Goal: Task Accomplishment & Management: Manage account settings

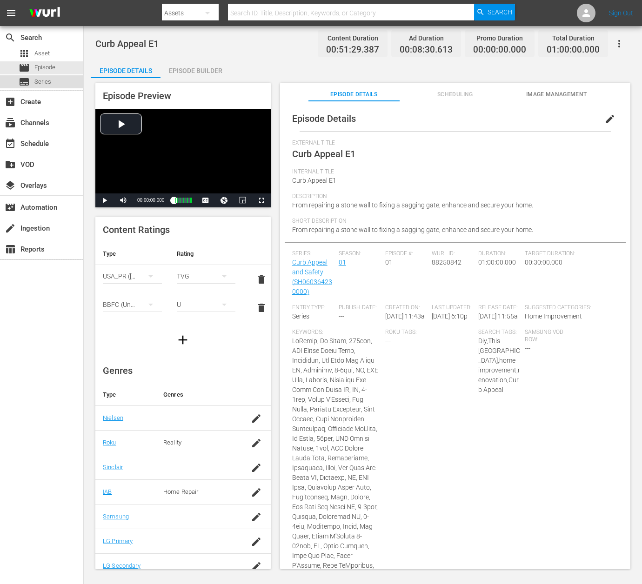
click at [44, 81] on span "Series" at bounding box center [42, 81] width 17 height 9
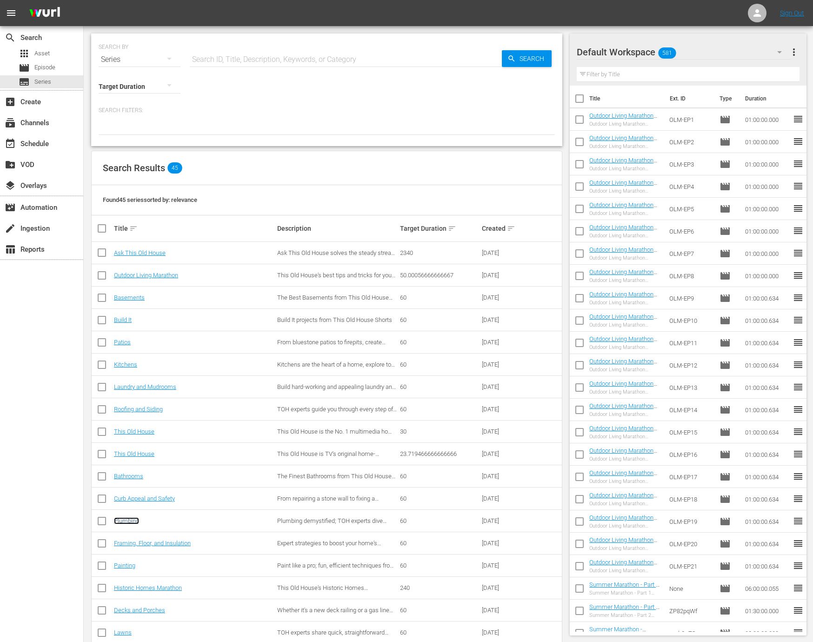
click at [127, 521] on link "Plumbing" at bounding box center [126, 520] width 25 height 7
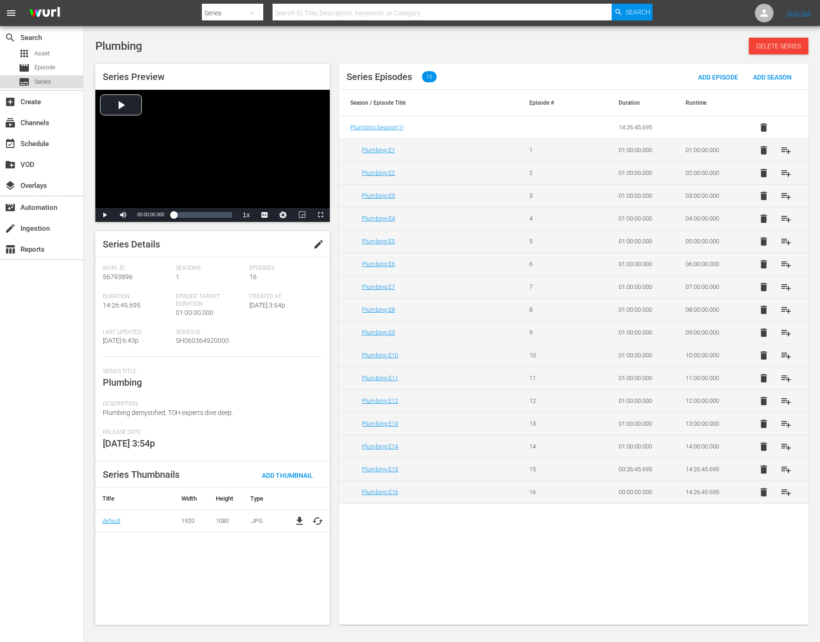
click at [45, 82] on span "Series" at bounding box center [42, 81] width 17 height 9
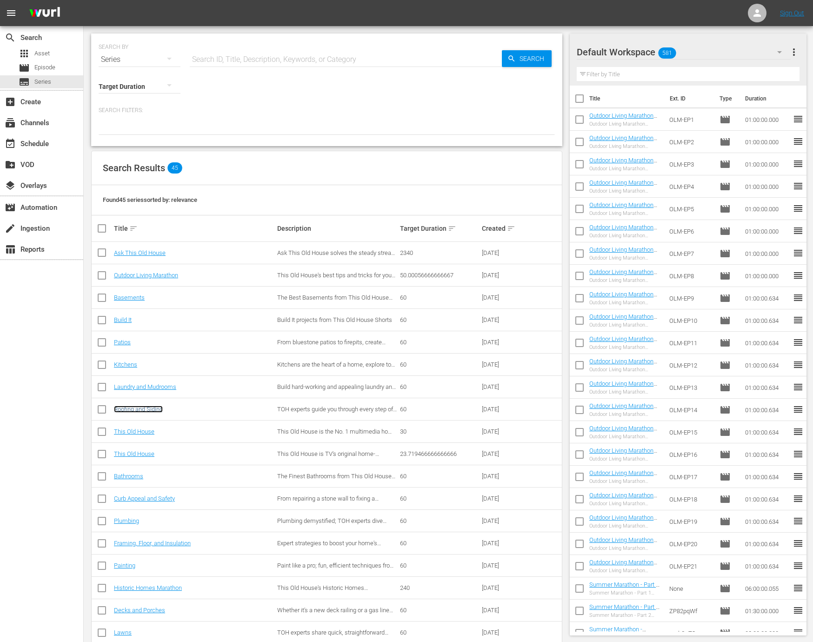
click at [145, 409] on link "Roofing and Siding" at bounding box center [138, 409] width 49 height 7
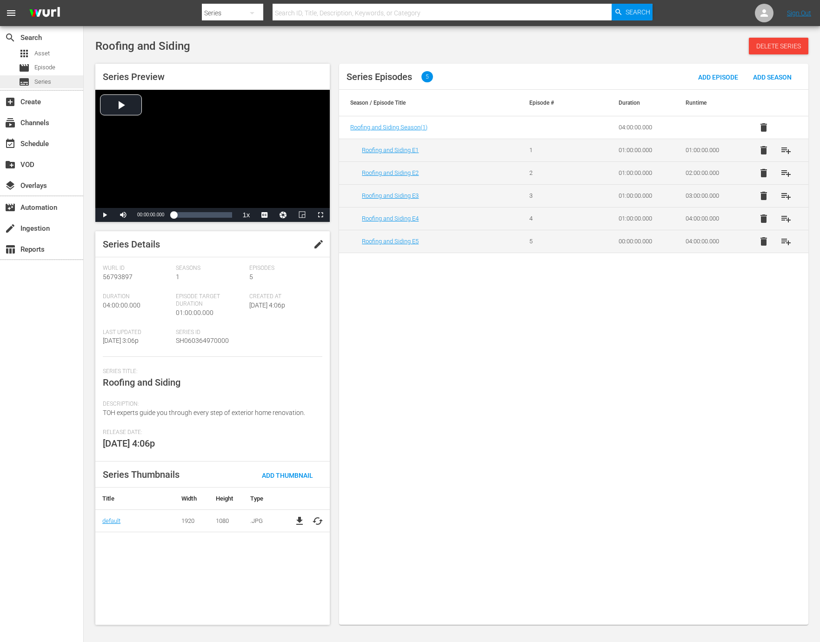
click at [40, 81] on span "Series" at bounding box center [42, 81] width 17 height 9
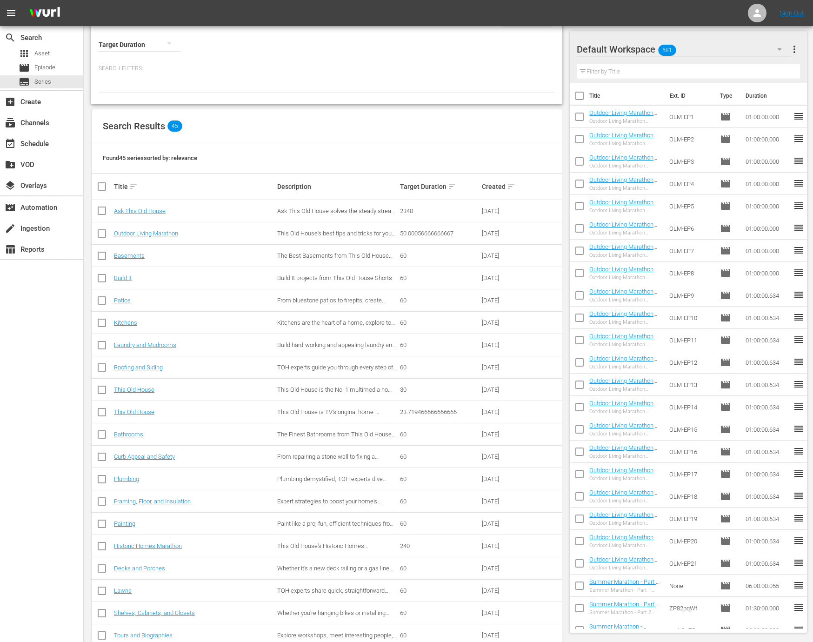
scroll to position [86, 0]
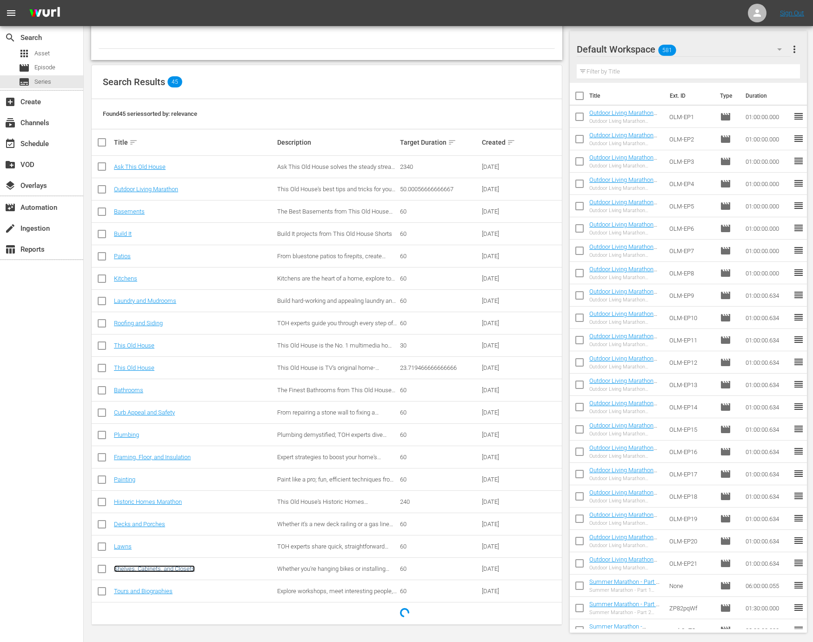
click at [174, 566] on link "Shelves, Cabinets, and Closets" at bounding box center [154, 568] width 81 height 7
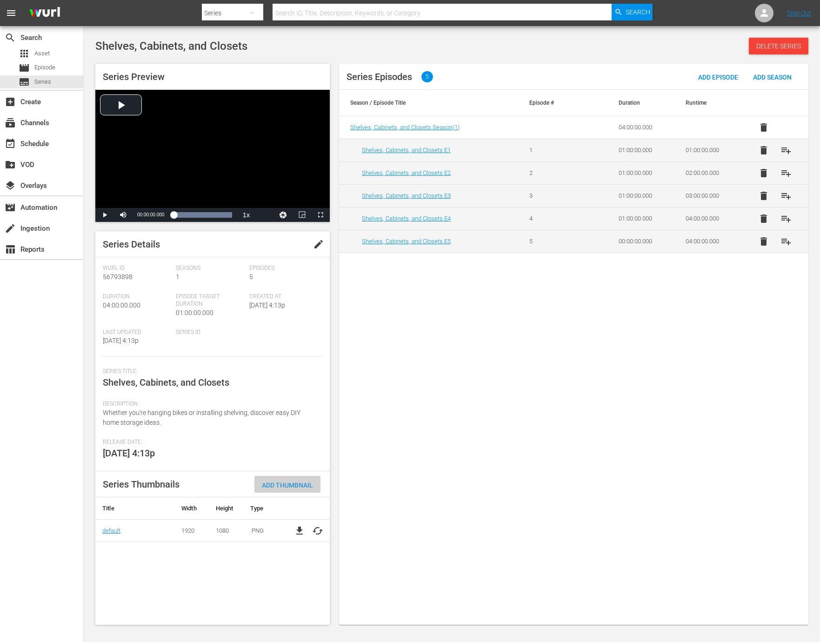
click at [279, 485] on span "Add Thumbnail" at bounding box center [287, 484] width 66 height 7
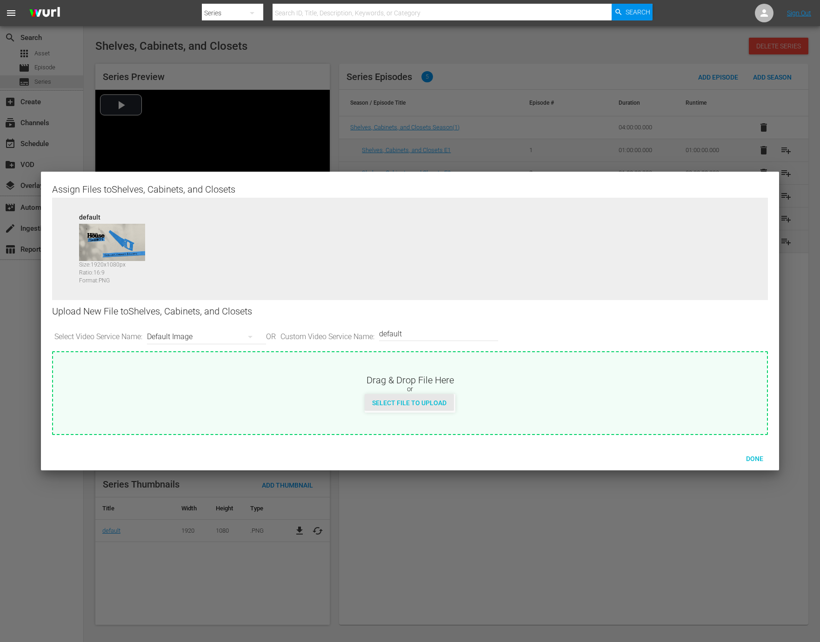
click at [403, 400] on span "Select File to Upload" at bounding box center [409, 402] width 89 height 7
type input "C:\fakepath\TOHShorts_SeriesThumb_ShelvesCabinets.jpg"
click at [641, 463] on div "Done" at bounding box center [754, 458] width 41 height 17
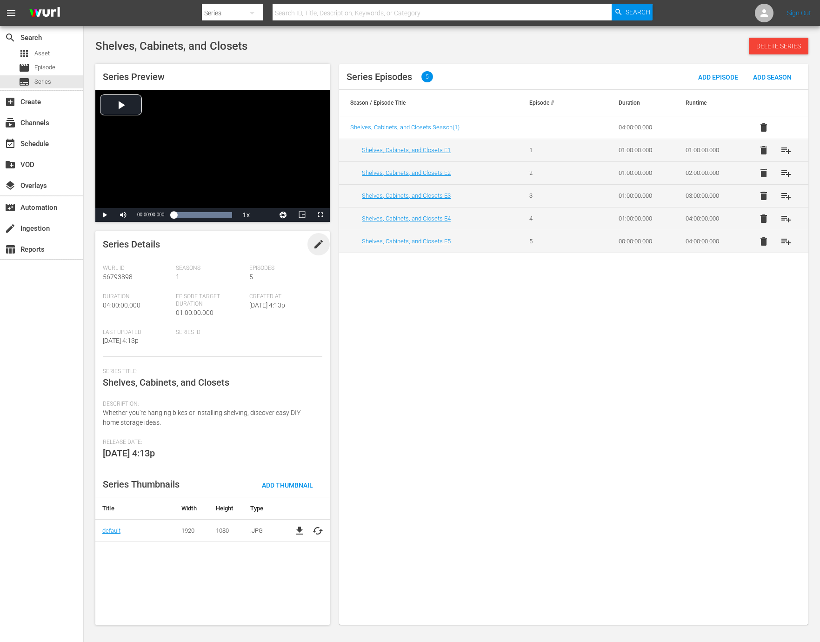
click at [316, 242] on span "edit" at bounding box center [318, 244] width 11 height 11
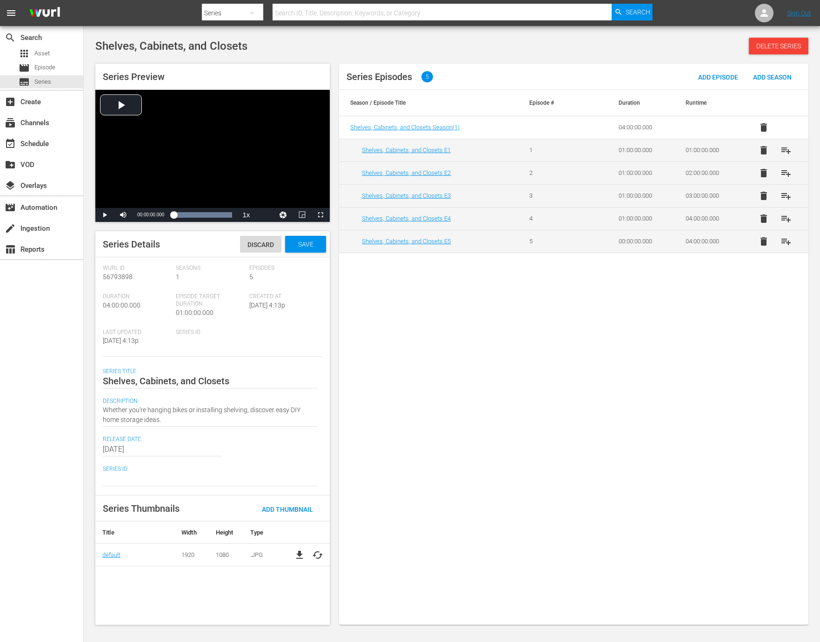
click at [151, 472] on div at bounding box center [210, 478] width 215 height 22
click at [145, 481] on textarea at bounding box center [210, 478] width 215 height 11
paste textarea "SH060365010000"
type textarea "SH060365010000"
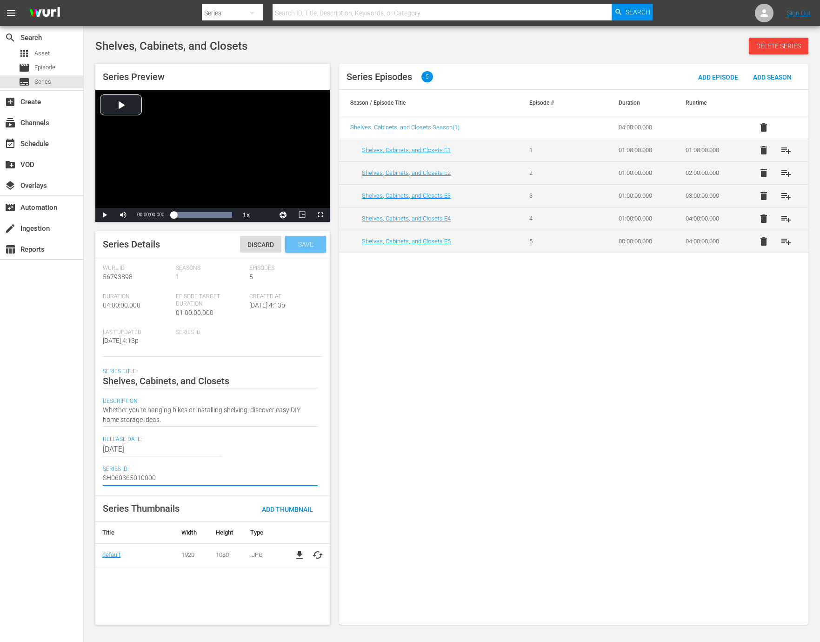
click at [305, 244] on span "Save" at bounding box center [306, 243] width 30 height 7
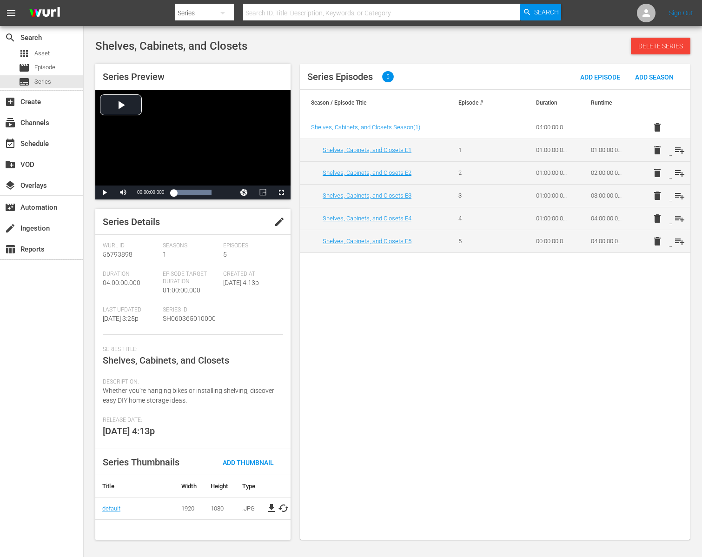
click at [363, 340] on div "Series Episodes 5 Add Episode Add Season Season / Episode Title Episode # Durat…" at bounding box center [495, 302] width 391 height 476
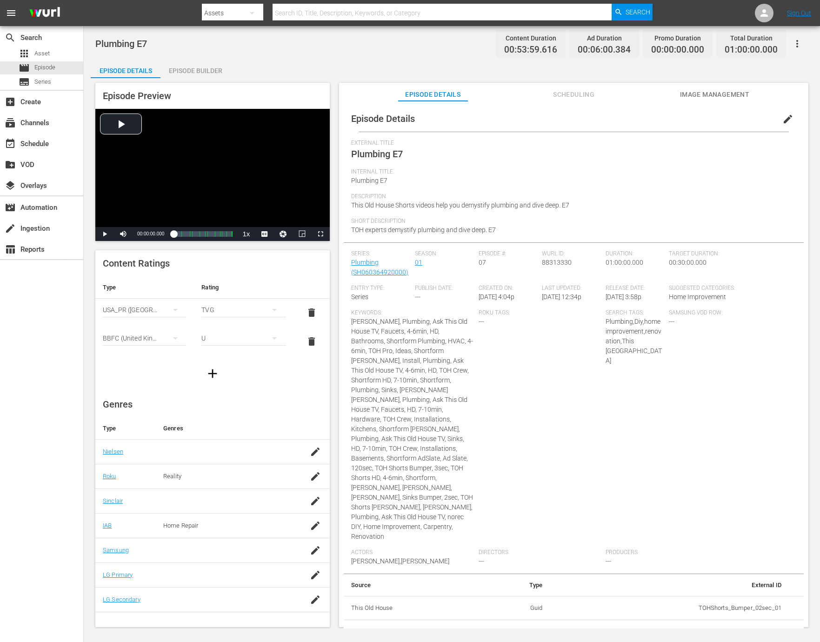
click at [782, 116] on span "edit" at bounding box center [787, 118] width 11 height 11
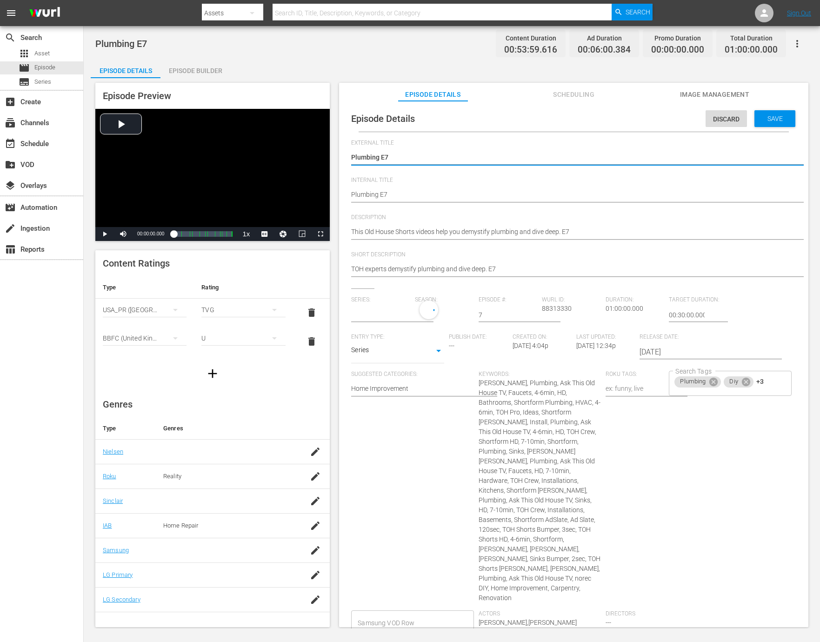
type input "Plumbing"
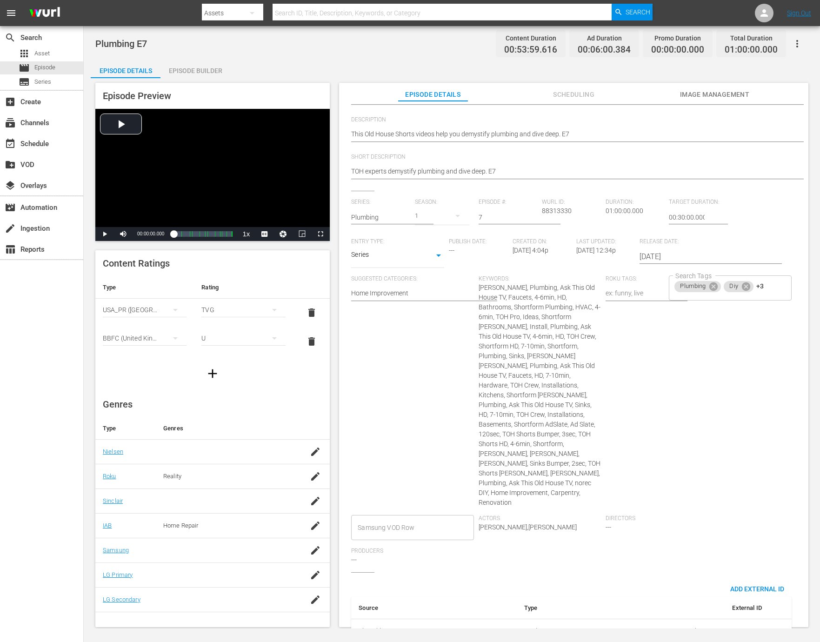
scroll to position [172, 0]
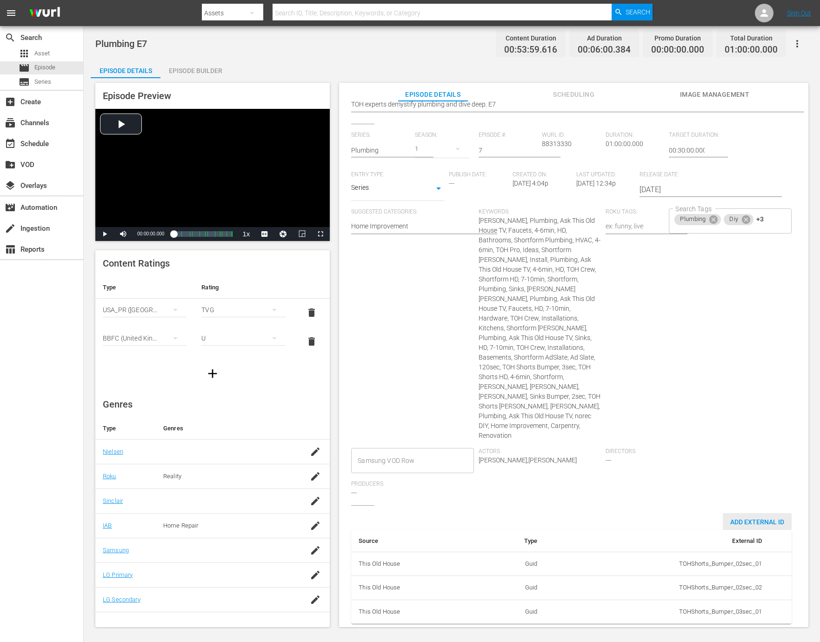
click at [757, 518] on span "Add External Id" at bounding box center [757, 521] width 69 height 7
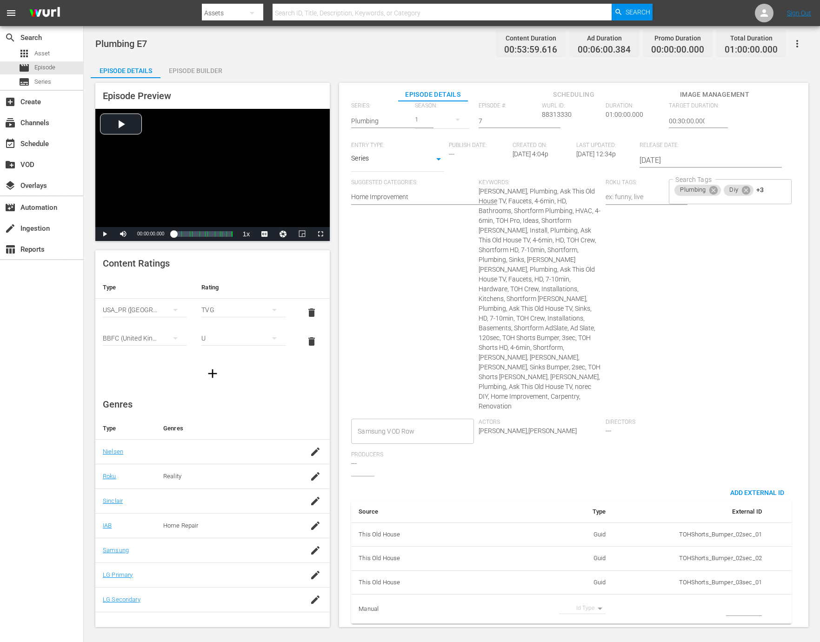
scroll to position [201, 0]
click at [586, 602] on body "menu Search By Assets Search ID, Title, Description, Keywords, or Category Sear…" at bounding box center [410, 321] width 820 height 642
drag, startPoint x: 582, startPoint y: 607, endPoint x: 661, endPoint y: 611, distance: 79.6
click at [582, 607] on li "Tms Id" at bounding box center [579, 607] width 47 height 15
type input "tmsId"
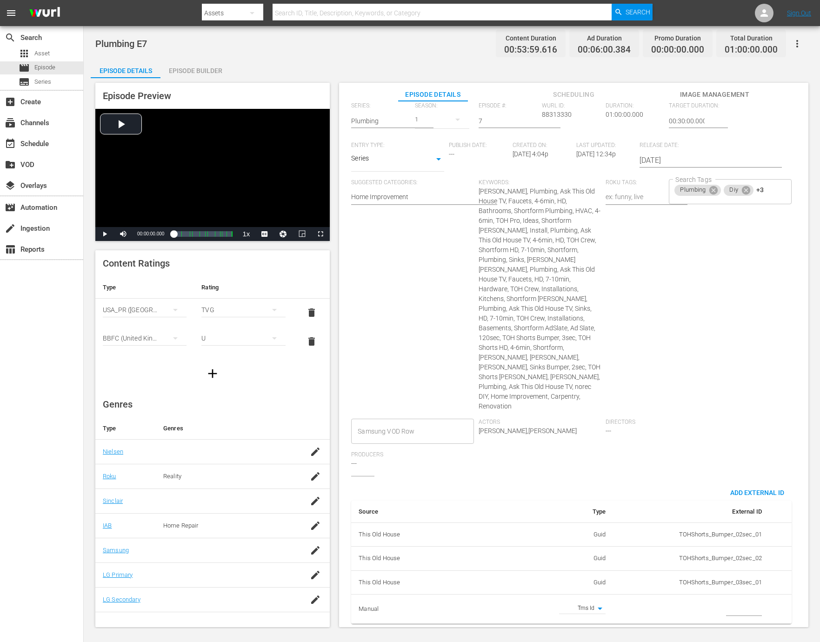
click at [718, 605] on td "simple table" at bounding box center [691, 608] width 156 height 29
click at [727, 604] on input "simple table" at bounding box center [744, 609] width 36 height 14
paste input "EP060364920007"
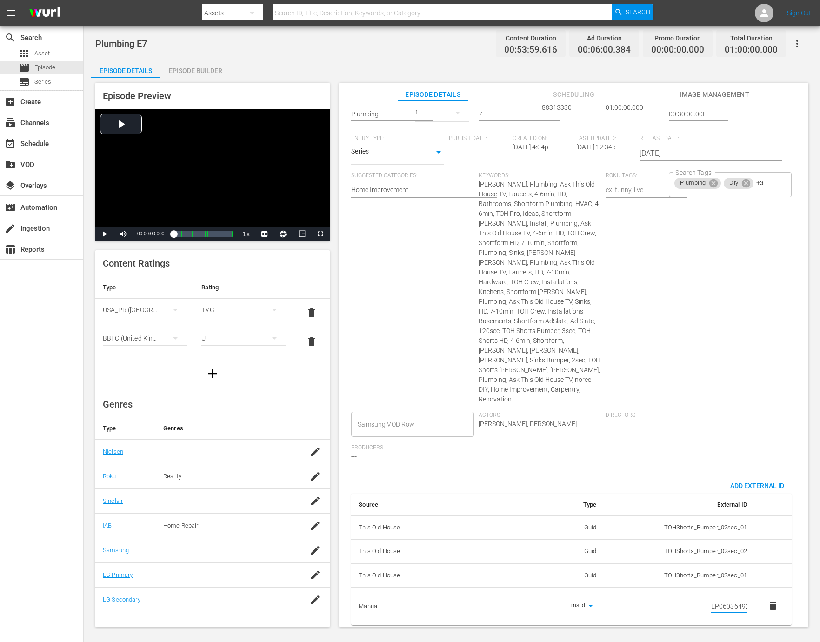
scroll to position [0, 16]
type input "EP060364920007"
click at [721, 438] on div "Directors ---" at bounding box center [669, 428] width 127 height 33
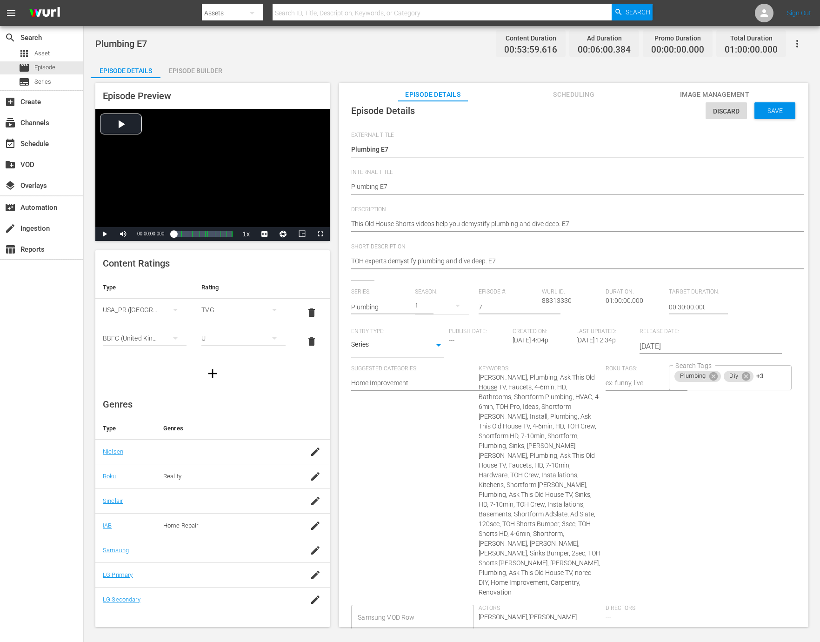
scroll to position [0, 0]
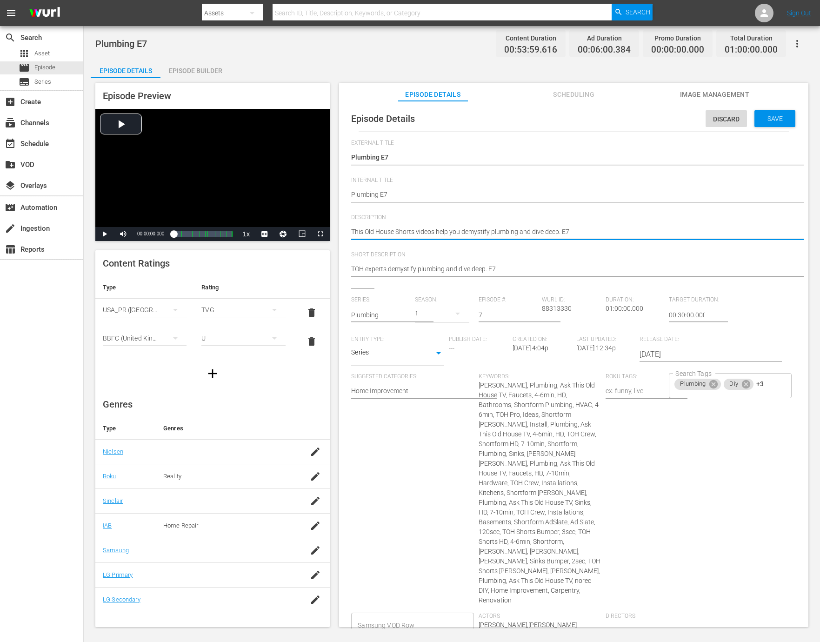
paste textarea "guides you through plumbing with step-by-step clarity."
type textarea "This Old House guides you through plumbing with step-by-step clarity."
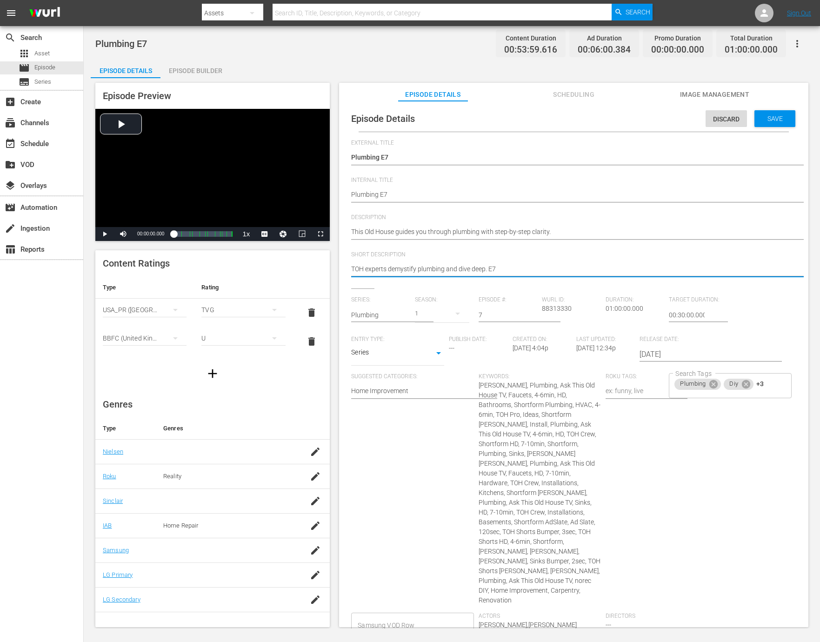
paste textarea "his Old House guides you through plumbing with step-by-step clarity."
type textarea "This Old House guides you through plumbing with step-by-step clarity."
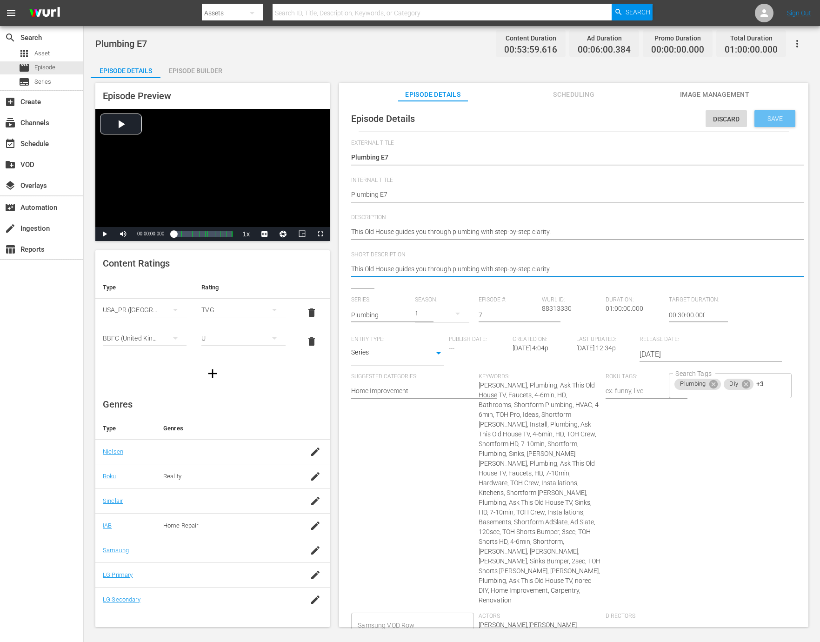
click at [776, 116] on span "Save" at bounding box center [775, 118] width 30 height 7
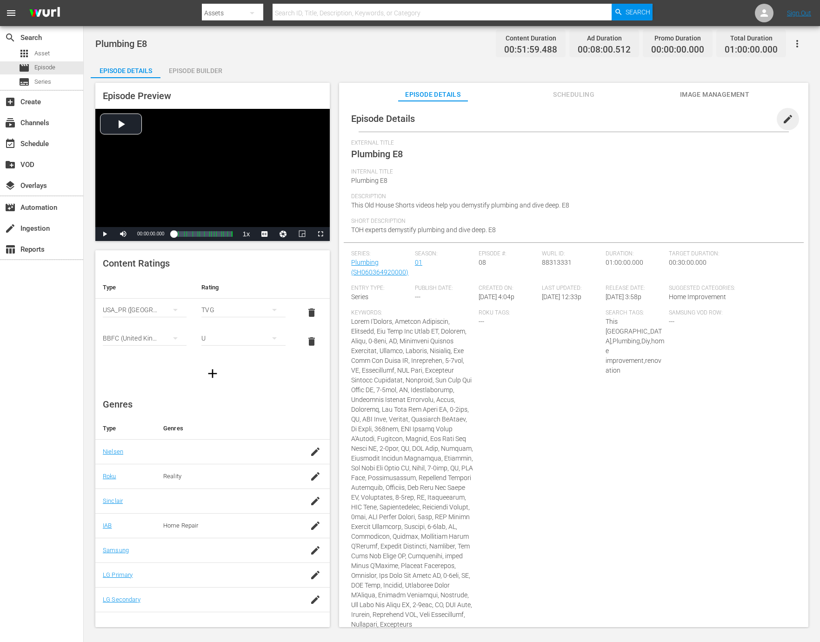
click at [782, 120] on span "edit" at bounding box center [787, 118] width 11 height 11
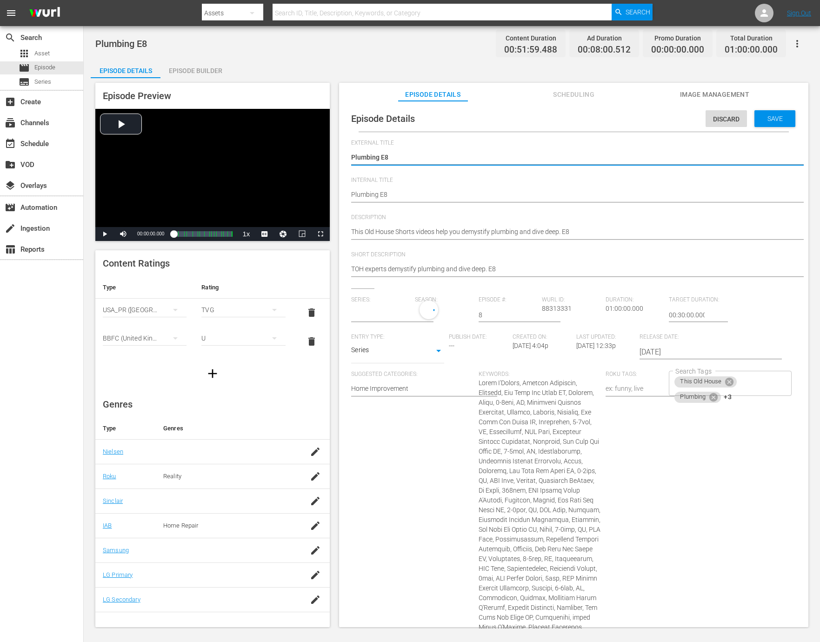
type input "Plumbing"
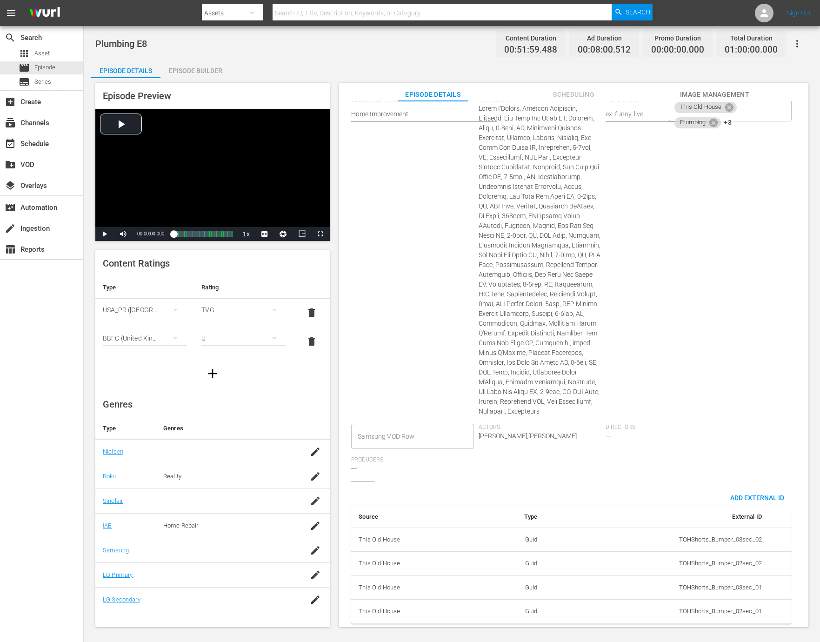
scroll to position [294, 0]
click at [746, 494] on span "Add External Id" at bounding box center [757, 497] width 69 height 7
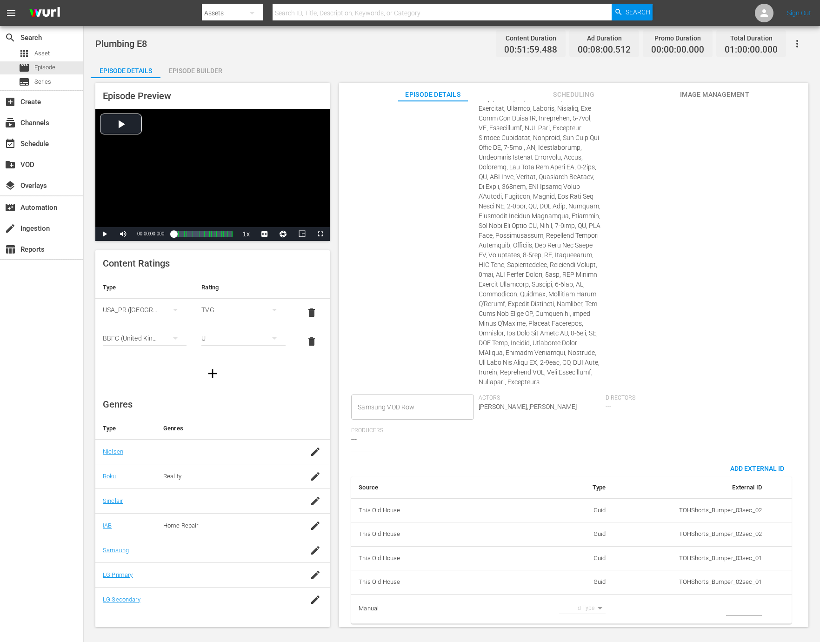
scroll to position [322, 0]
click at [590, 600] on body "menu Search By Assets Search ID, Title, Description, Keywords, or Category Sear…" at bounding box center [410, 321] width 820 height 642
click at [587, 608] on li "Tms Id" at bounding box center [579, 607] width 47 height 15
type input "tmsId"
click at [726, 602] on input "simple table" at bounding box center [744, 609] width 36 height 14
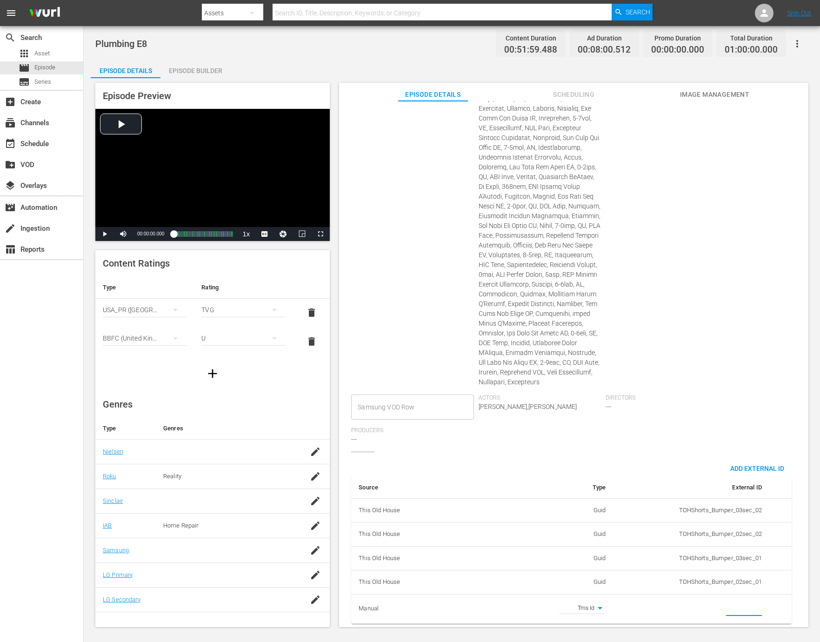
paste input "EP060364920008"
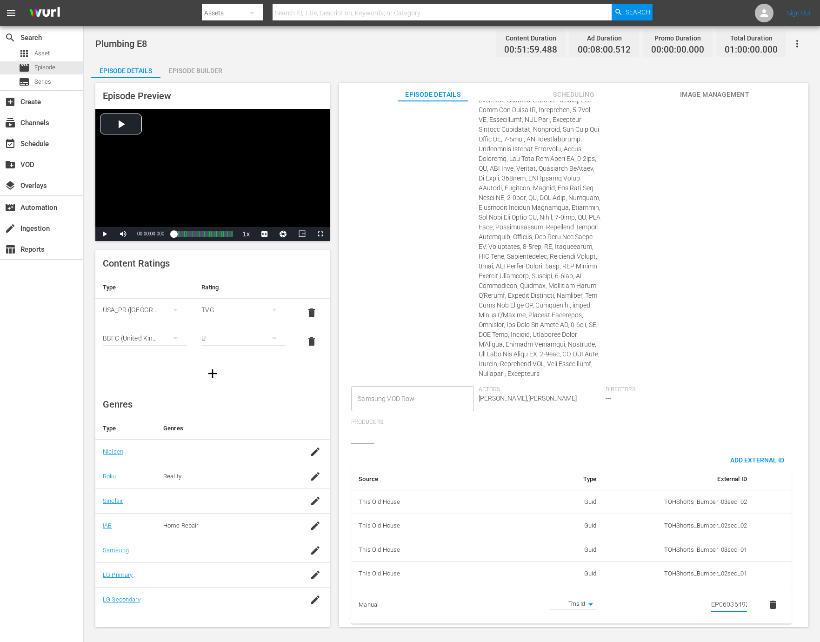
scroll to position [0, 16]
type input "EP060364920008"
click at [677, 377] on div "Search Tags This Old House Plumbing +3 Search Tags" at bounding box center [732, 222] width 127 height 327
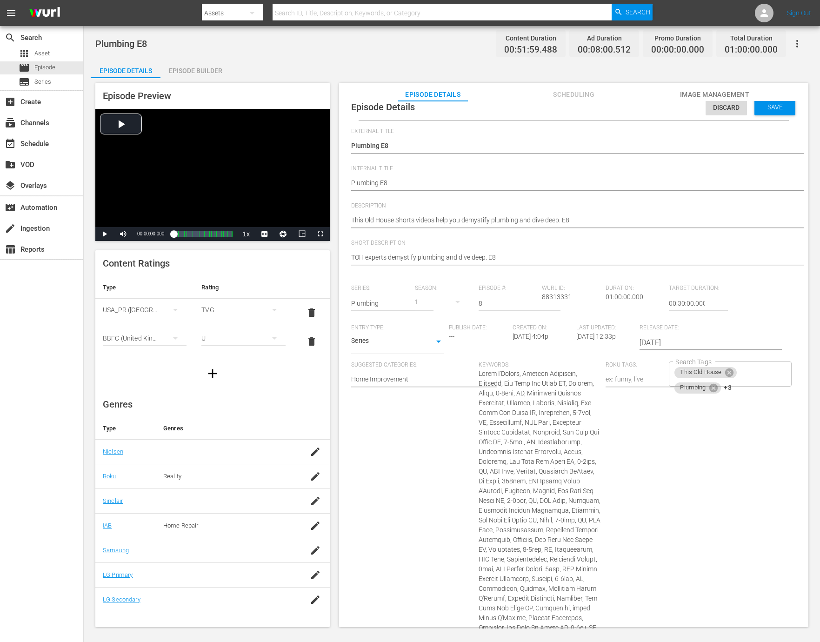
scroll to position [0, 0]
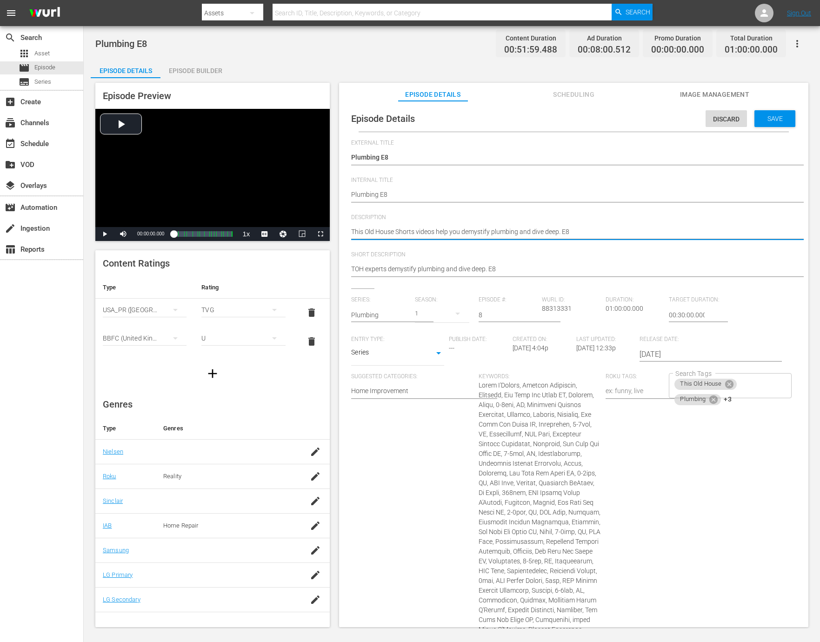
paste textarea "Plumbing explained simply by the trusted experts at This Old House."
type textarea "Plumbing explained simply by the trusted experts at This Old House."
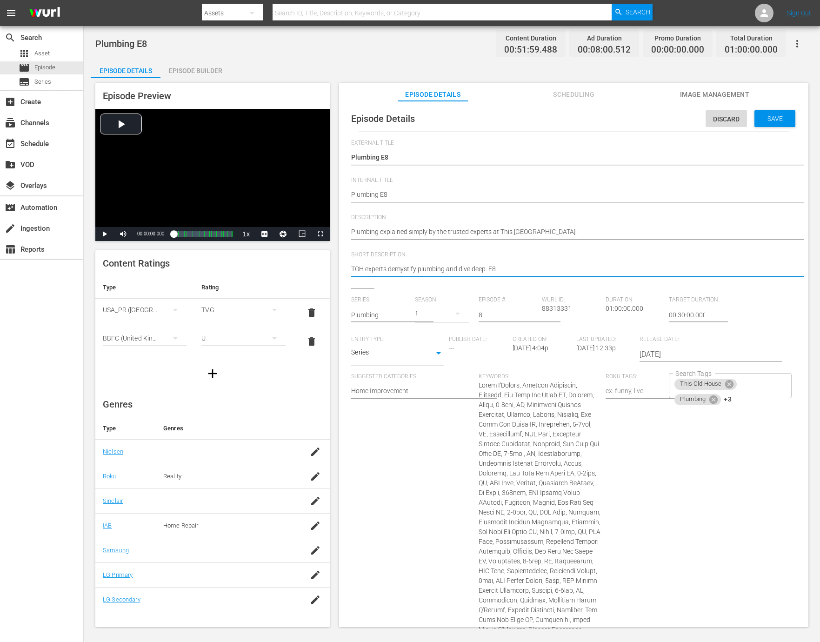
paste textarea "Plumbing explained simply by the trusted experts at This Old House."
type textarea "Plumbing explained simply by the trusted experts at This Old House."
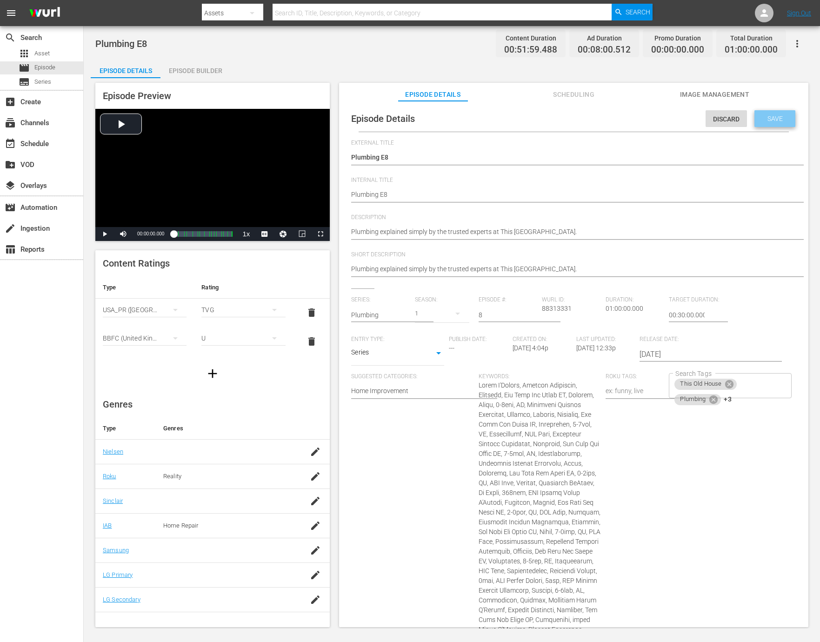
click at [761, 120] on span "Save" at bounding box center [775, 118] width 30 height 7
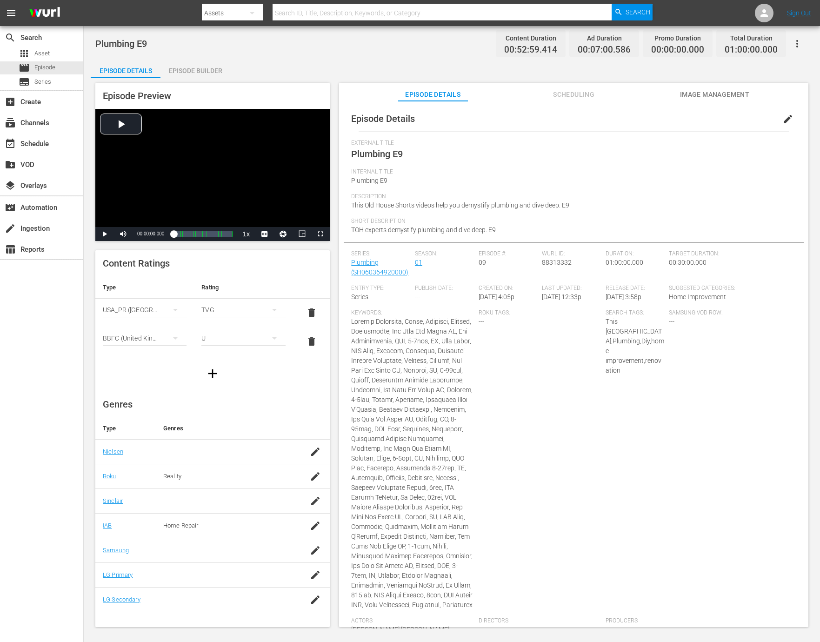
click at [782, 119] on span "edit" at bounding box center [787, 118] width 11 height 11
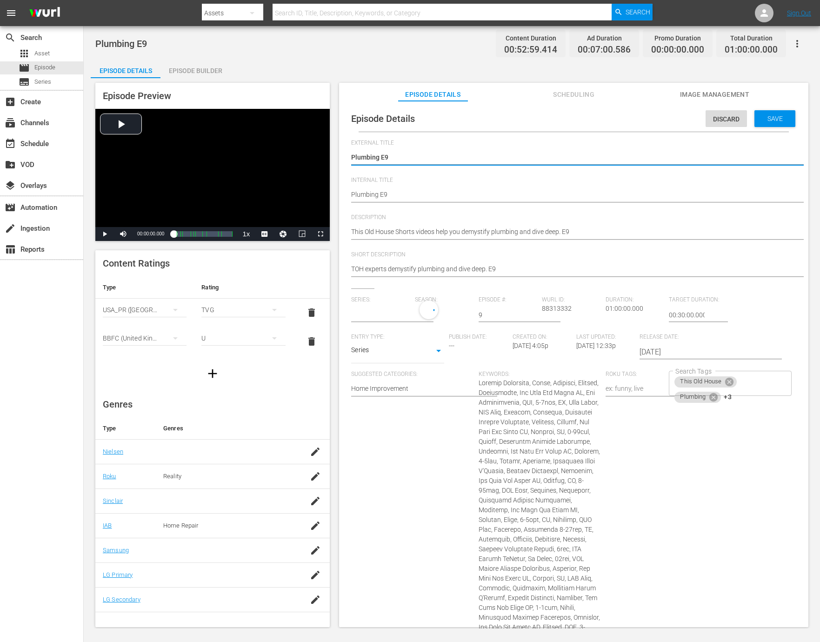
type input "Plumbing"
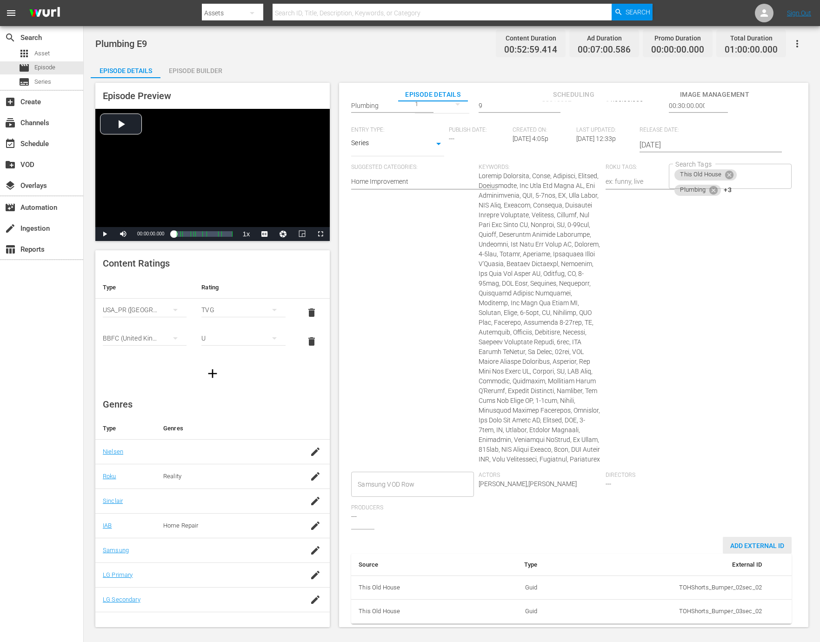
click at [741, 542] on span "Add External Id" at bounding box center [757, 545] width 69 height 7
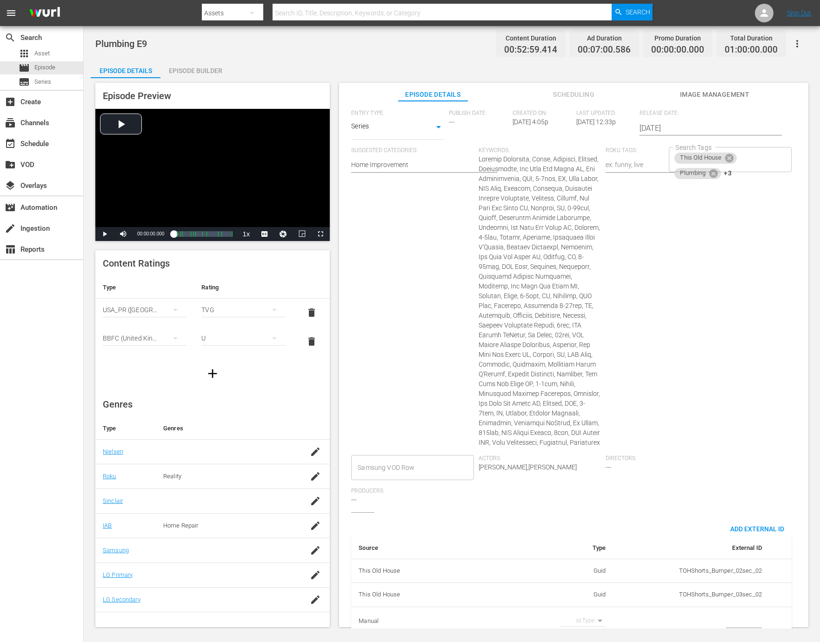
scroll to position [255, 0]
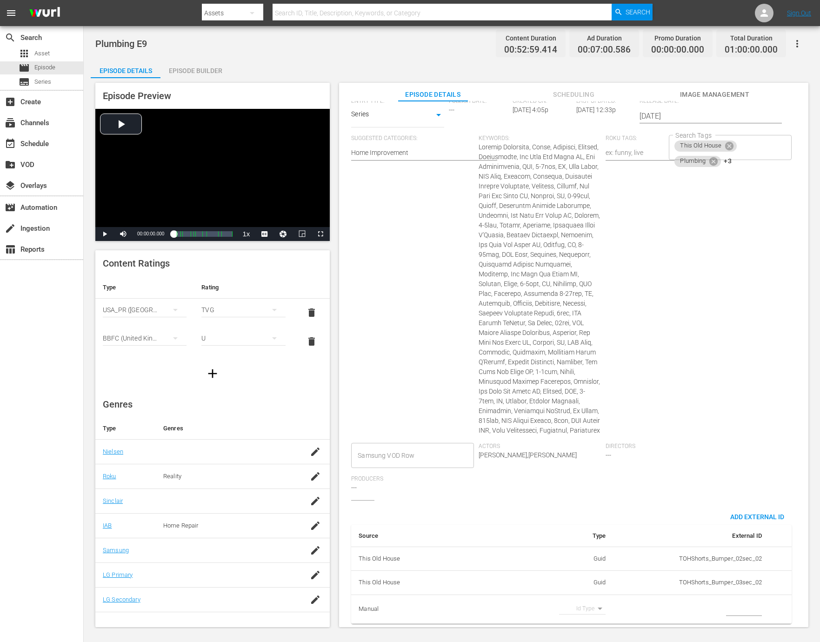
click at [593, 596] on body "menu Search By Assets Search ID, Title, Description, Keywords, or Category Sear…" at bounding box center [410, 321] width 820 height 642
click at [581, 609] on li "Tms Id" at bounding box center [579, 607] width 47 height 15
type input "tmsId"
click at [719, 604] on td "simple table" at bounding box center [691, 608] width 156 height 29
click at [727, 603] on input "simple table" at bounding box center [744, 609] width 36 height 14
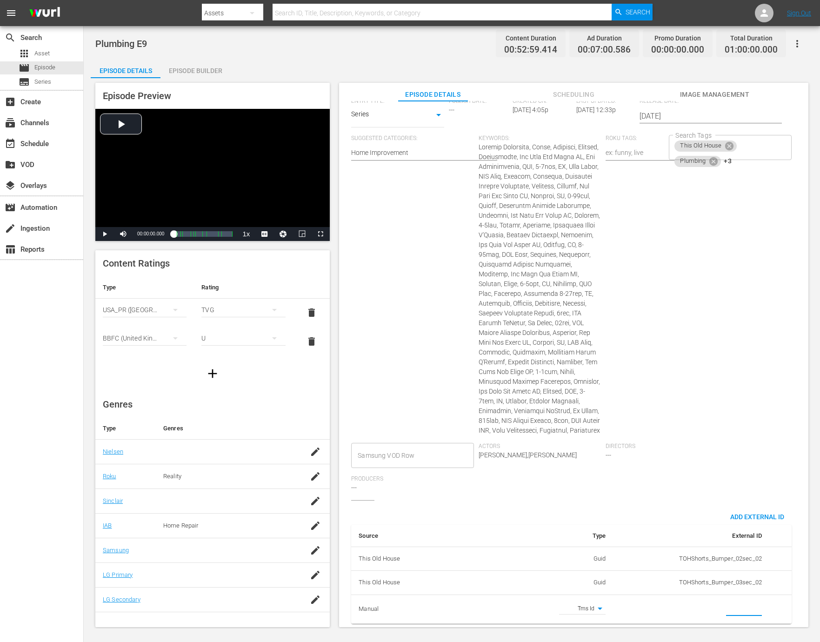
paste input "EP060364920009"
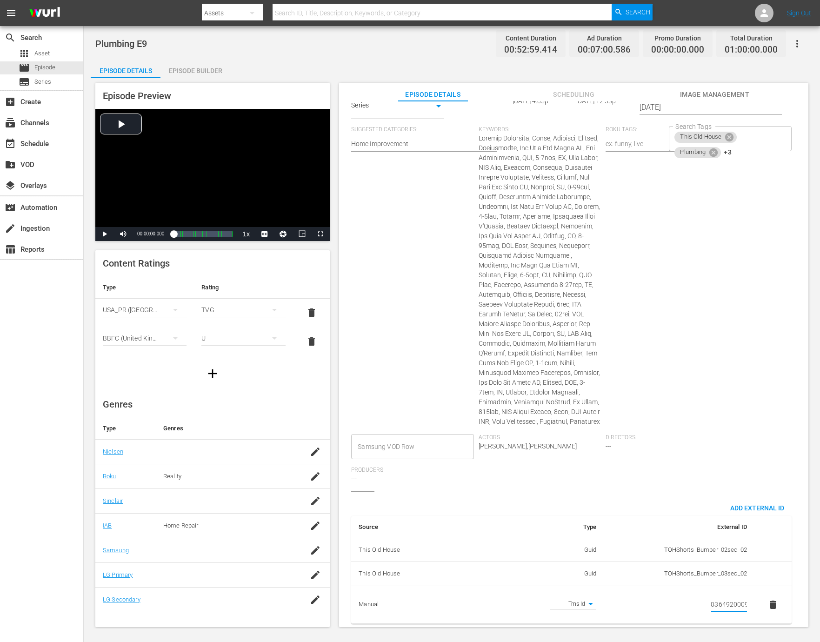
type input "EP060364920009"
click at [704, 440] on span "Directors" at bounding box center [667, 437] width 122 height 7
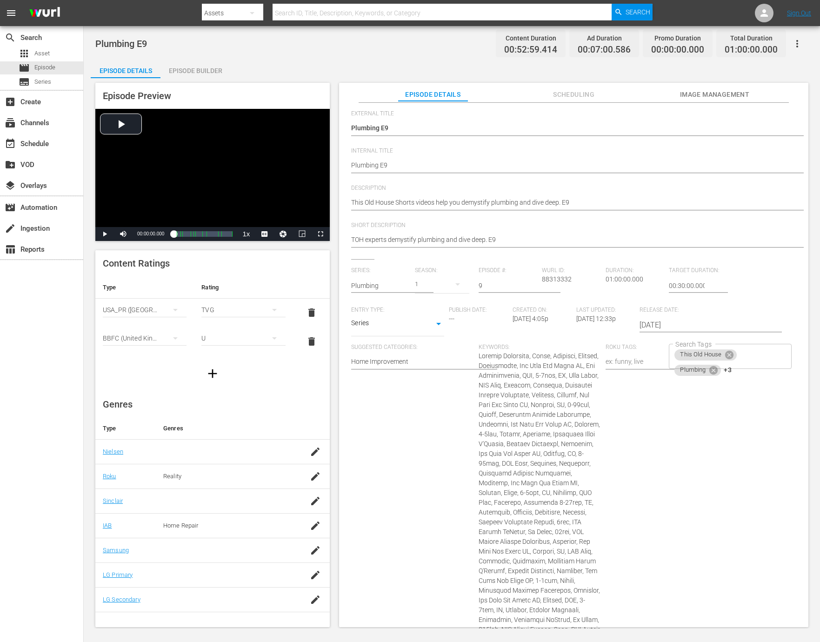
scroll to position [0, 0]
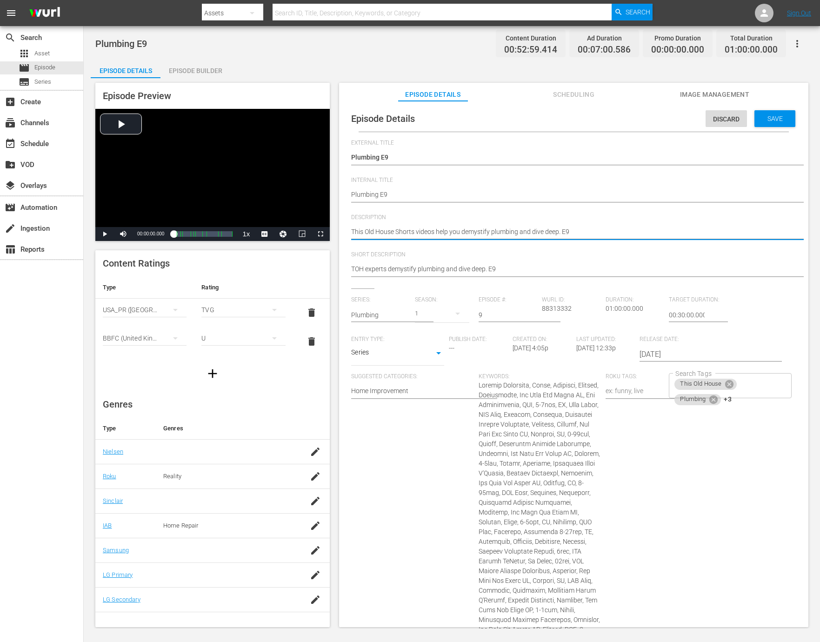
paste textarea "Get to know plumbing inside and out with This Old House pros."
type textarea "Get to know plumbing inside and out with This Old House pros."
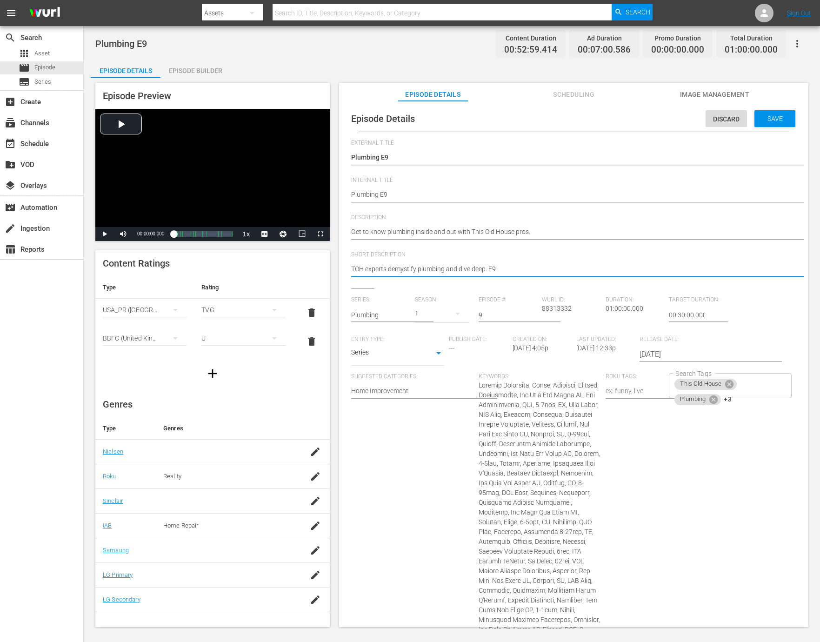
paste textarea "Get to know plumbing inside and out with This Old House pros."
type textarea "Get to know plumbing inside and out with This Old House pros."
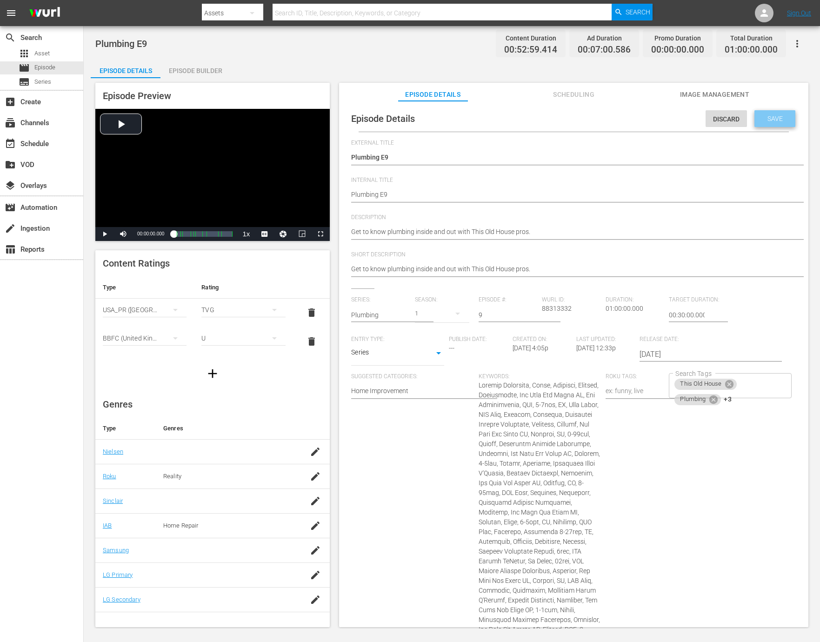
click at [773, 118] on span "Save" at bounding box center [775, 118] width 30 height 7
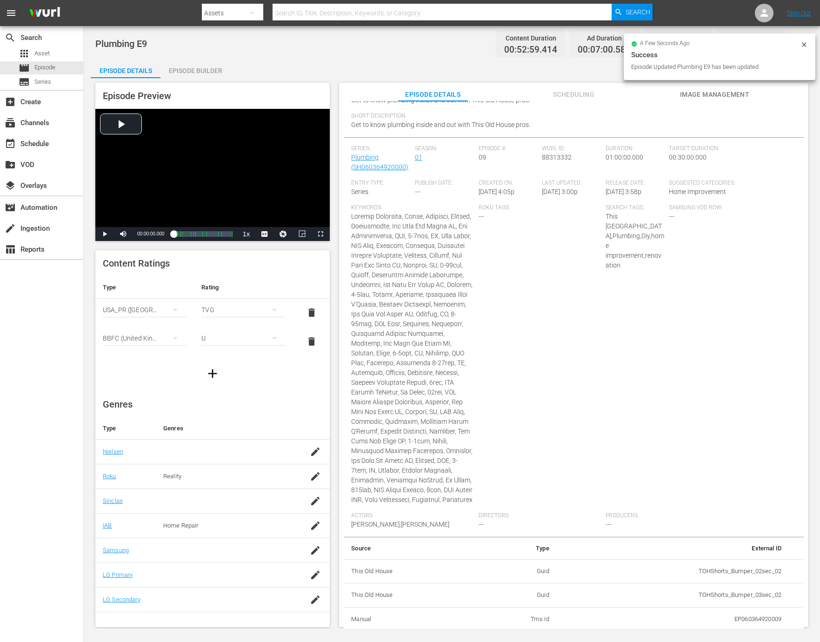
scroll to position [115, 0]
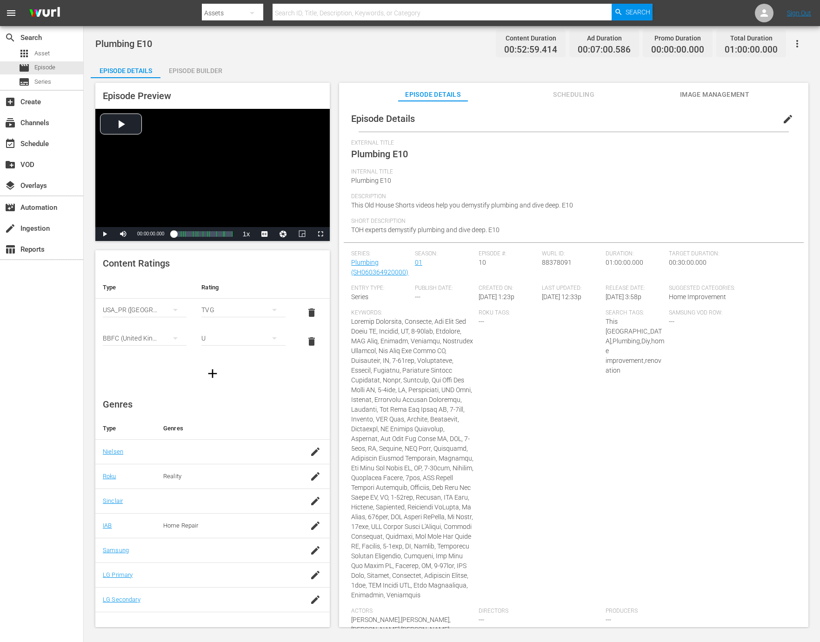
click at [782, 120] on span "edit" at bounding box center [787, 118] width 11 height 11
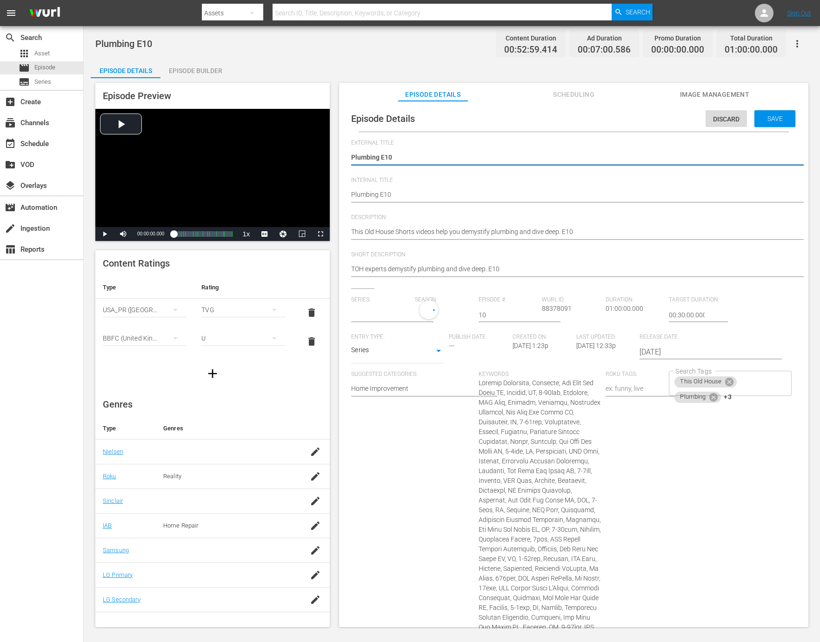
type input "Plumbing"
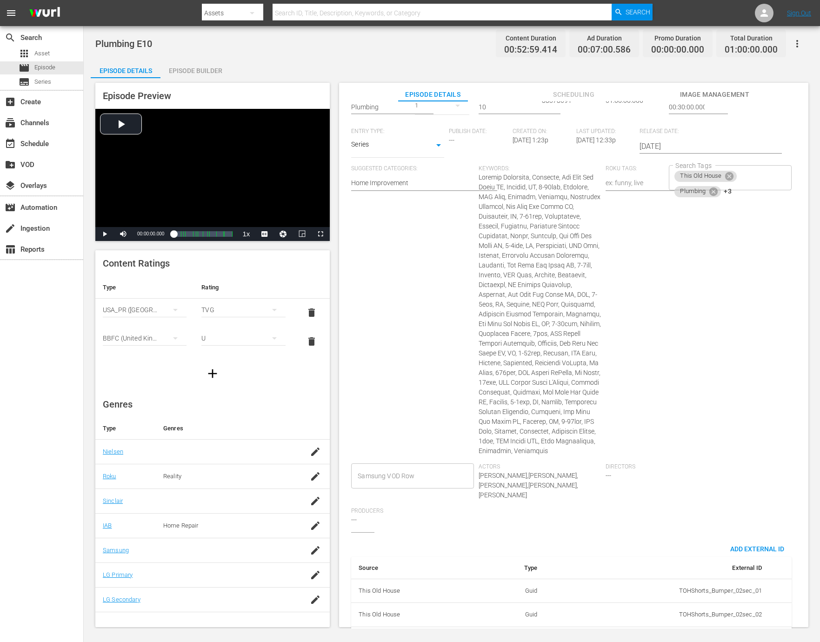
scroll to position [242, 0]
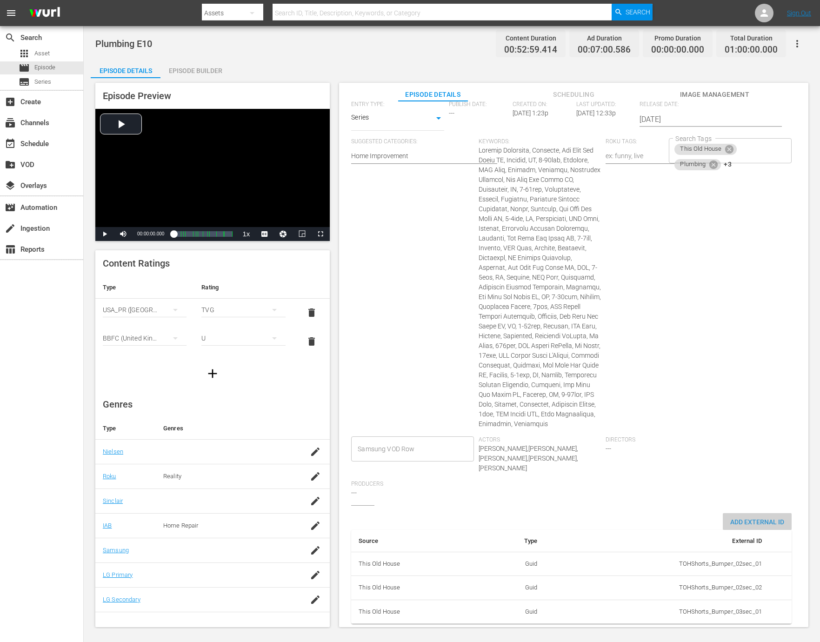
click at [738, 518] on span "Add External Id" at bounding box center [757, 521] width 69 height 7
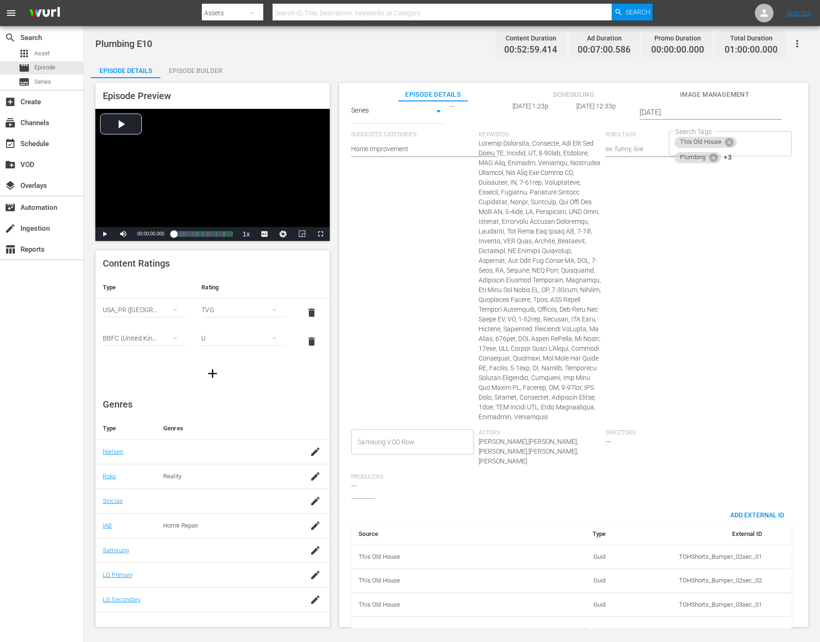
scroll to position [271, 0]
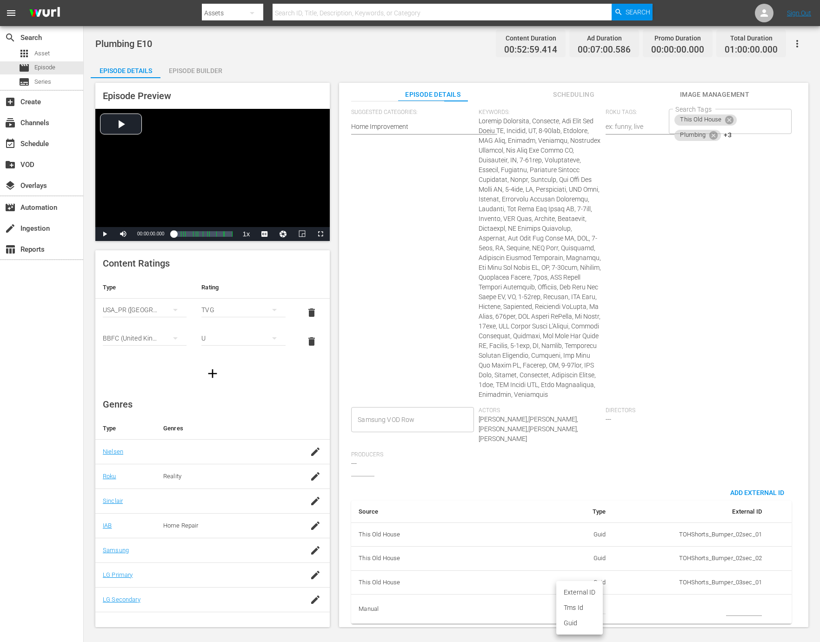
click at [586, 602] on body "menu Search By Assets Search ID, Title, Description, Keywords, or Category Sear…" at bounding box center [410, 321] width 820 height 642
click at [586, 605] on li "Tms Id" at bounding box center [579, 607] width 47 height 15
type input "tmsId"
click at [729, 606] on input "simple table" at bounding box center [744, 609] width 36 height 14
paste input "EP060364920010"
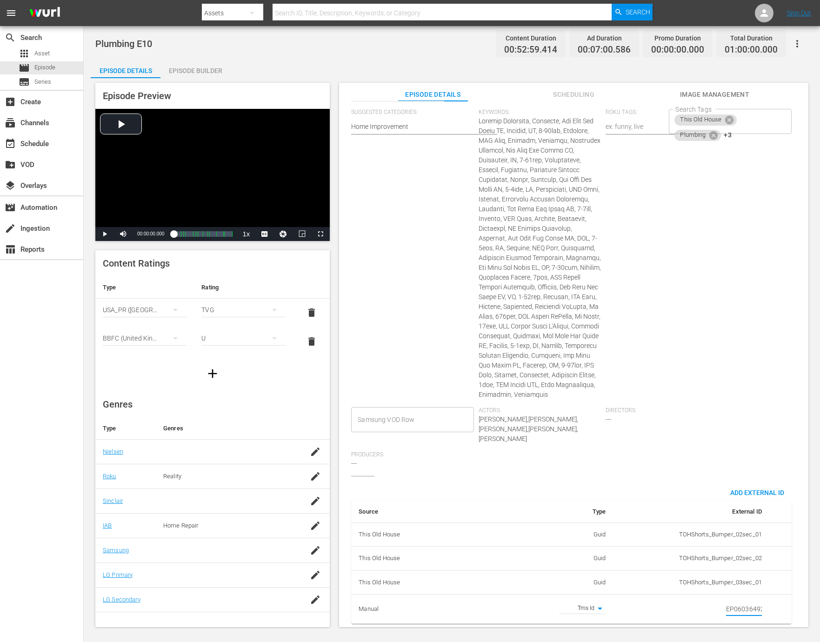
scroll to position [0, 16]
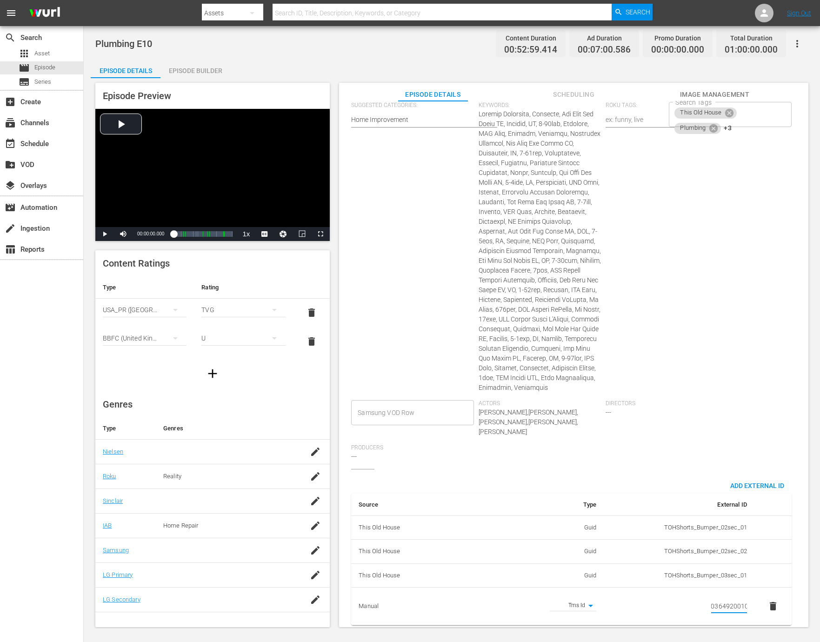
type input "EP060364920010"
click at [688, 443] on div "Directors ---" at bounding box center [669, 422] width 127 height 44
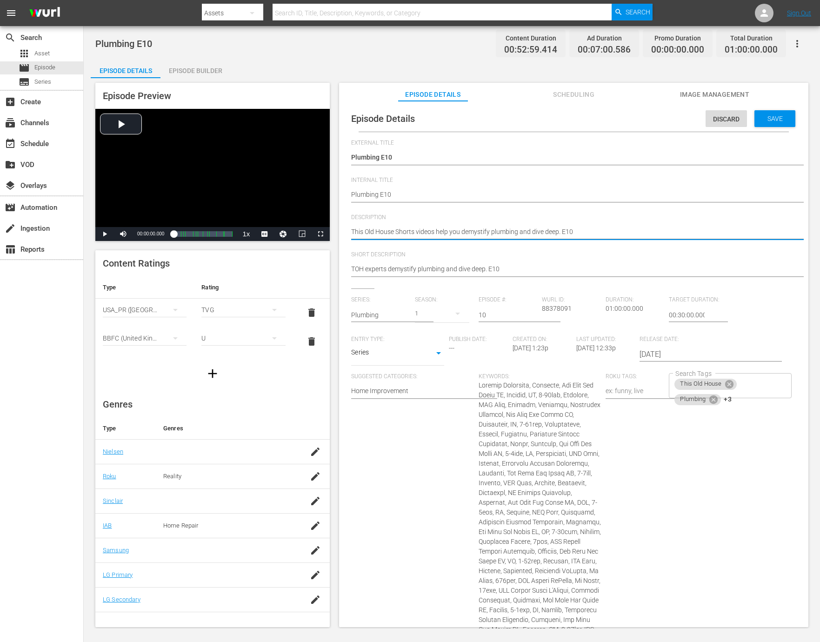
paste textarea "From basics to advanced, This Old House makes plumbing clear."
type textarea "From basics to advanced, This Old House makes plumbing clear."
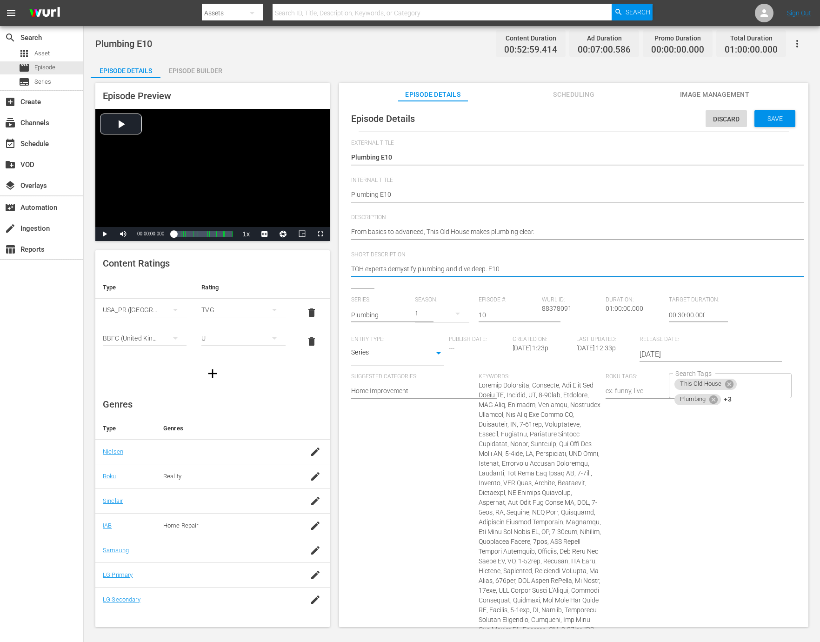
paste textarea "From basics to advanced, This Old House makes plumbing clear."
type textarea "From basics to advanced, This Old House makes plumbing clear."
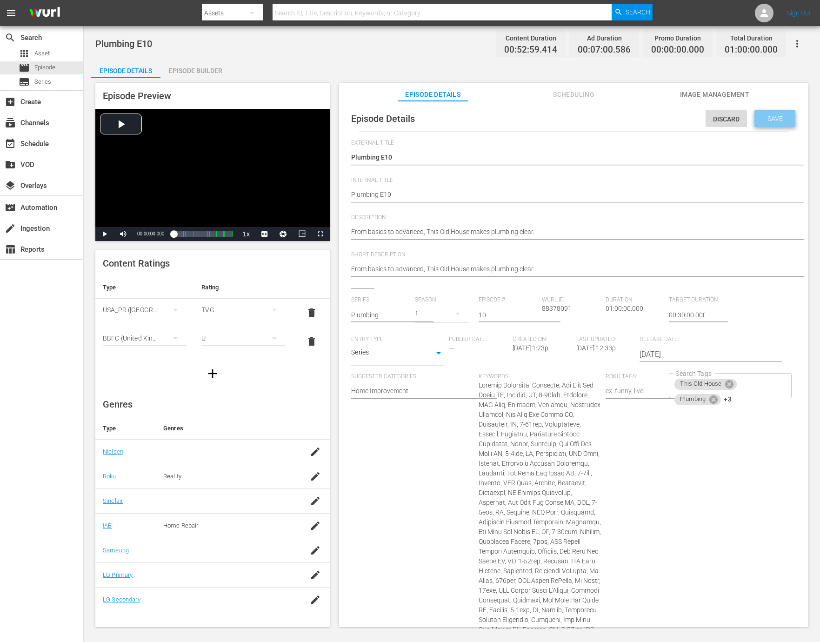
click at [761, 115] on span "Save" at bounding box center [775, 118] width 30 height 7
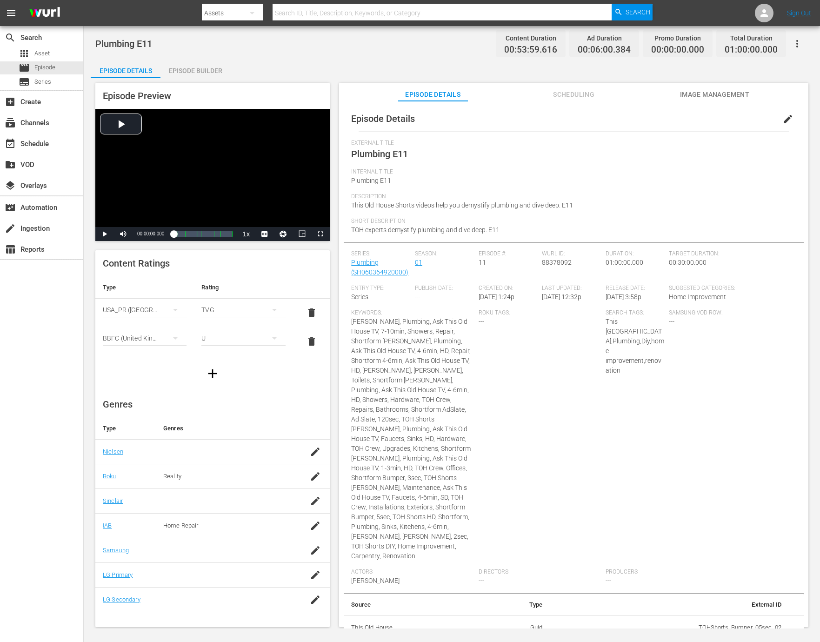
click at [783, 122] on span "edit" at bounding box center [787, 118] width 11 height 11
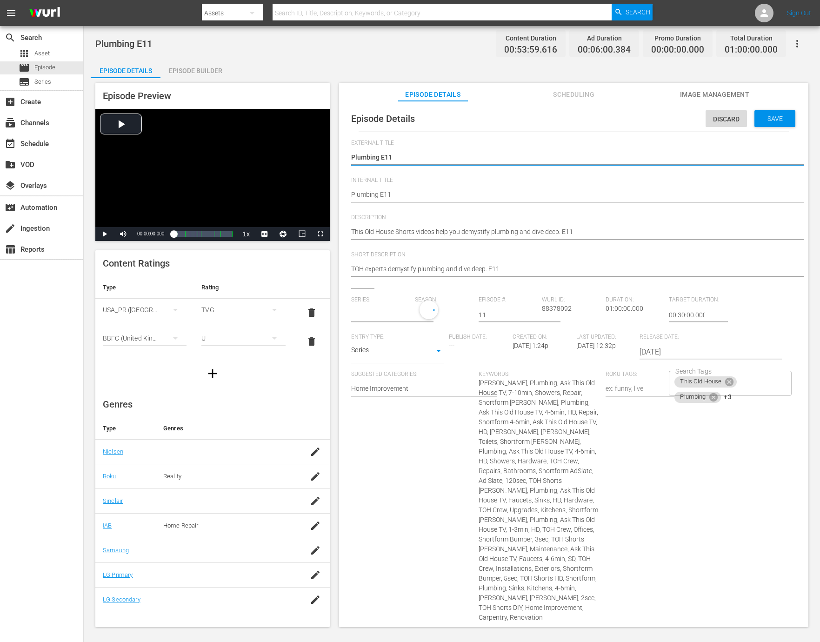
type input "Plumbing"
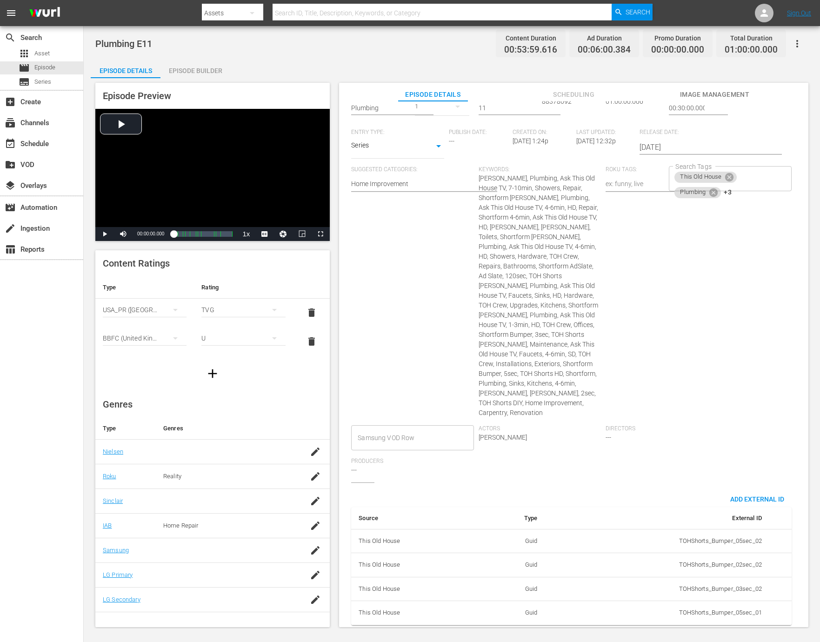
scroll to position [215, 0]
click at [761, 494] on span "Add External Id" at bounding box center [757, 497] width 69 height 7
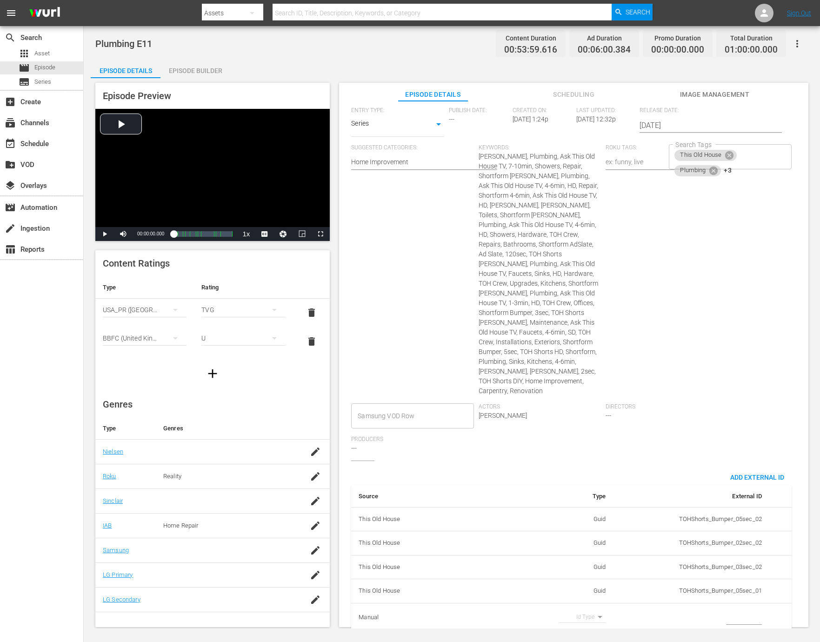
scroll to position [244, 0]
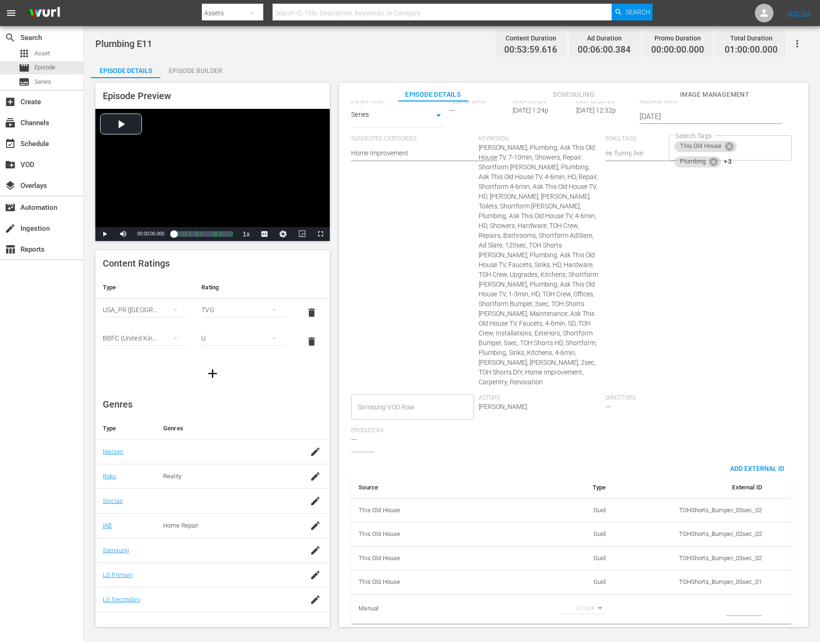
click at [589, 596] on body "menu Search By Assets Search ID, Title, Description, Keywords, or Category Sear…" at bounding box center [410, 321] width 820 height 642
click at [581, 603] on li "Tms Id" at bounding box center [579, 607] width 47 height 15
type input "tmsId"
click at [745, 604] on input "simple table" at bounding box center [744, 609] width 36 height 14
paste input "EP060364920011"
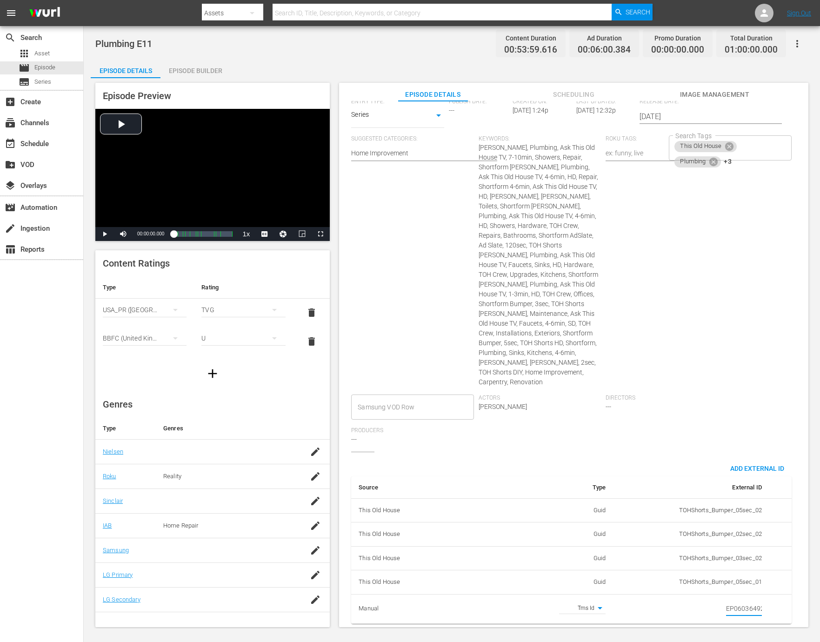
scroll to position [0, 16]
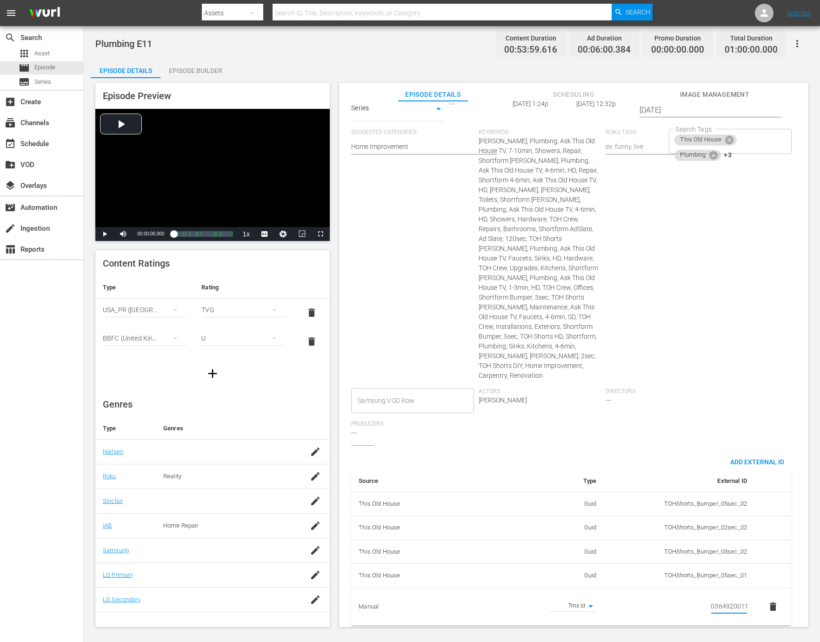
type input "EP060364920011"
click at [699, 374] on div "Search Tags This Old House Plumbing +3 Search Tags" at bounding box center [732, 258] width 127 height 259
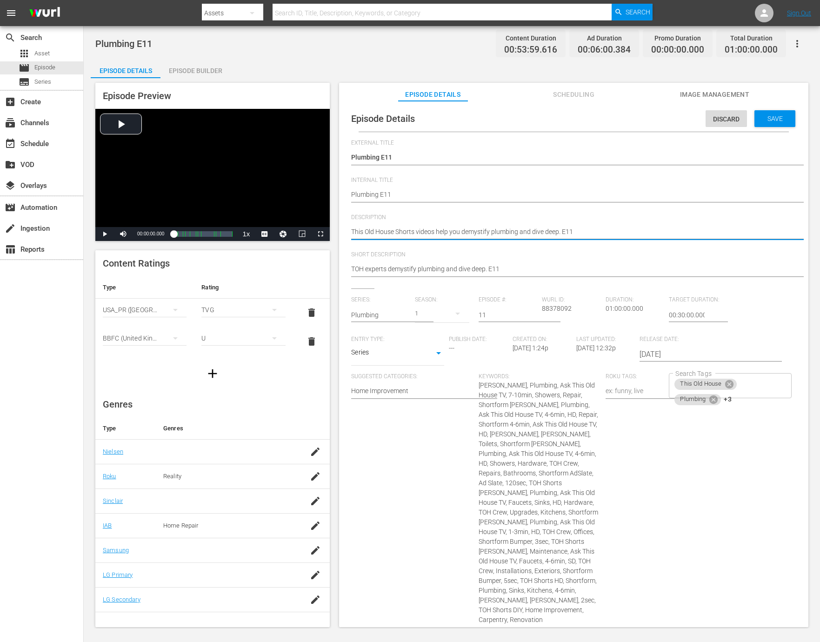
click at [496, 233] on textarea "This Old House Shorts videos help you demystify plumbing and dive deep. E11" at bounding box center [571, 232] width 440 height 11
paste textarea "experts simplify plumbing for every homeowner."
type textarea "This Old House experts simplify plumbing for every homeowner."
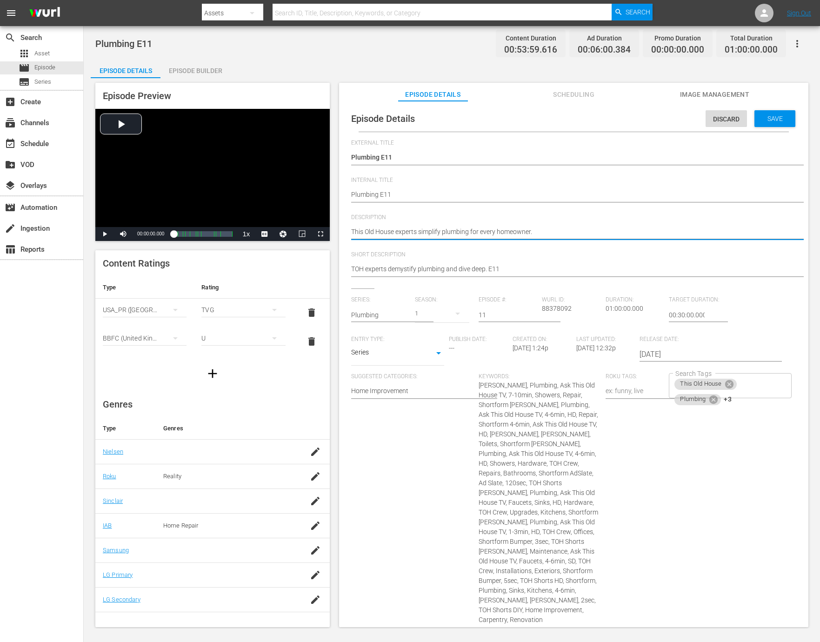
type textarea "This Old House experts simplify plumbing for every homeowner."
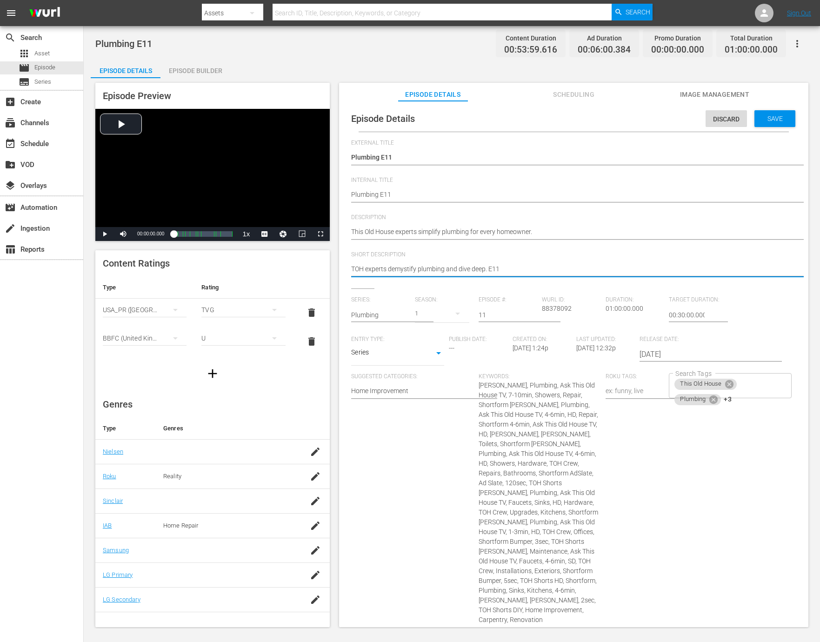
paste textarea "his Old House experts simplify plumbing for every homeowner."
type textarea "This Old House experts simplify plumbing for every homeowner."
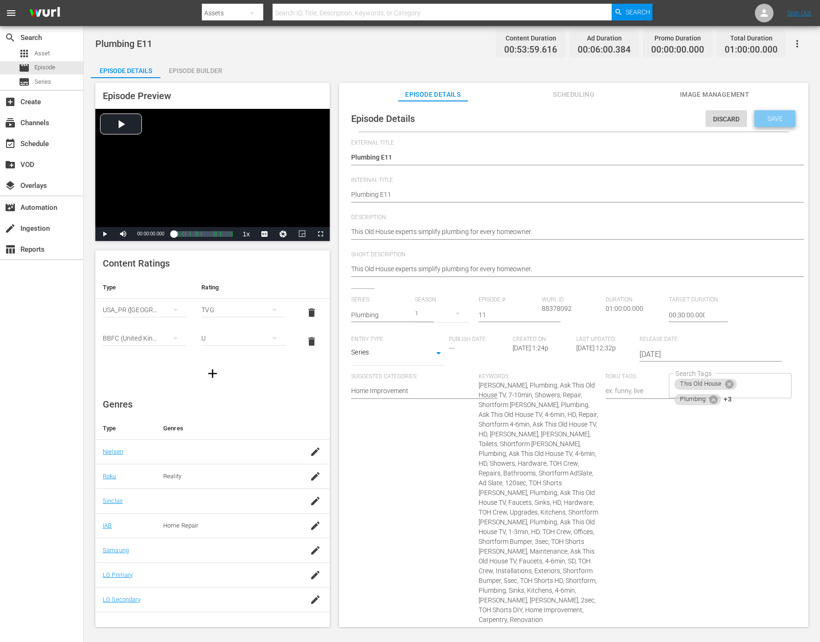
click at [774, 119] on span "Save" at bounding box center [775, 118] width 30 height 7
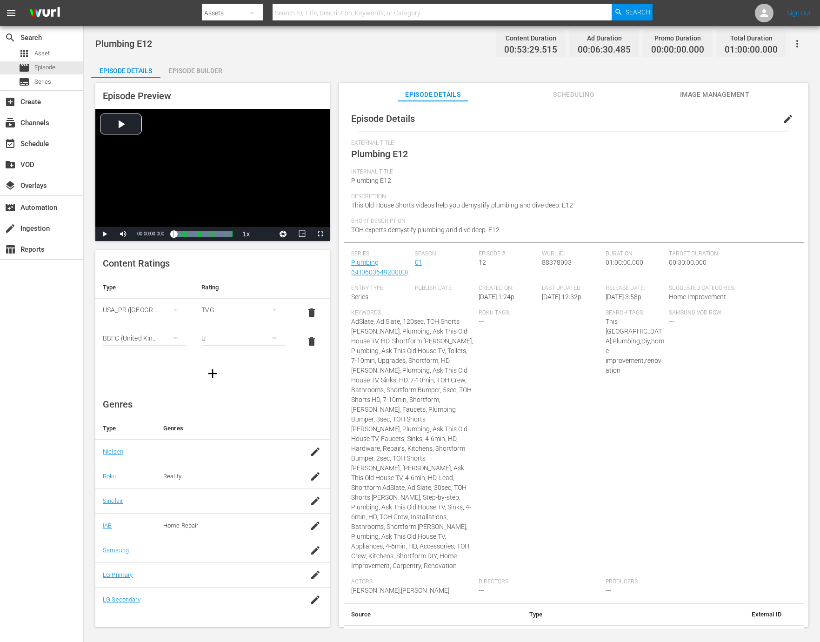
click at [785, 121] on span "edit" at bounding box center [787, 118] width 11 height 11
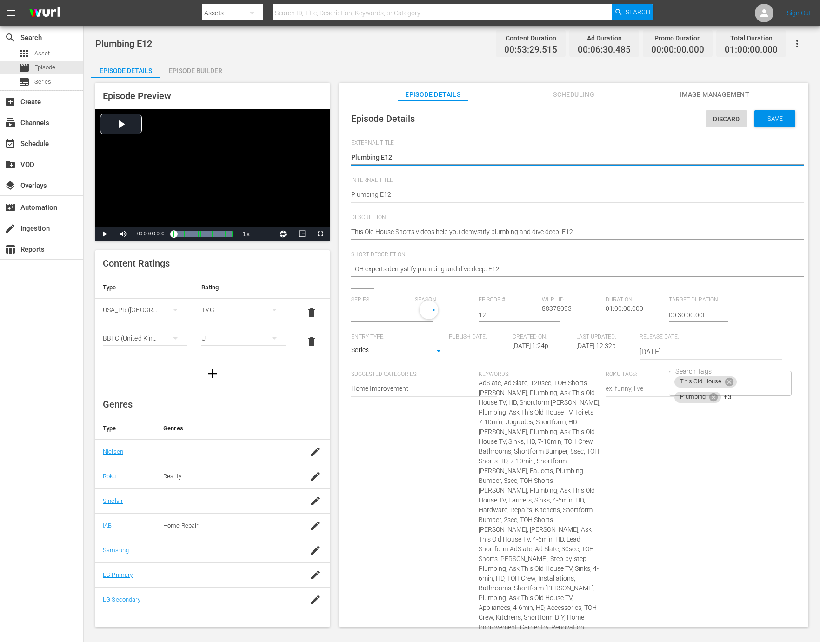
type input "Plumbing"
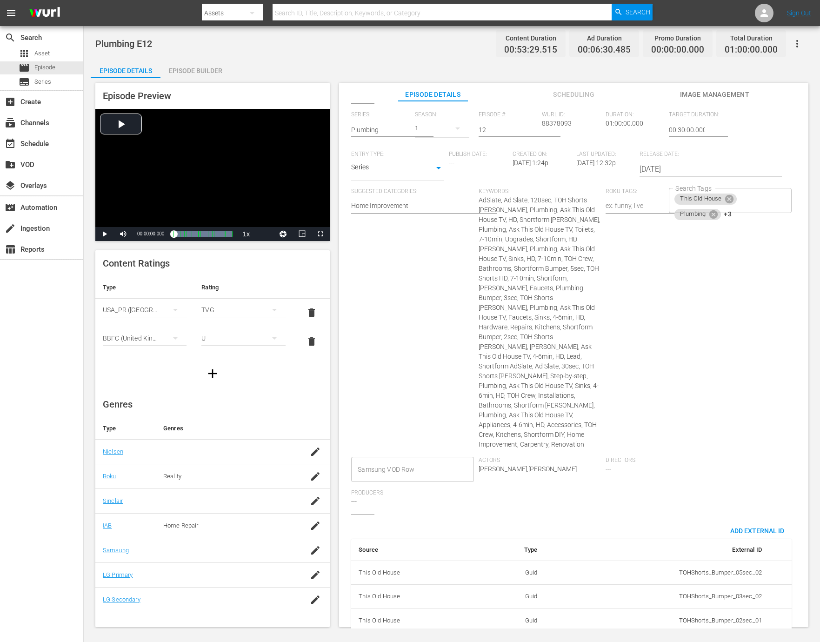
scroll to position [273, 0]
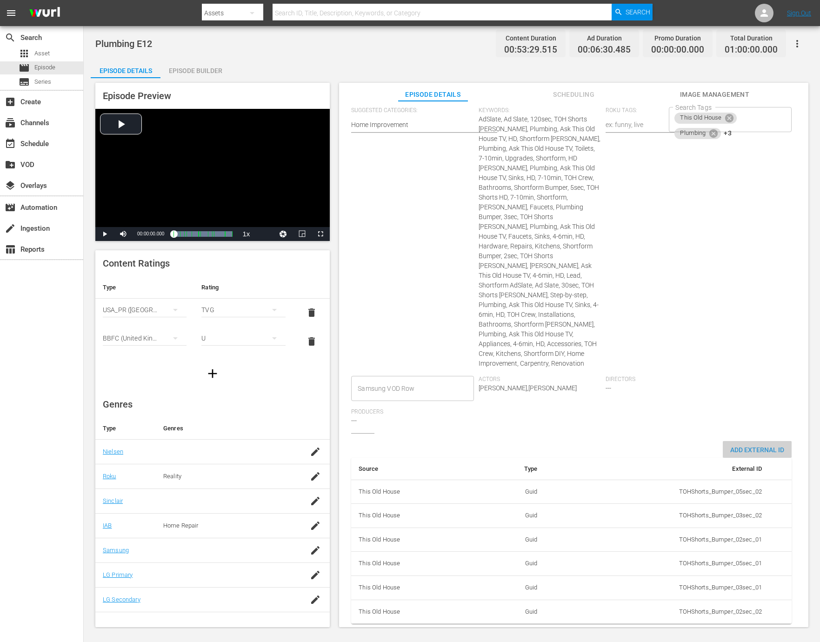
click at [747, 446] on span "Add External Id" at bounding box center [757, 449] width 69 height 7
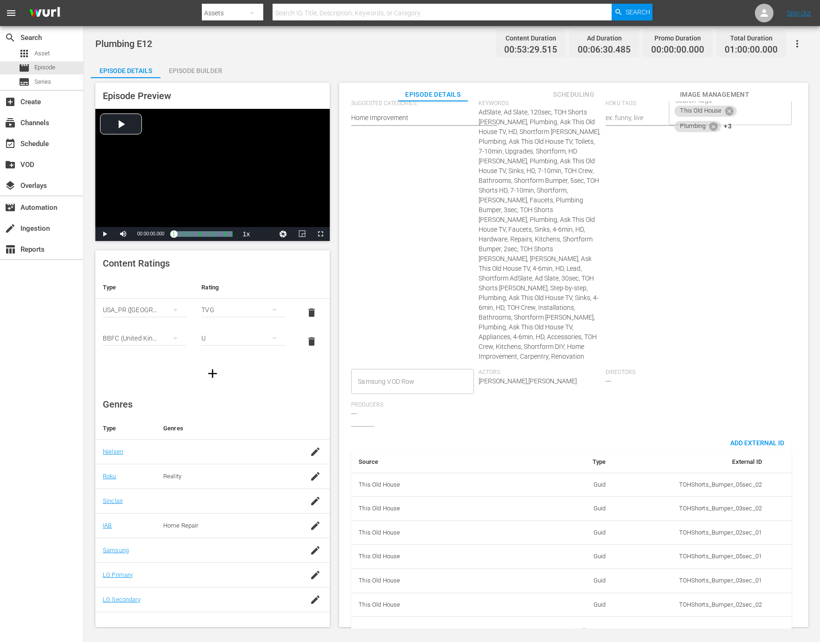
scroll to position [302, 0]
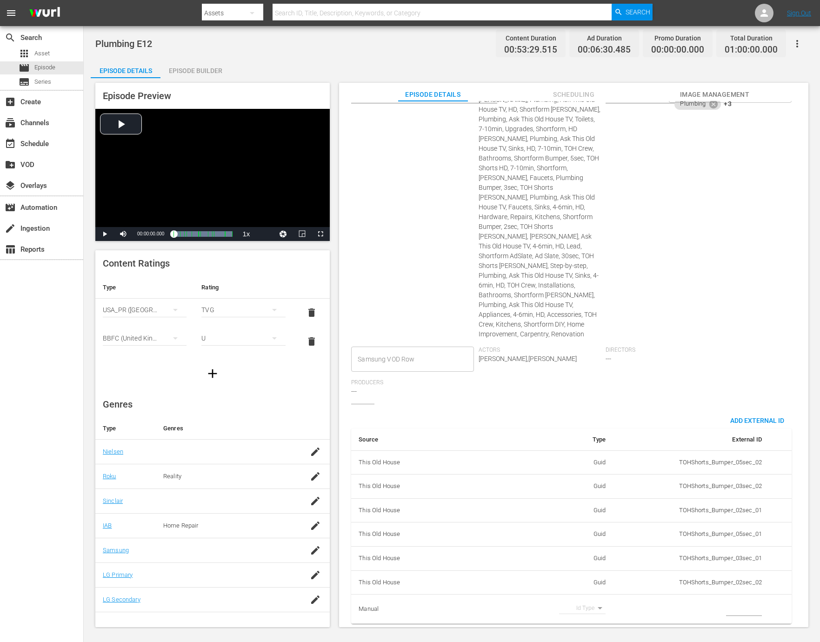
click at [587, 600] on body "menu Search By Assets Search ID, Title, Description, Keywords, or Category Sear…" at bounding box center [410, 321] width 820 height 642
click at [578, 606] on li "Tms Id" at bounding box center [579, 607] width 47 height 15
type input "tmsId"
click at [726, 604] on input "simple table" at bounding box center [744, 609] width 36 height 14
paste input "EP060364920012"
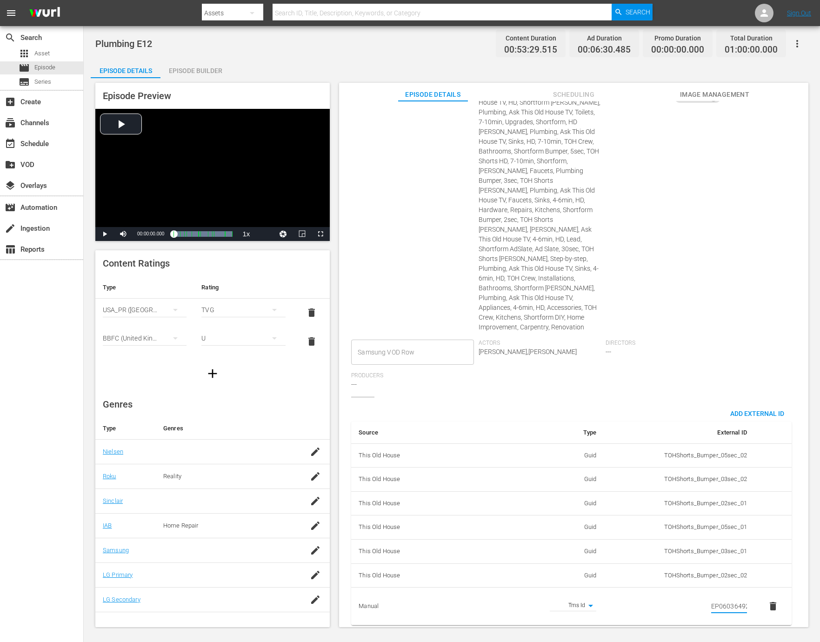
scroll to position [0, 16]
type input "EP060364920012"
click at [722, 263] on div "Search Tags This Old House Plumbing +3 Search Tags" at bounding box center [732, 205] width 127 height 269
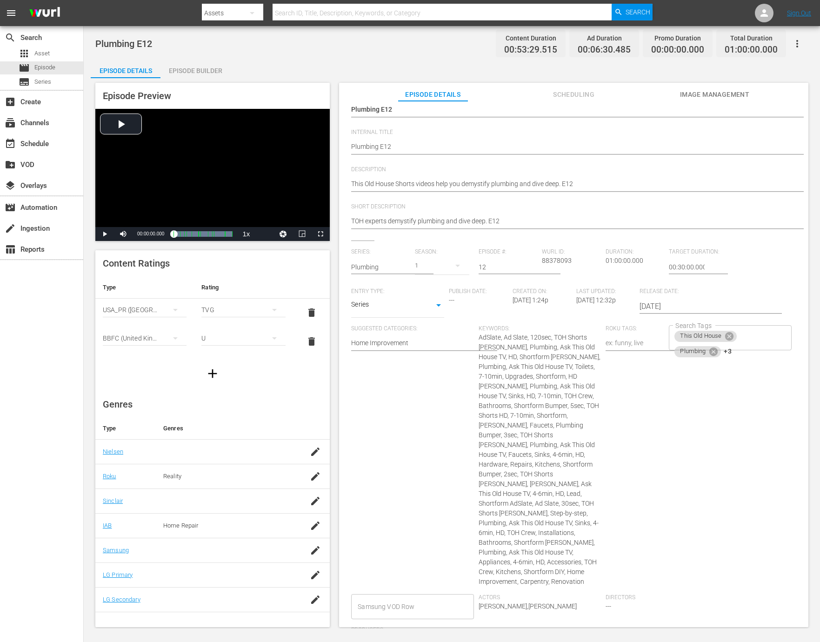
scroll to position [0, 0]
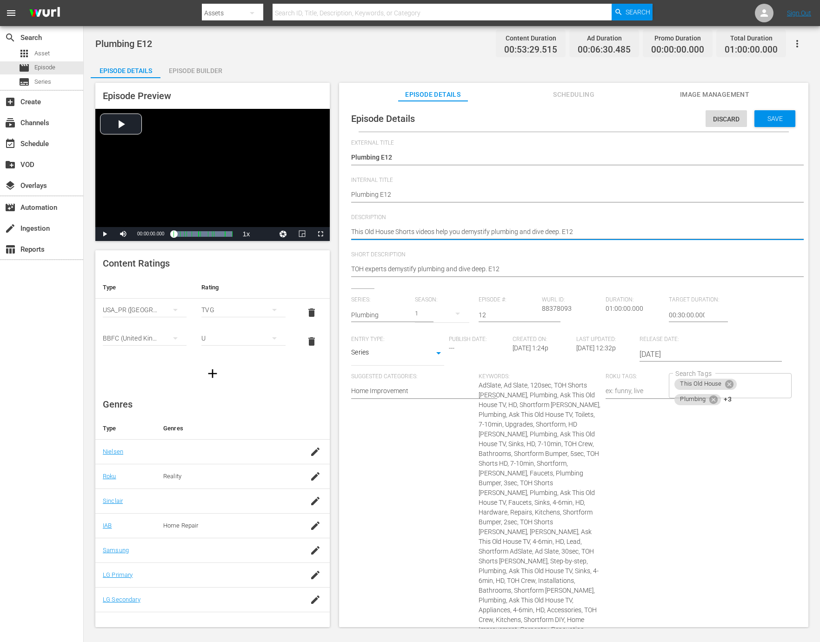
click at [511, 227] on textarea "This Old House Shorts videos help you demystify plumbing and dive deep. E12" at bounding box center [571, 232] width 440 height 11
paste textarea "Plumbing know-how made easy with This Old House guidance."
type textarea "Plumbing know-how made easy with This Old House guidance."
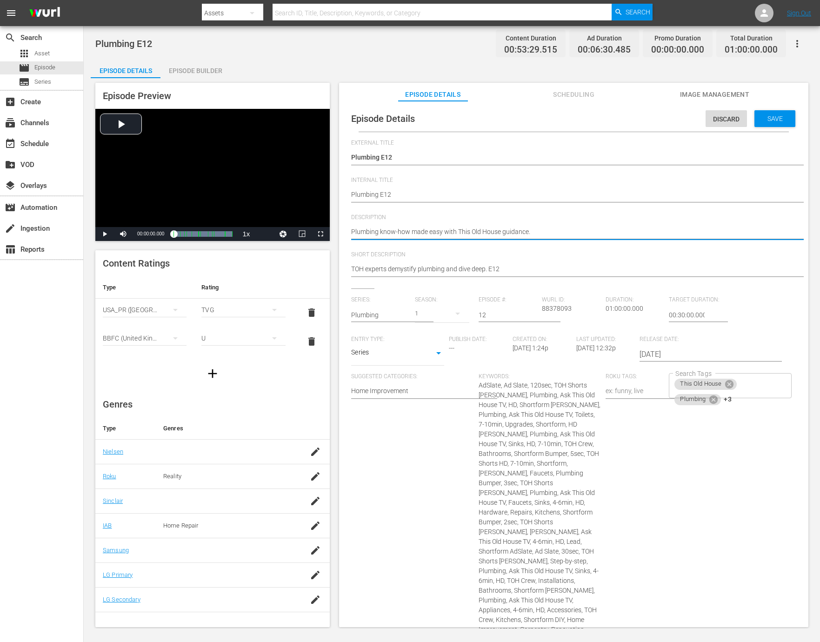
type textarea "Plumbing know-how made easy with This Old House guidance."
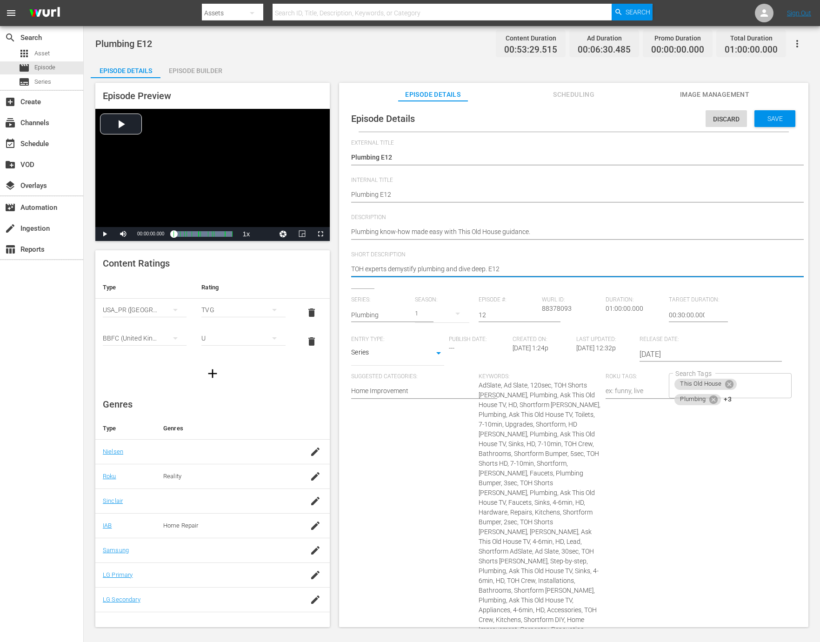
paste textarea "Plumbing know-how made easy with This Old House guidance."
type textarea "Plumbing know-how made easy with This Old House guidance."
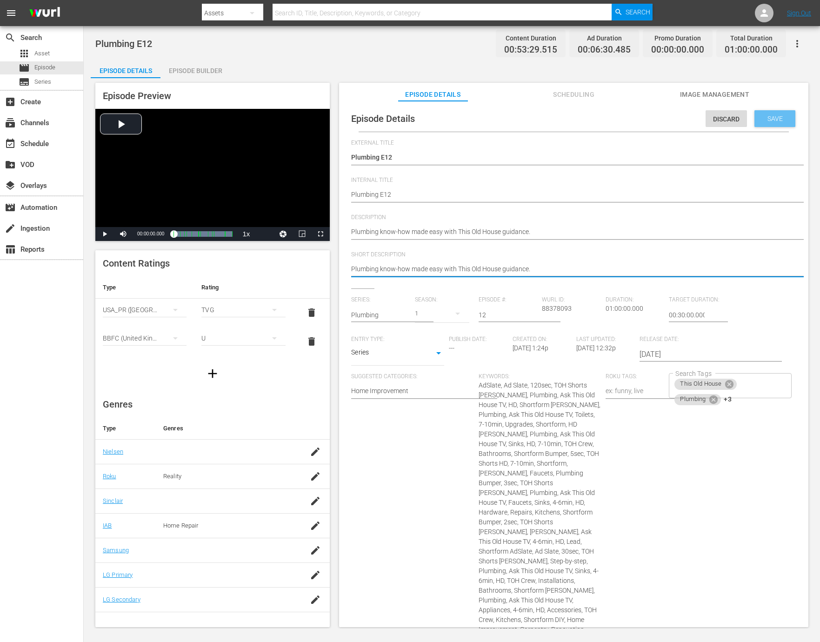
click at [762, 119] on span "Save" at bounding box center [775, 118] width 30 height 7
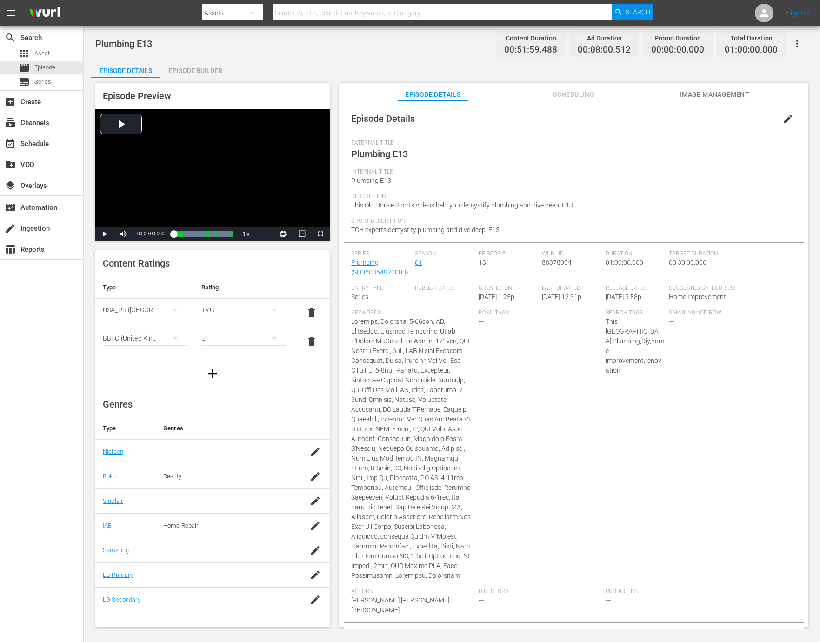
click at [782, 119] on span "edit" at bounding box center [787, 118] width 11 height 11
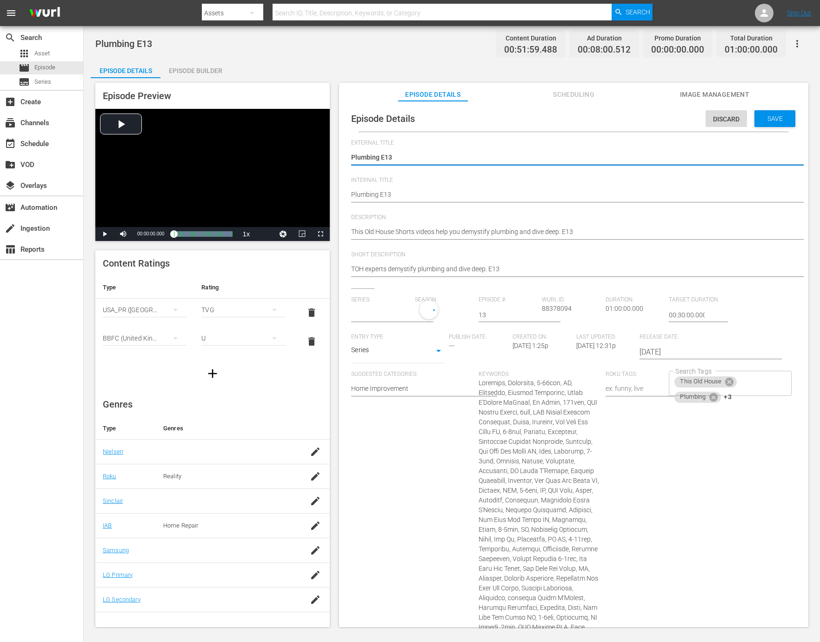
type input "Plumbing"
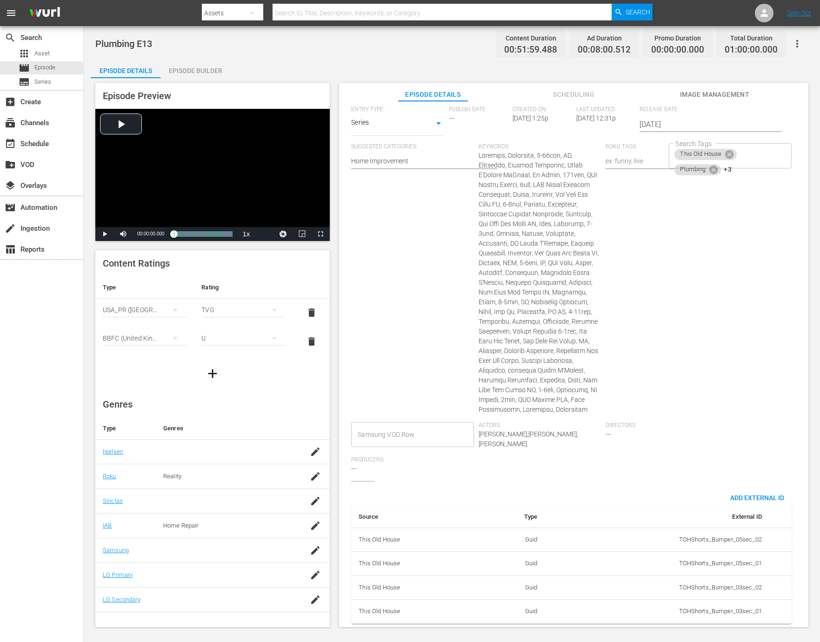
scroll to position [247, 0]
click at [741, 494] on span "Add External Id" at bounding box center [757, 497] width 69 height 7
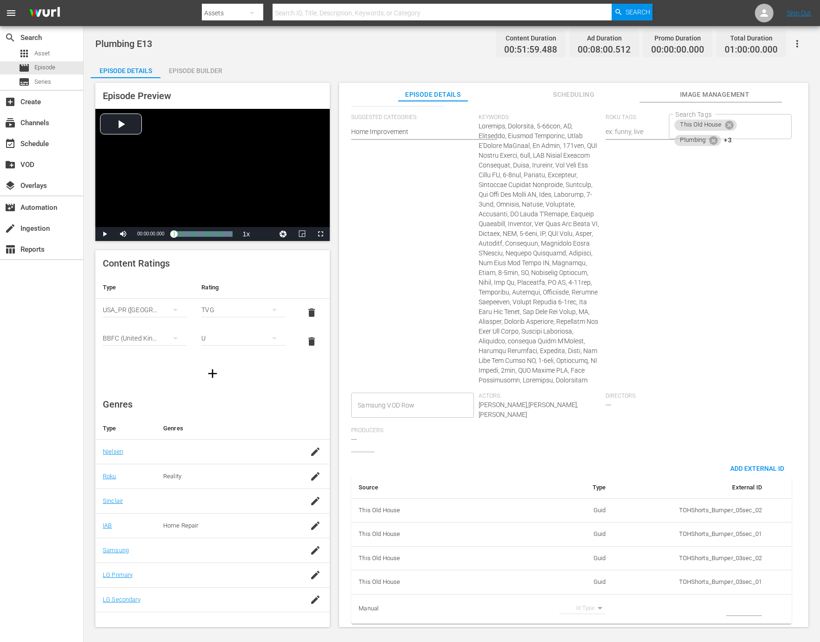
scroll to position [275, 0]
drag, startPoint x: 592, startPoint y: 604, endPoint x: 587, endPoint y: 606, distance: 5.4
click at [592, 604] on body "menu Search By Assets Search ID, Title, Description, Keywords, or Category Sear…" at bounding box center [410, 321] width 820 height 642
click at [580, 609] on li "Tms Id" at bounding box center [579, 607] width 47 height 15
type input "tmsId"
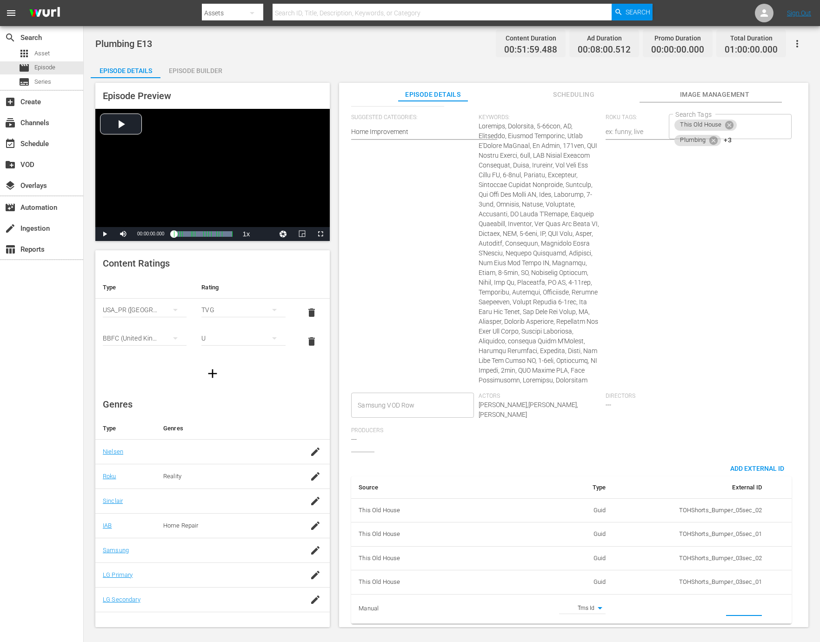
click at [726, 606] on input "simple table" at bounding box center [744, 609] width 36 height 14
paste input "EP060364920013"
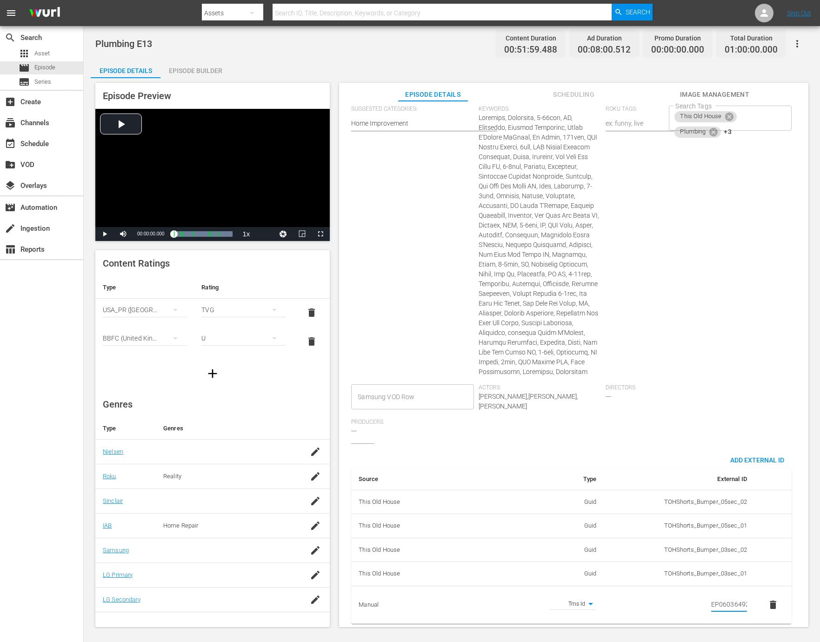
scroll to position [0, 16]
type input "EP060364920013"
click at [696, 419] on div "Directors ---" at bounding box center [669, 401] width 127 height 34
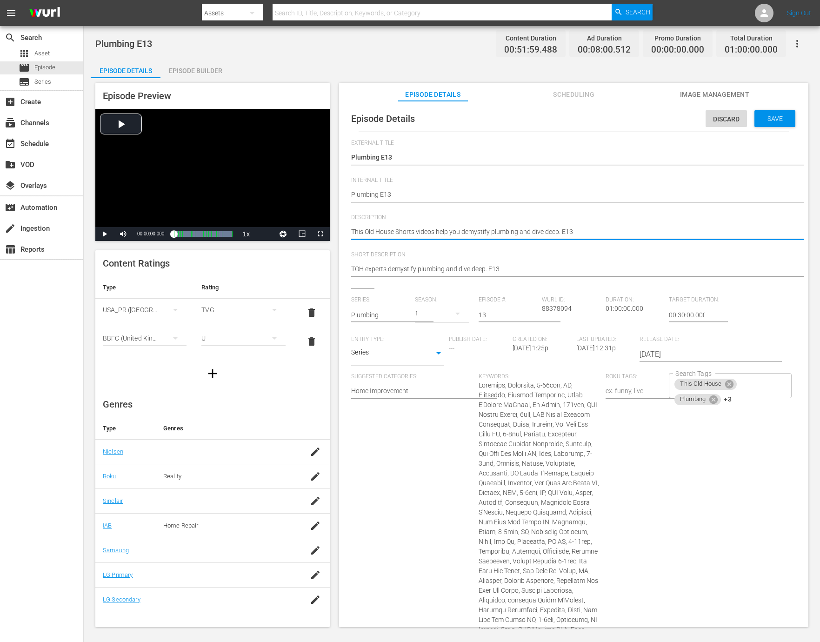
paste textarea "Learn how plumbing works with help from This Old House experts."
type textarea "Learn how plumbing works with help from This Old House experts."
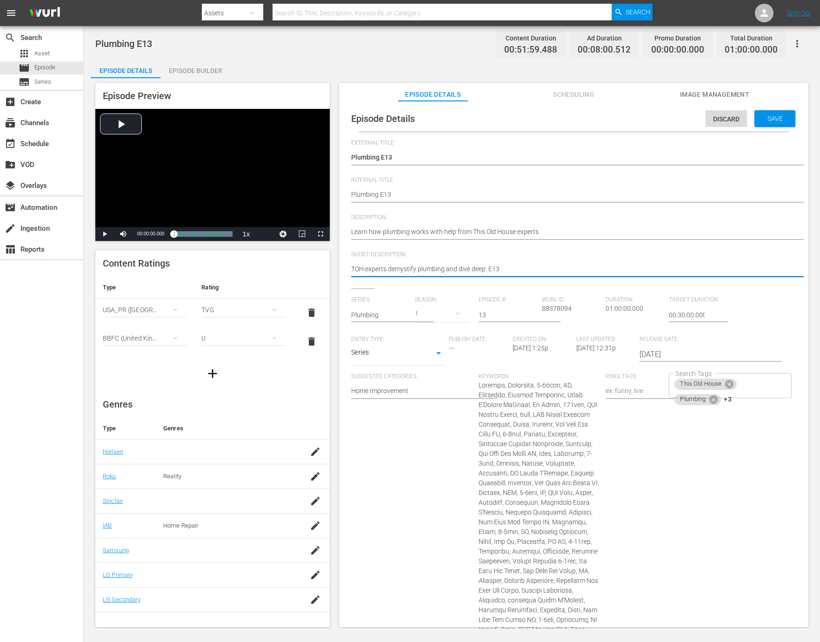
paste textarea "Learn how plumbing works with help from This Old House experts."
type textarea "Learn how plumbing works with help from This Old House experts."
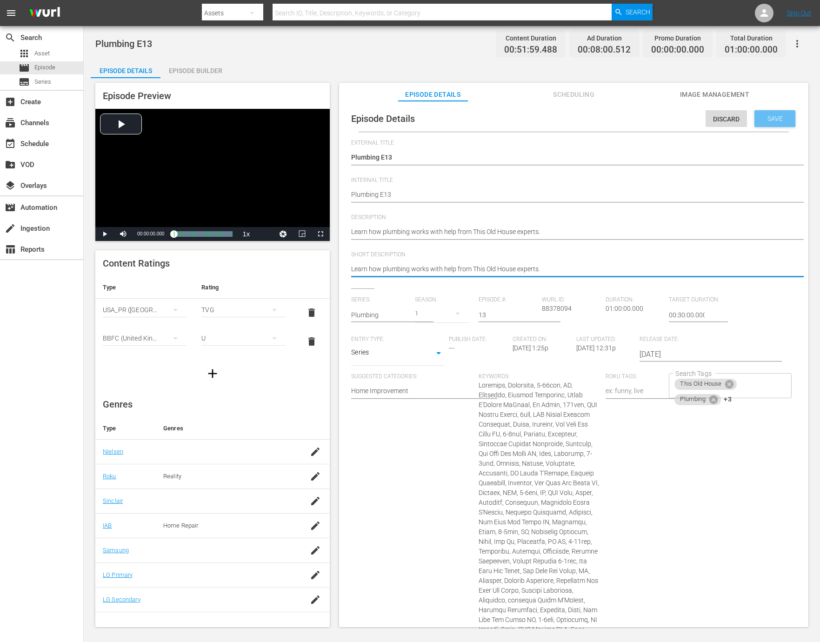
click at [773, 122] on div "Save" at bounding box center [774, 118] width 41 height 17
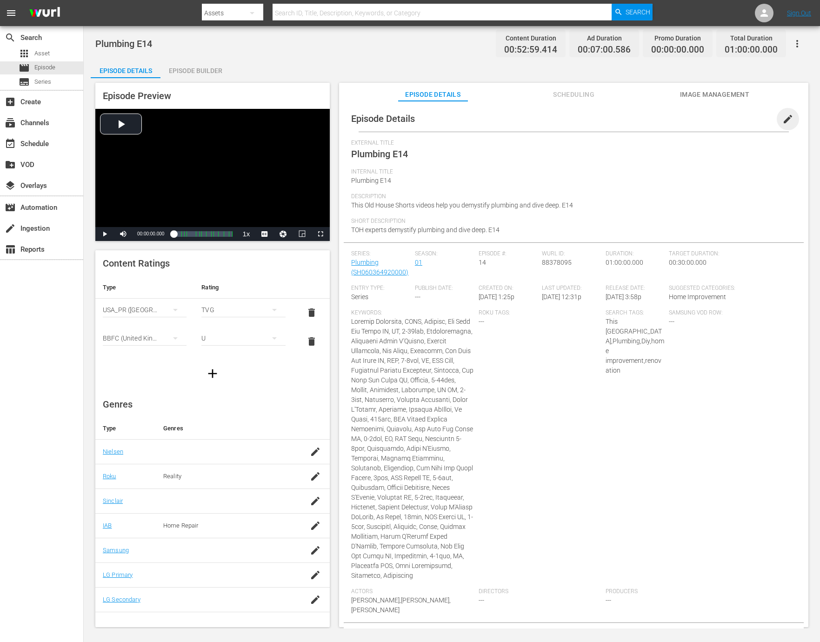
click at [782, 120] on span "edit" at bounding box center [787, 118] width 11 height 11
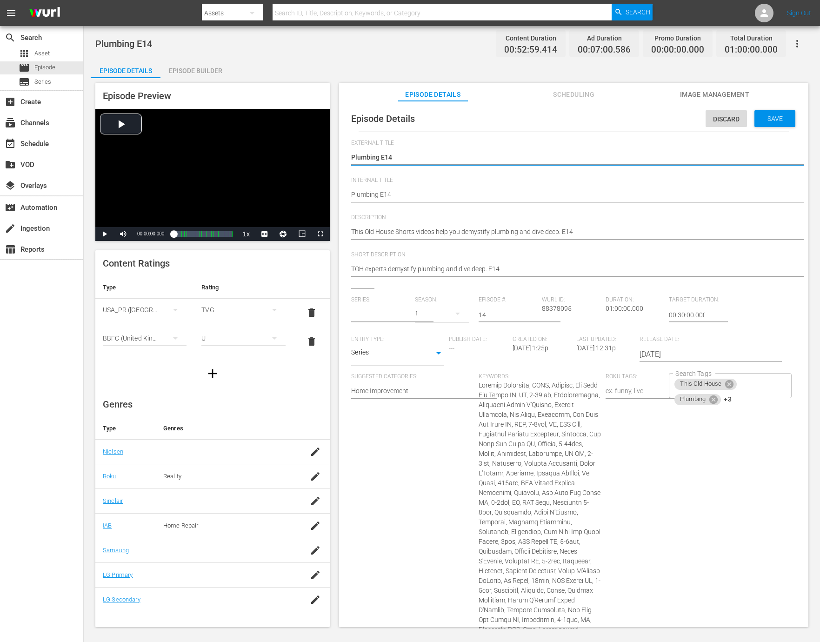
type input "Plumbing"
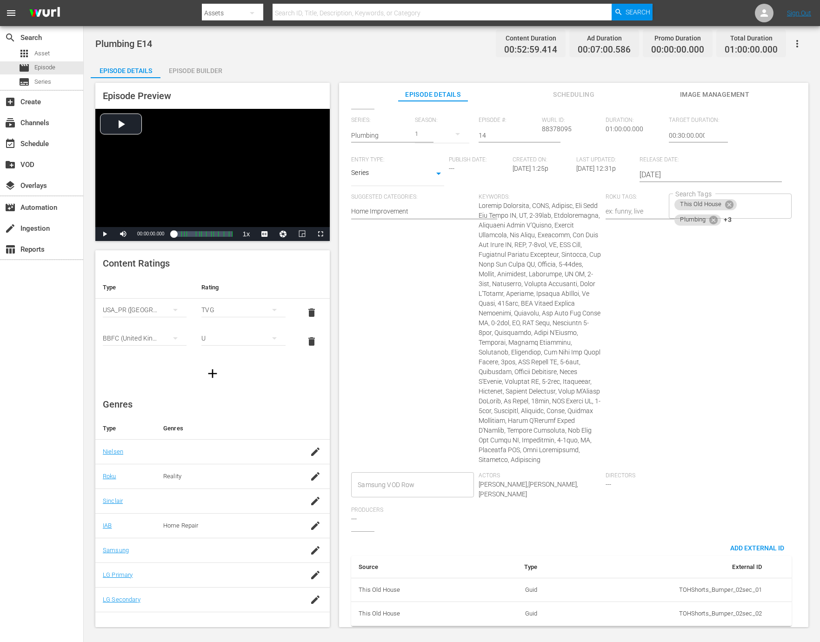
scroll to position [199, 0]
click at [738, 529] on div "External Title Plumbing E14 Plumbing E14 Internal Title Plumbing E14 Plumbing E…" at bounding box center [573, 295] width 445 height 674
click at [739, 542] on span "Add External Id" at bounding box center [757, 545] width 69 height 7
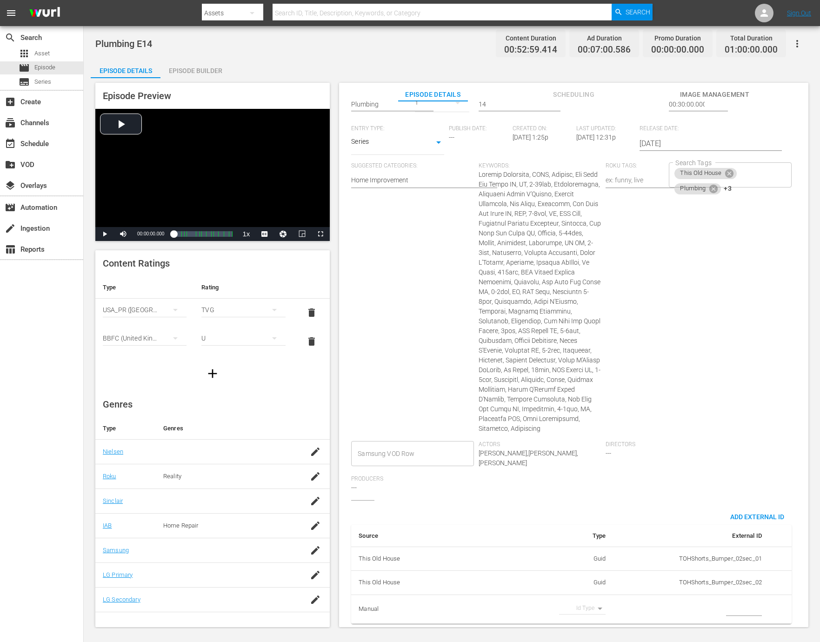
scroll to position [227, 0]
click at [594, 605] on body "menu Search By Assets Search ID, Title, Description, Keywords, or Category Sear…" at bounding box center [410, 321] width 820 height 642
click at [586, 611] on li "Tms Id" at bounding box center [579, 607] width 47 height 15
type input "tmsId"
click at [726, 603] on input "simple table" at bounding box center [744, 609] width 36 height 14
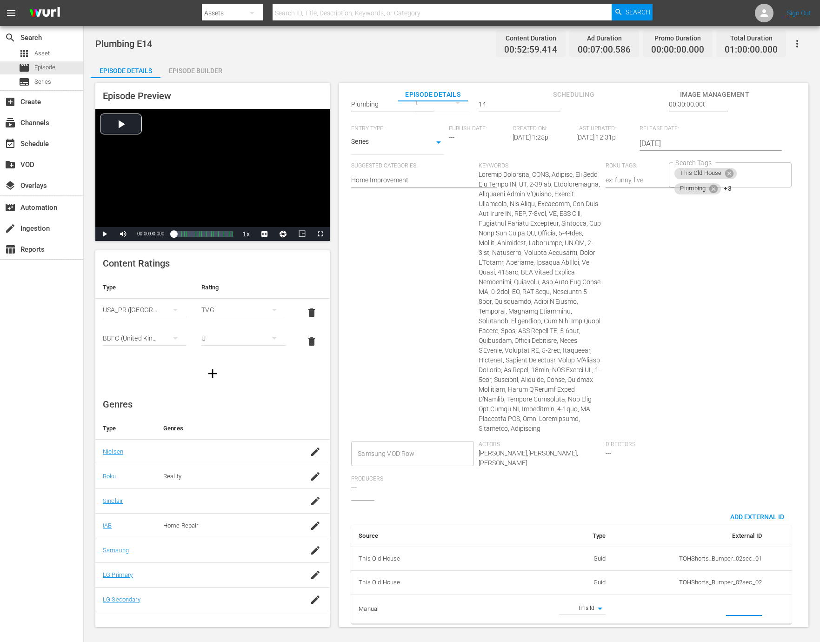
paste input "EP060364920014"
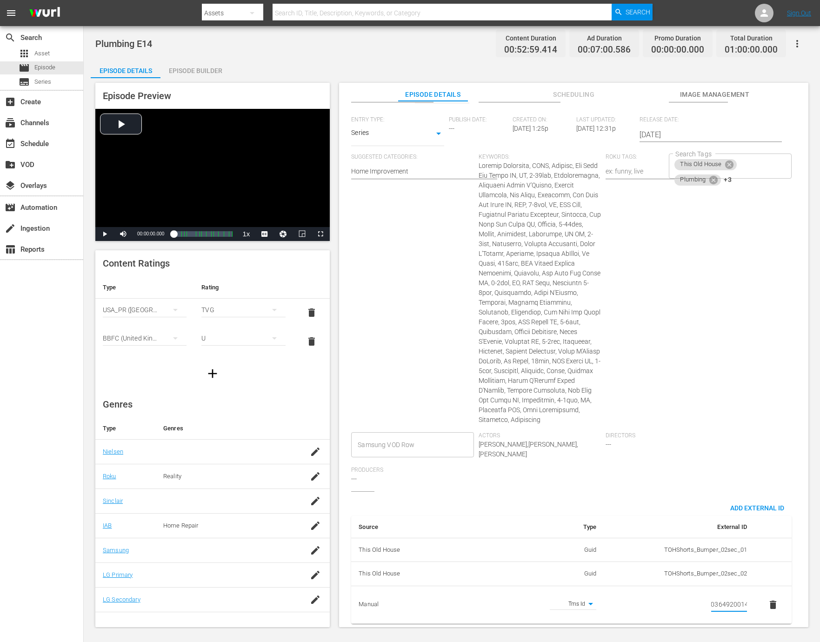
type input "EP060364920014"
click at [672, 411] on div "Search Tags This Old House Plumbing +3 Search Tags" at bounding box center [732, 292] width 127 height 279
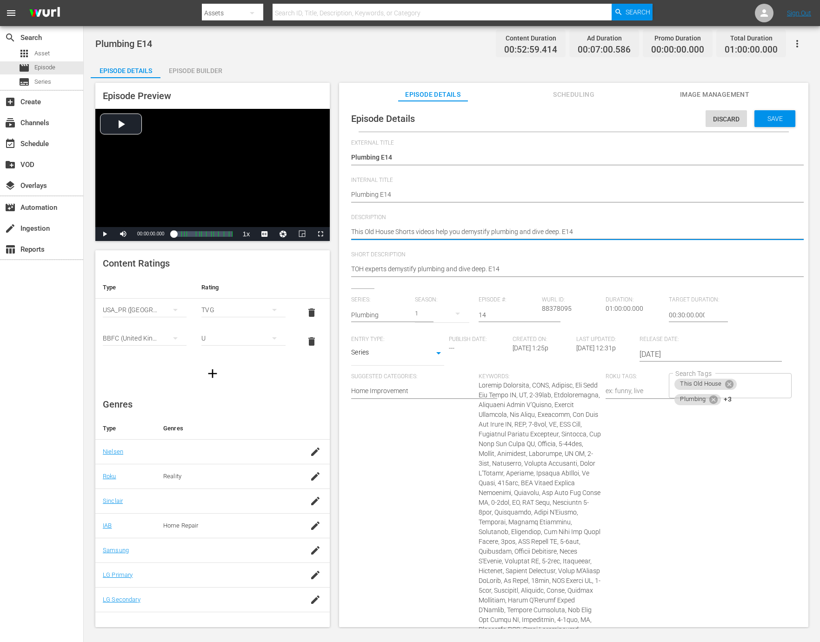
paste textarea "makes understanding plumbing straightforward."
type textarea "This Old House makes understanding plumbing straightforward."
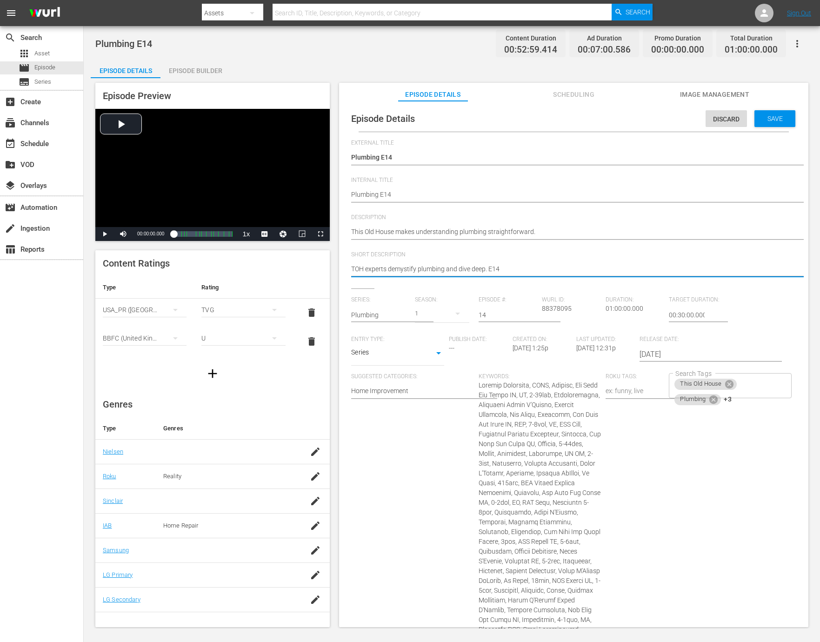
paste textarea "his Old House makes understanding plumbing straightforward."
type textarea "This Old House makes understanding plumbing straightforward."
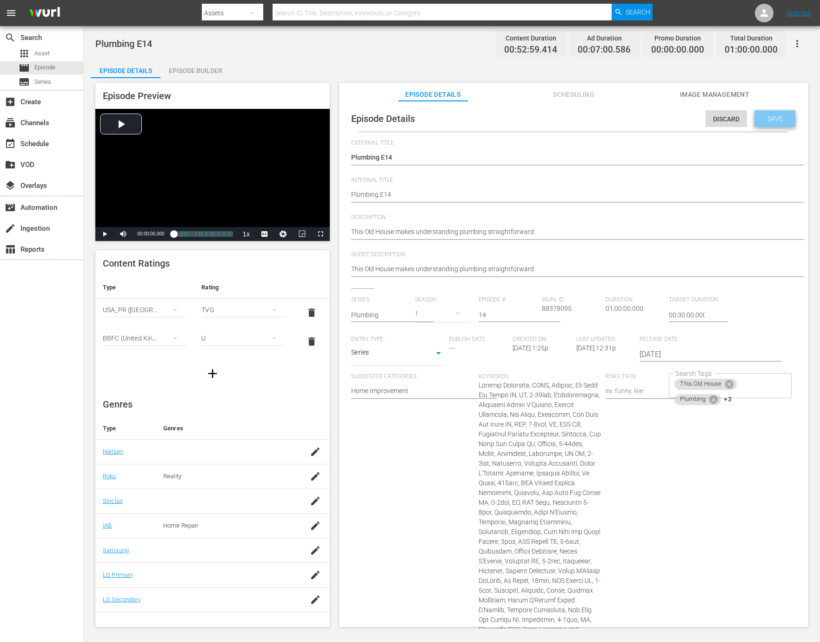
click at [774, 112] on div "Save" at bounding box center [774, 118] width 41 height 17
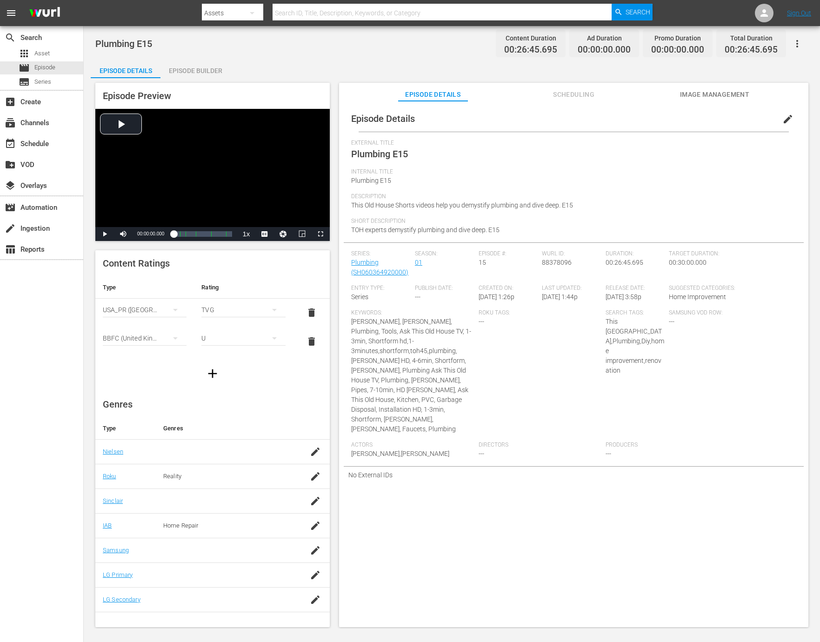
click at [783, 118] on span "edit" at bounding box center [787, 118] width 11 height 11
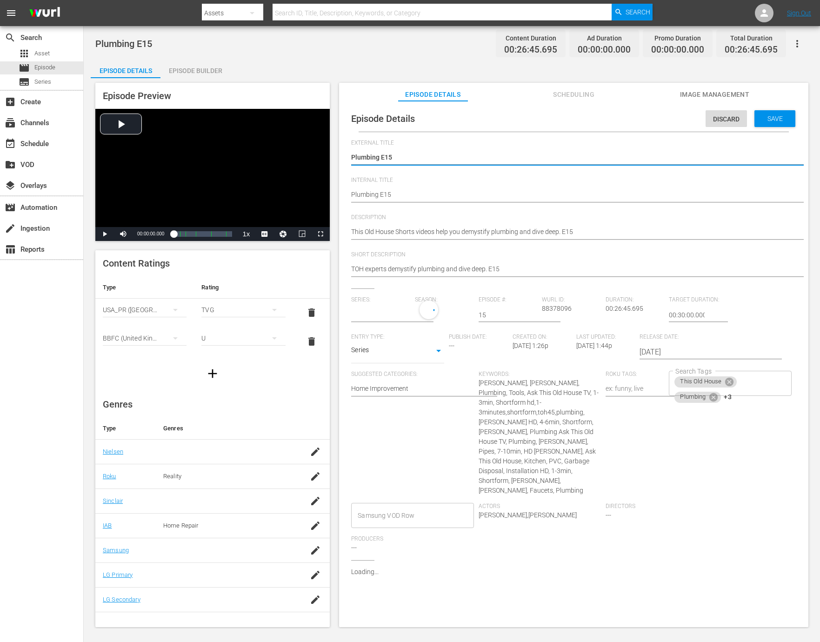
type input "Plumbing"
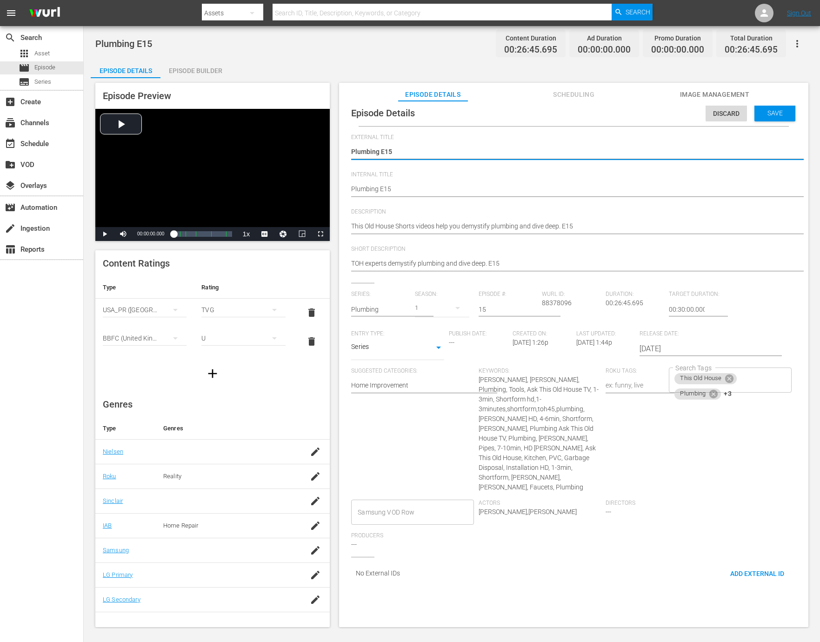
scroll to position [9, 0]
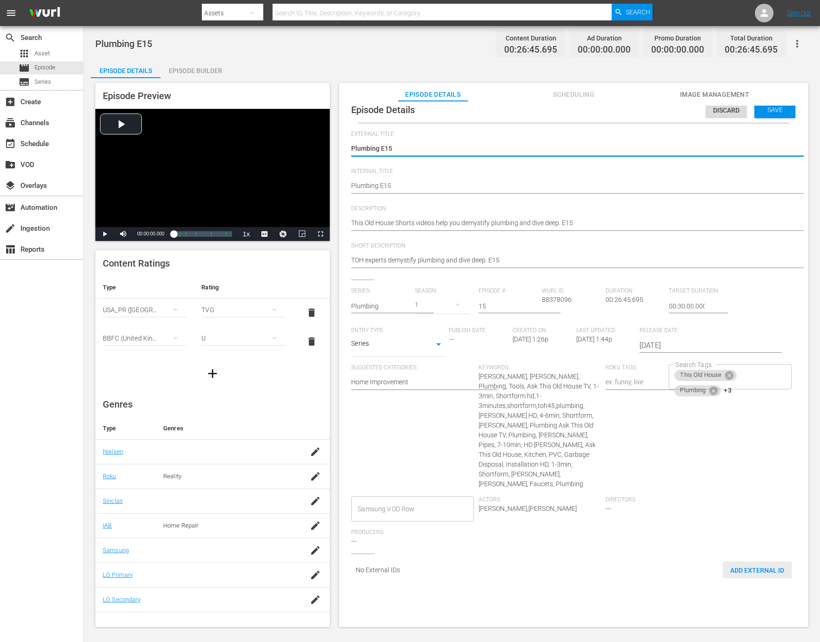
click at [723, 567] on span "Add External Id" at bounding box center [757, 570] width 69 height 7
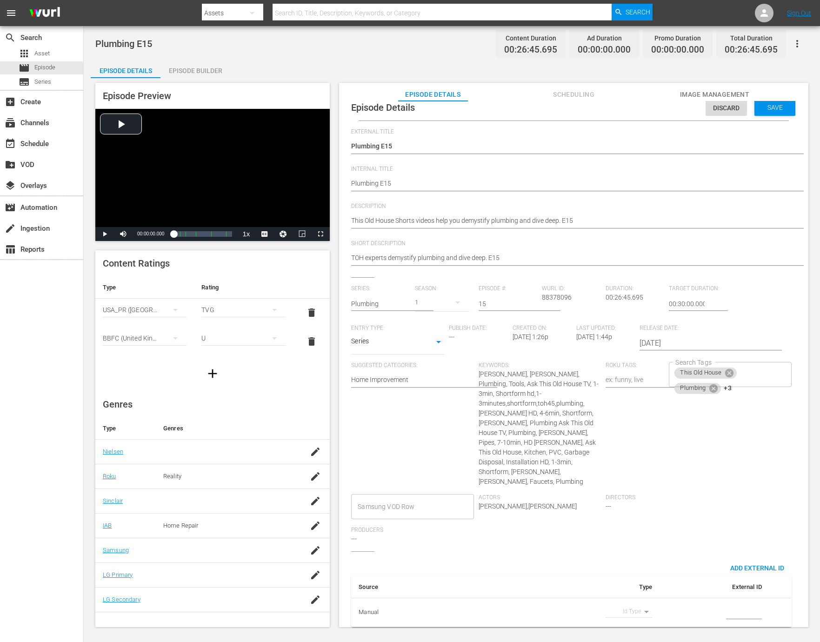
scroll to position [21, 0]
click at [643, 599] on body "menu Search By Assets Search ID, Title, Description, Keywords, or Category Sear…" at bounding box center [410, 321] width 820 height 642
click at [624, 613] on li "Tms Id" at bounding box center [625, 607] width 47 height 15
type input "tmsId"
click at [750, 608] on input "simple table" at bounding box center [744, 609] width 36 height 14
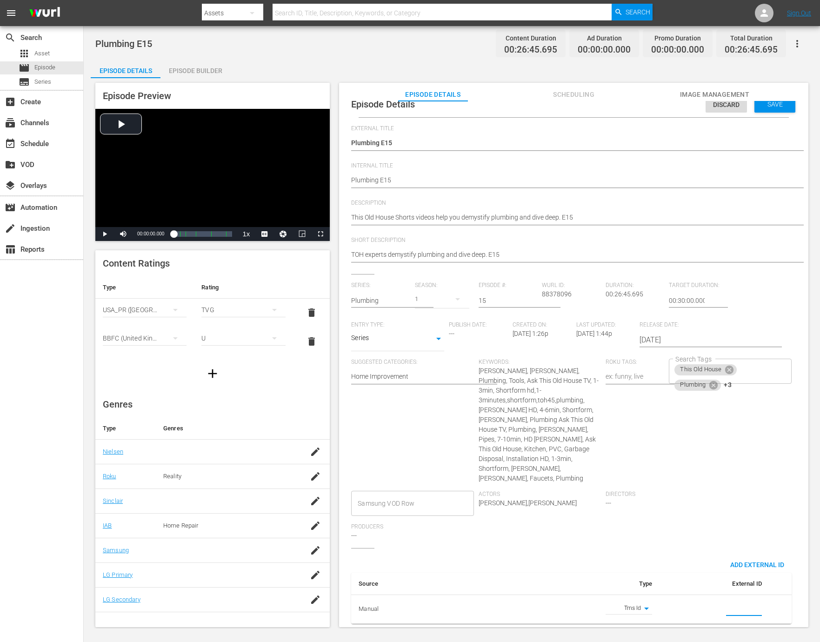
paste input "EP060364920015"
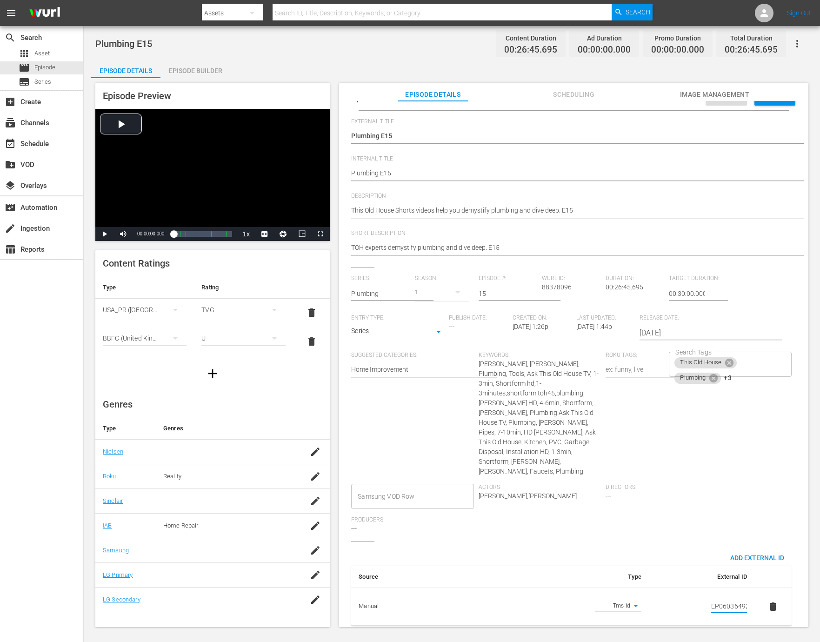
scroll to position [0, 16]
type input "EP060364920015"
click at [690, 510] on div "Directors ---" at bounding box center [669, 500] width 127 height 33
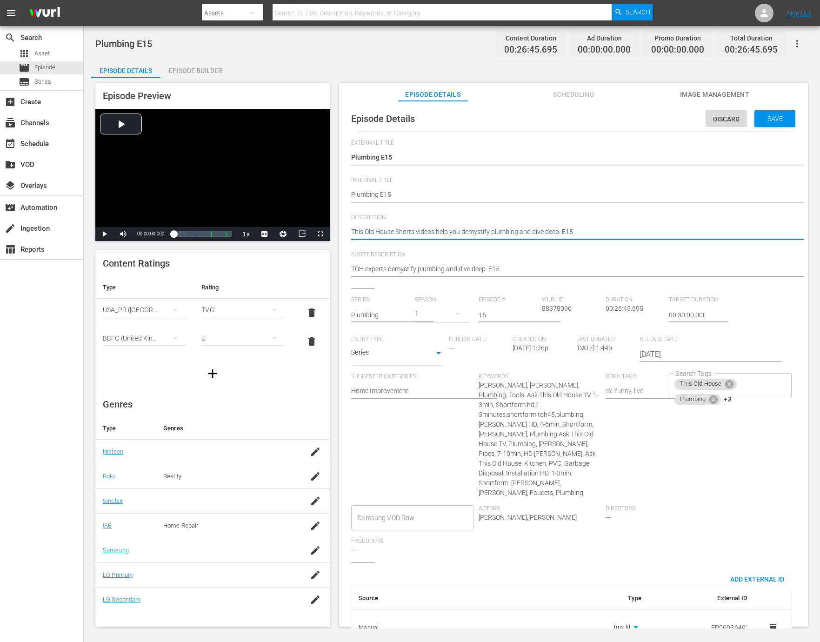
paste textarea "Master plumbing skills with the help of This Old House pros."
type textarea "Master plumbing skills with the help of This Old House pros."
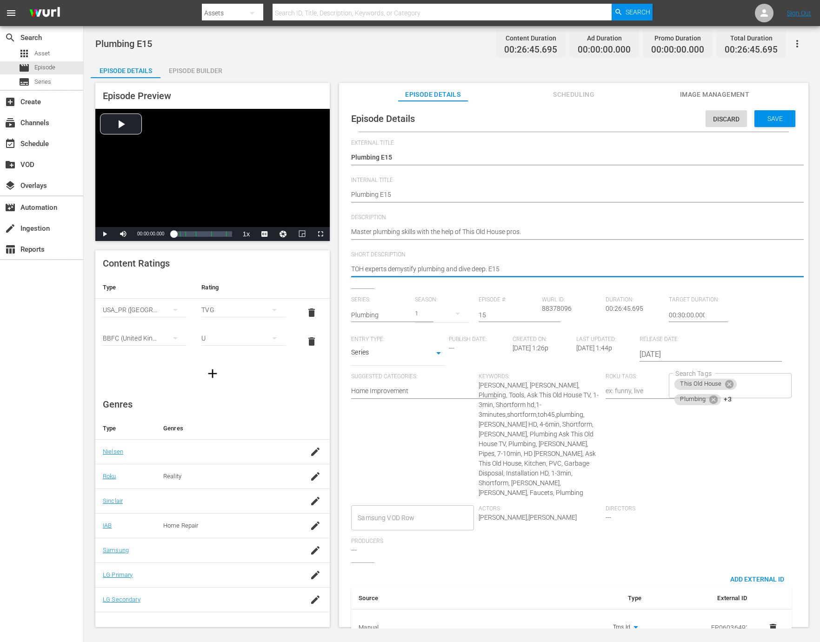
paste textarea "Master plumbing skills with the help of This Old House pros."
type textarea "Master plumbing skills with the help of This Old House pros."
click at [777, 120] on span "Save" at bounding box center [775, 118] width 30 height 7
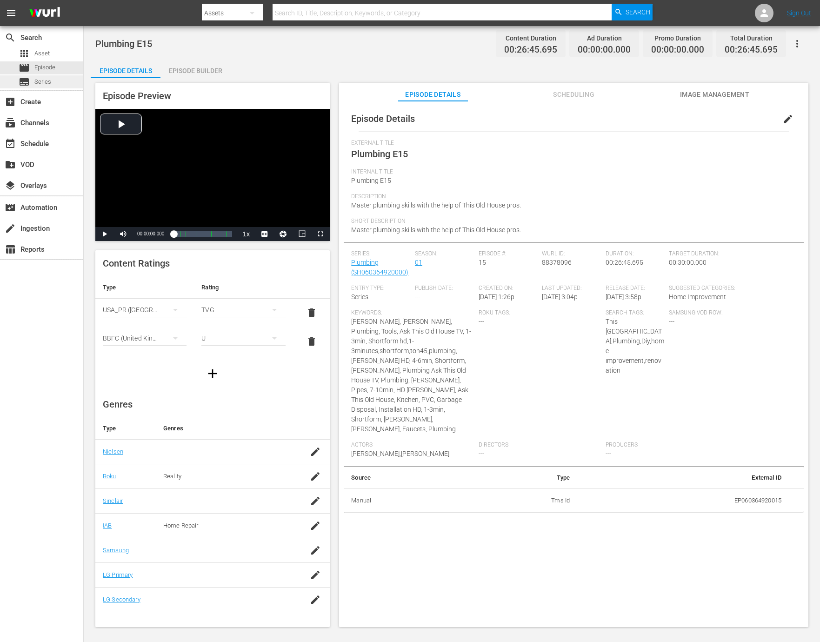
click at [47, 85] on span "Series" at bounding box center [42, 81] width 17 height 9
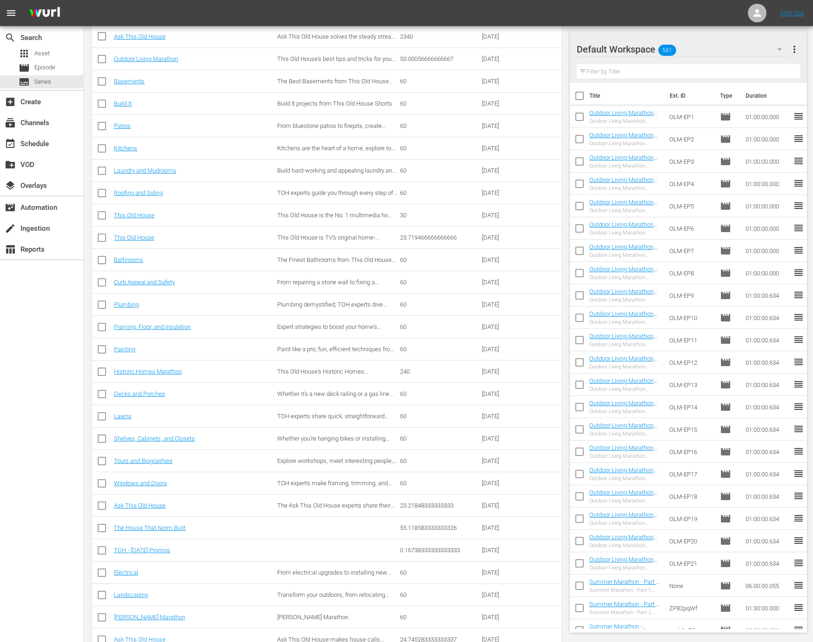
scroll to position [109, 0]
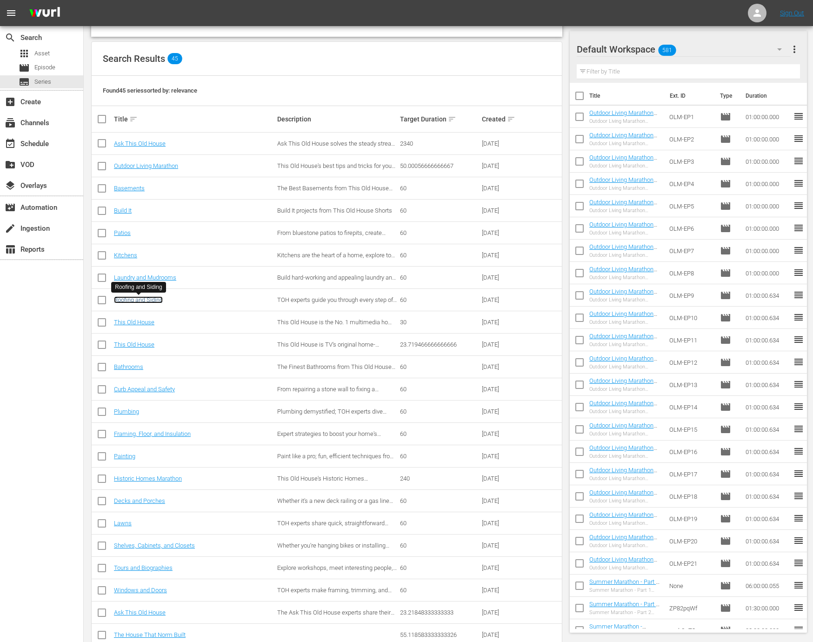
click at [131, 297] on link "Roofing and Siding" at bounding box center [138, 299] width 49 height 7
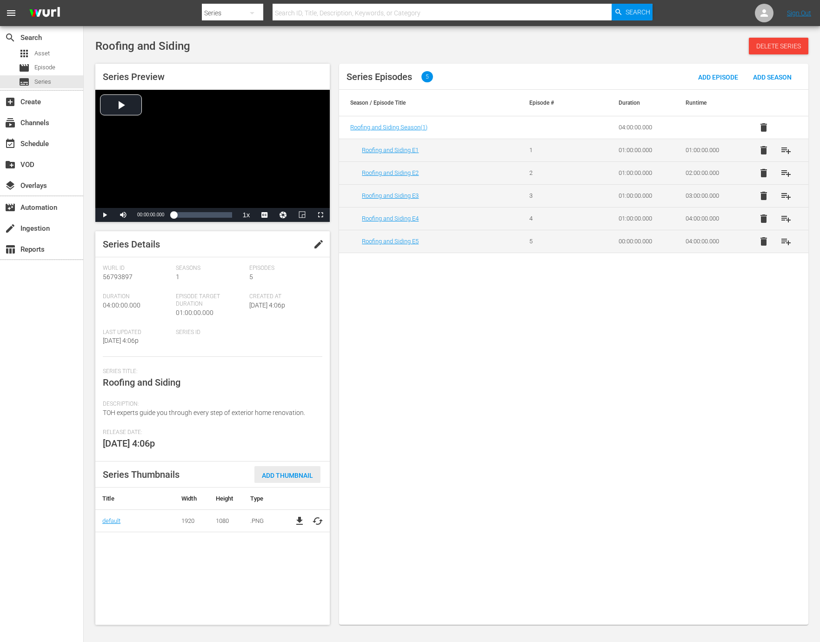
click at [299, 474] on span "Add Thumbnail" at bounding box center [287, 475] width 66 height 7
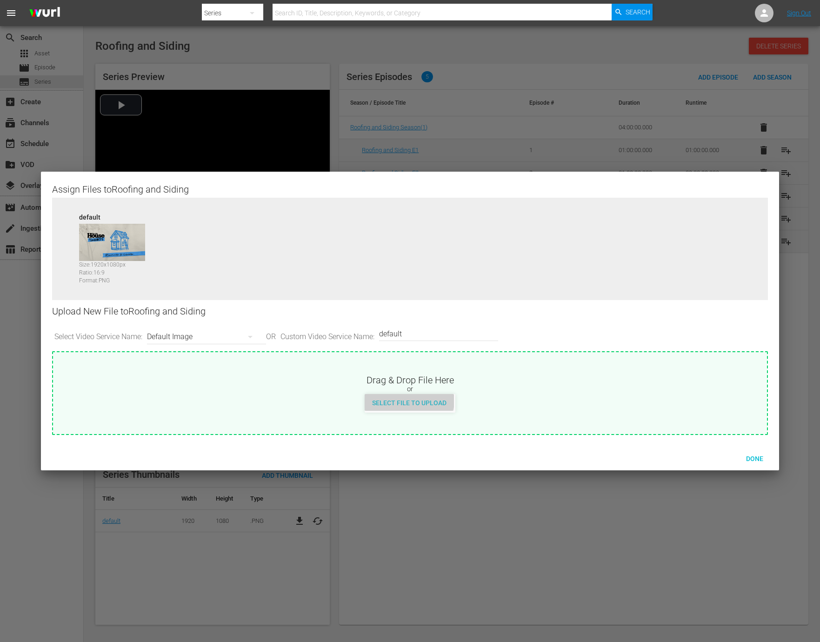
click at [402, 395] on div "Select File to Upload" at bounding box center [409, 402] width 89 height 17
type input "C:\fakepath\TOHShorts_SeriesThumb_RoofingSiding.jpg"
click at [754, 456] on span "Done" at bounding box center [755, 458] width 32 height 7
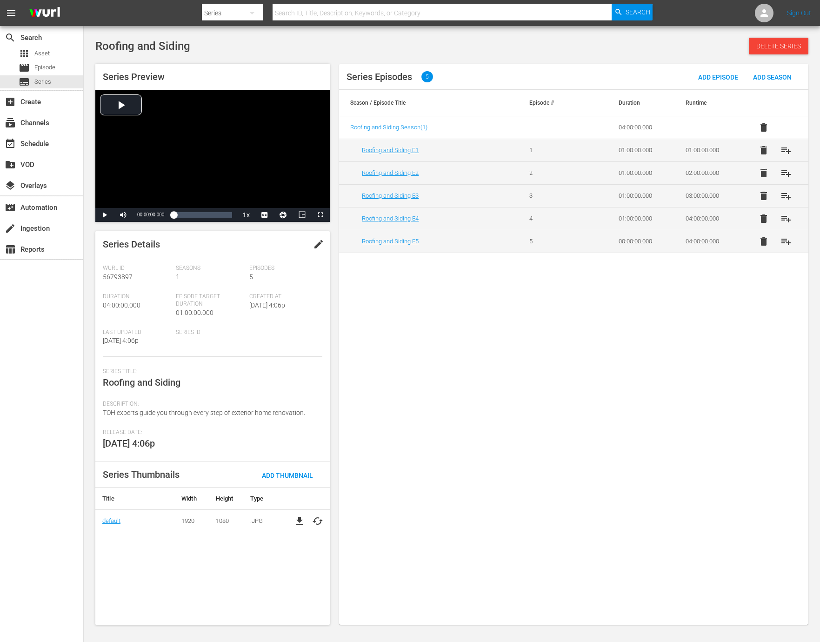
click at [318, 245] on span "edit" at bounding box center [318, 244] width 11 height 11
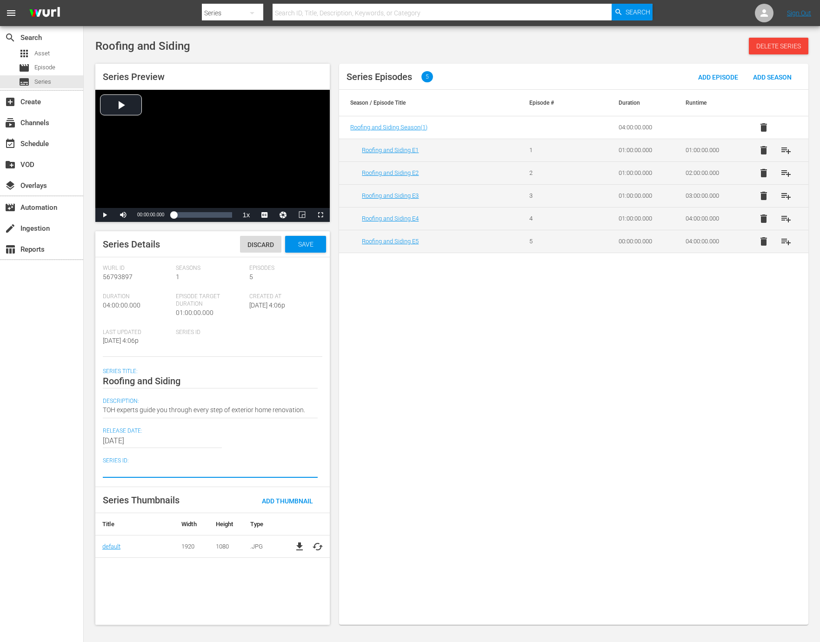
click at [118, 473] on textarea at bounding box center [210, 470] width 215 height 11
paste textarea "SH060364970000"
type textarea "SH060364970000"
click at [296, 245] on span "Save" at bounding box center [306, 243] width 30 height 7
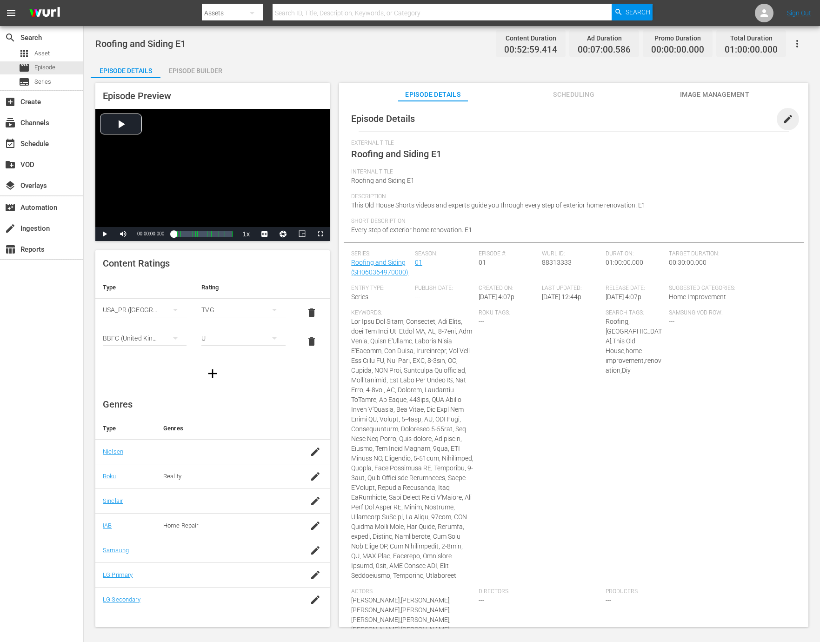
click at [782, 121] on span "edit" at bounding box center [787, 118] width 11 height 11
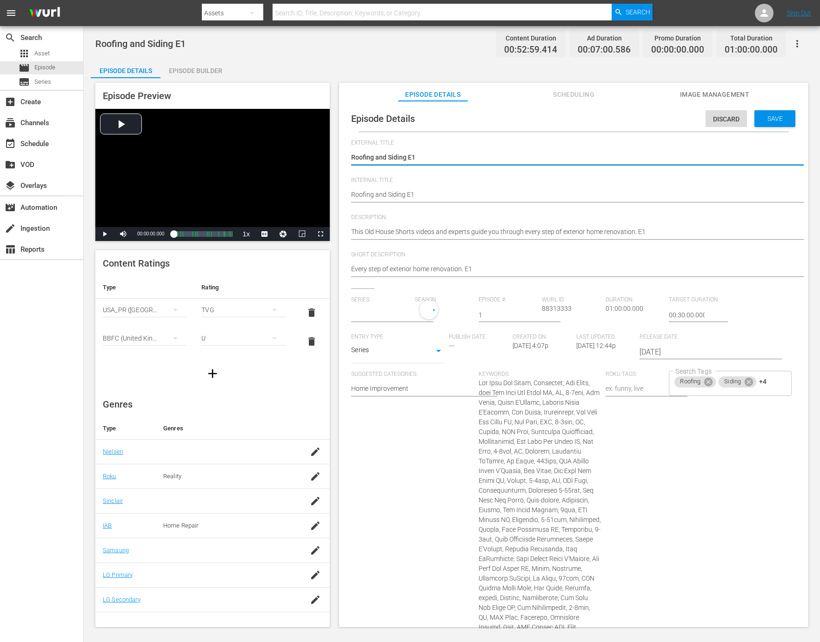
type input "Roofing and Siding"
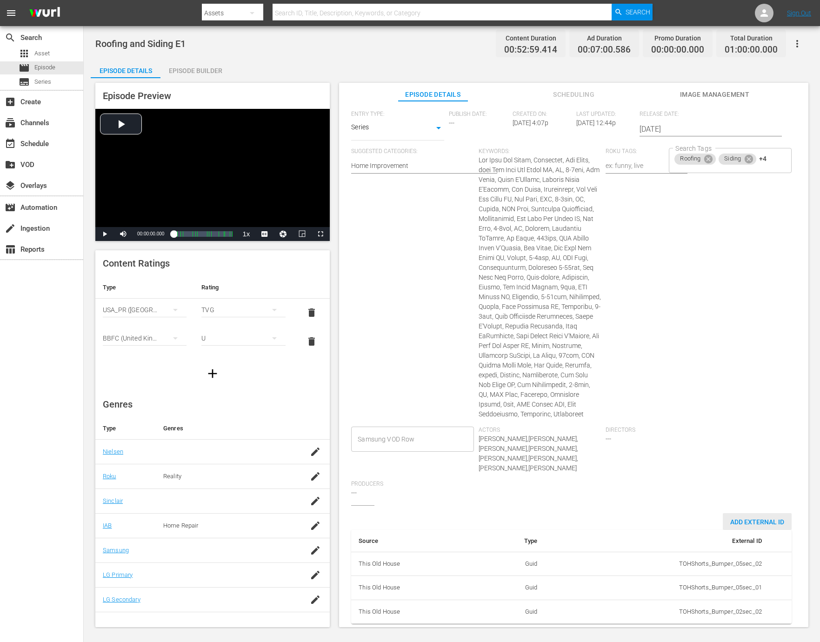
click at [743, 518] on span "Add External Id" at bounding box center [757, 521] width 69 height 7
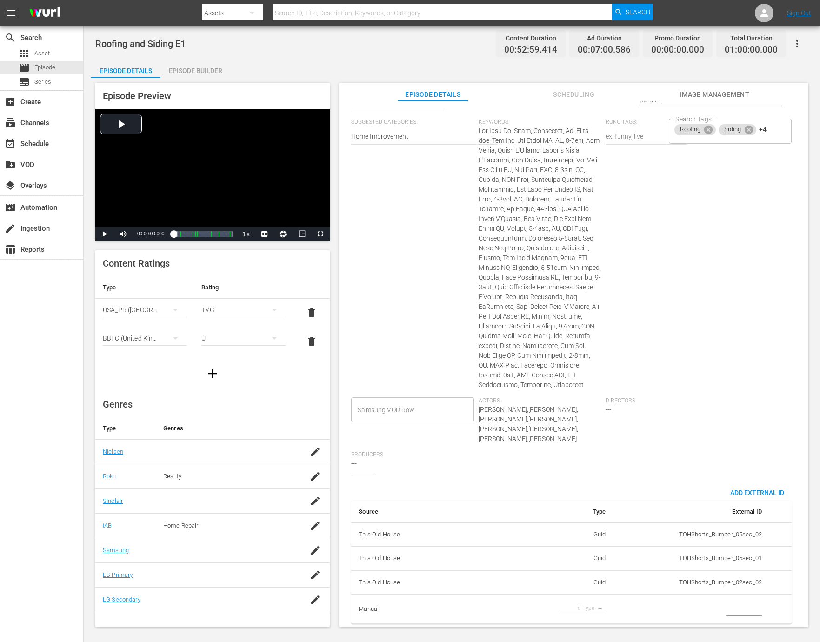
scroll to position [271, 0]
click at [581, 602] on body "menu Search By Assets Search ID, Title, Description, Keywords, or Category Sear…" at bounding box center [410, 321] width 820 height 642
drag, startPoint x: 577, startPoint y: 610, endPoint x: 687, endPoint y: 609, distance: 110.2
click at [577, 610] on li "Tms Id" at bounding box center [579, 607] width 47 height 15
type input "tmsId"
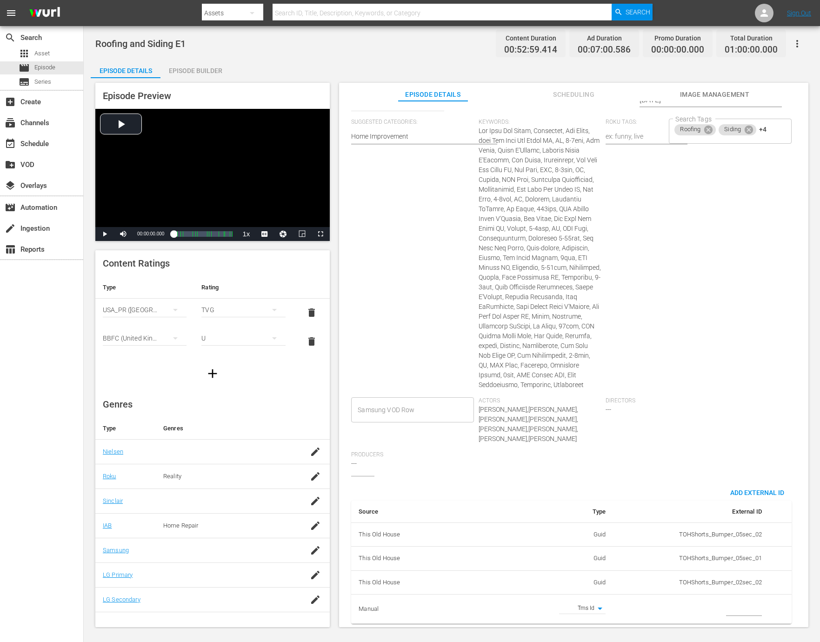
click at [726, 606] on input "simple table" at bounding box center [744, 609] width 36 height 14
paste input "EP060364880001"
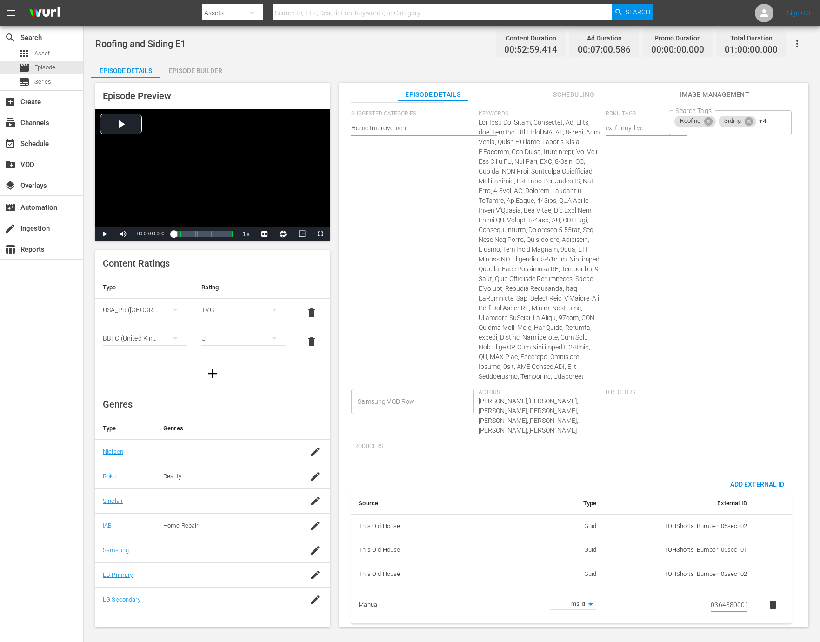
click at [683, 413] on div "Directors ---" at bounding box center [669, 416] width 127 height 54
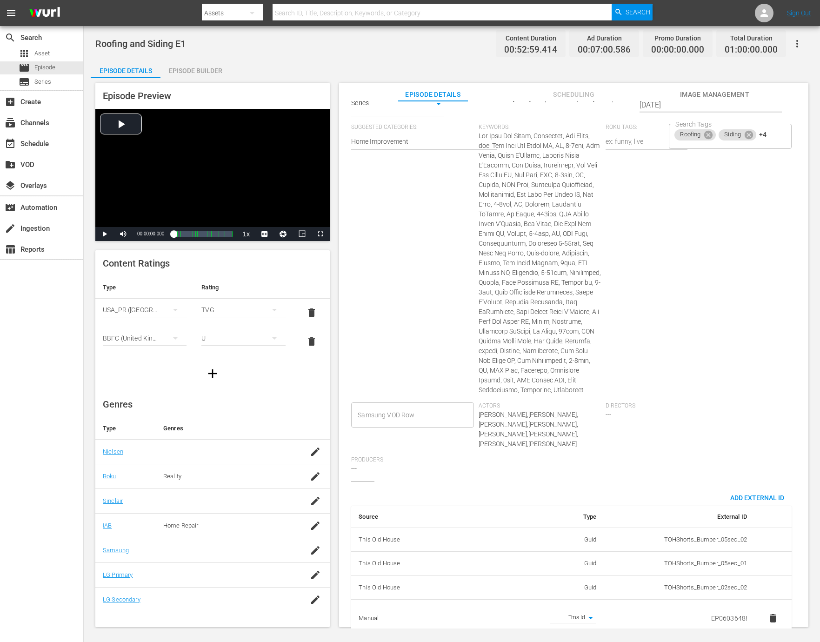
scroll to position [280, 0]
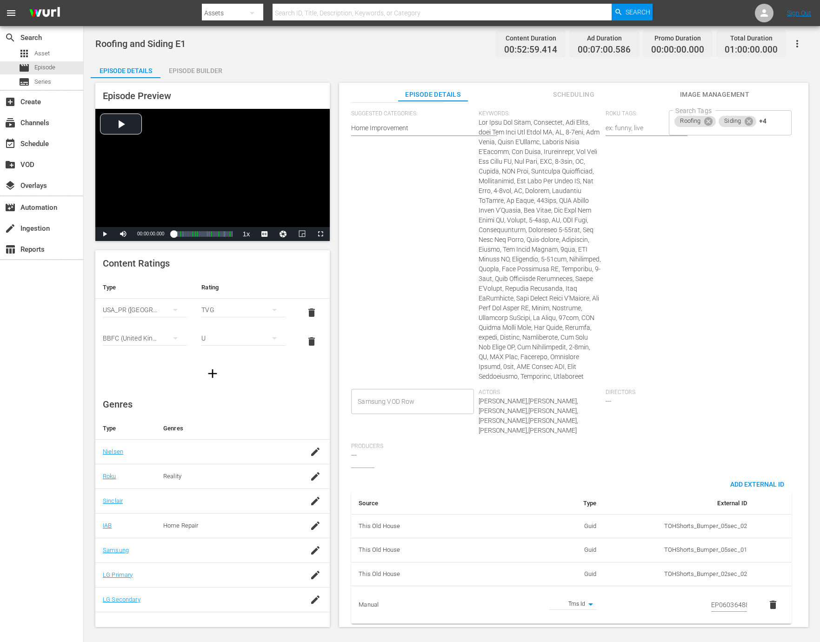
click at [716, 598] on input "EP060364880001" at bounding box center [729, 605] width 36 height 14
paste input "97"
type input "EP060364970001"
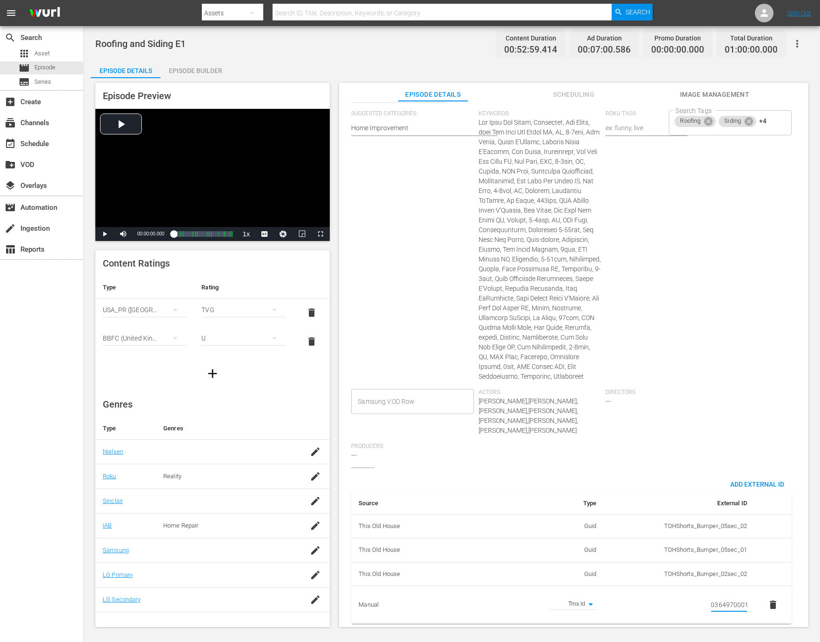
scroll to position [0, 0]
click at [696, 391] on div "Directors ---" at bounding box center [669, 416] width 127 height 54
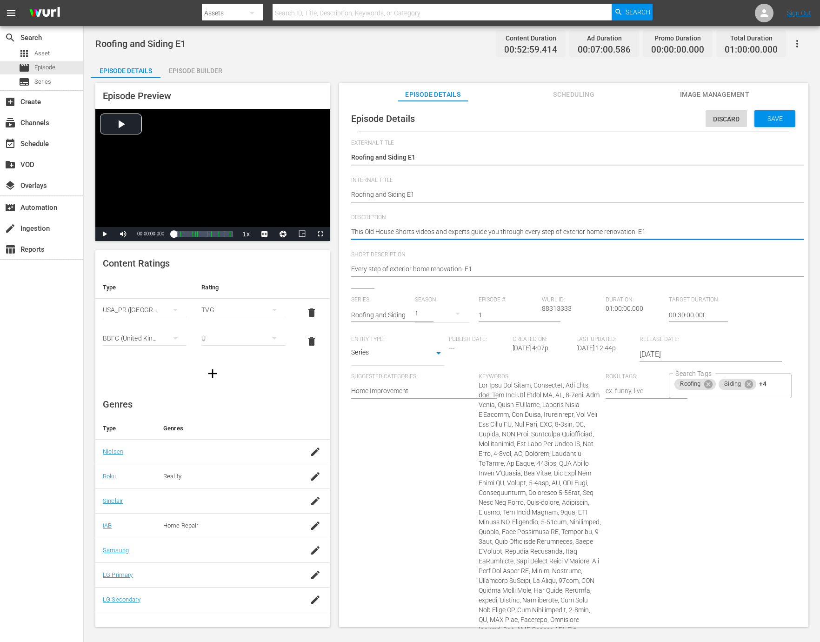
paste textarea "experts guide you through every step of exterior home renovation."
type textarea "This Old House experts guide you through every step of exterior home renovation."
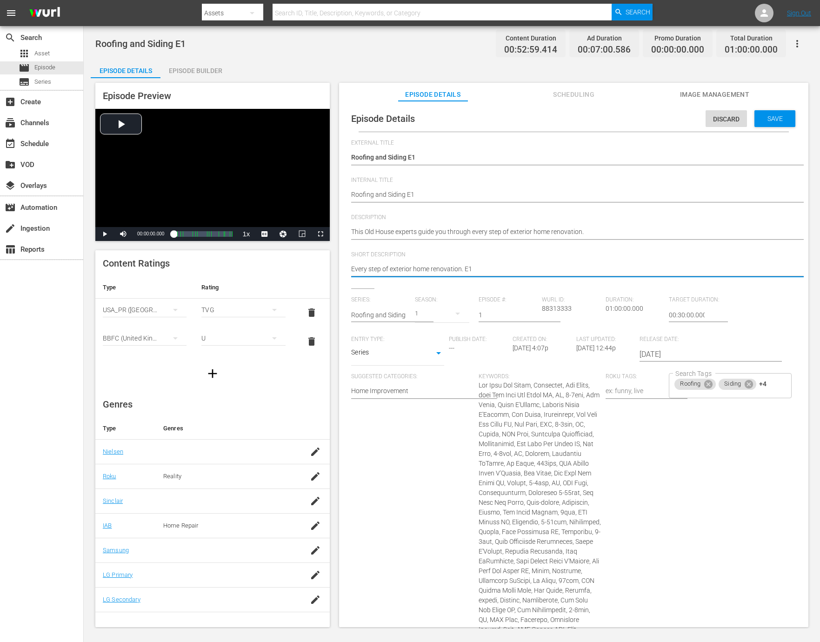
paste textarea "This Old House experts guide you through every step of exterior home renovation."
type textarea "This Old House experts guide you through every step of exterior home renovation."
click at [771, 120] on span "Save" at bounding box center [775, 118] width 30 height 7
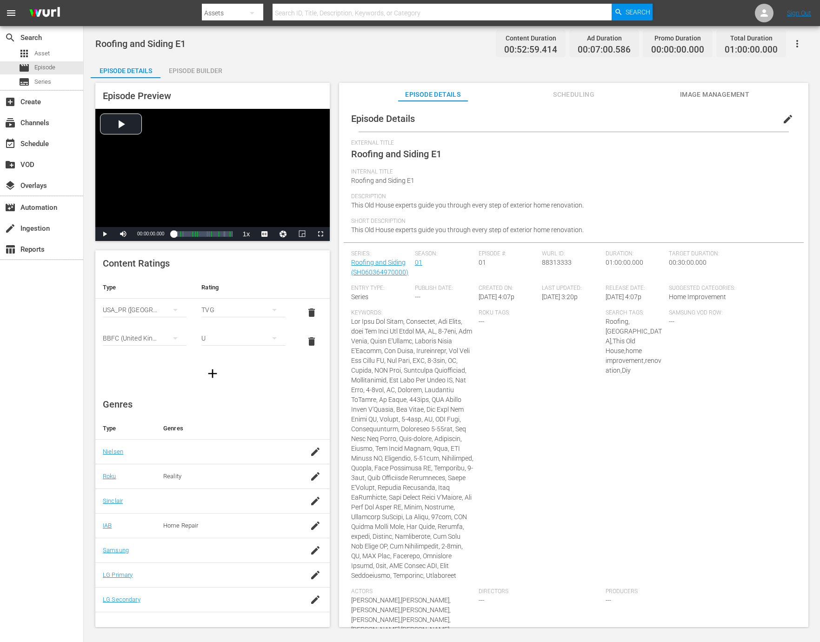
scroll to position [139, 0]
click at [782, 121] on span "edit" at bounding box center [787, 118] width 11 height 11
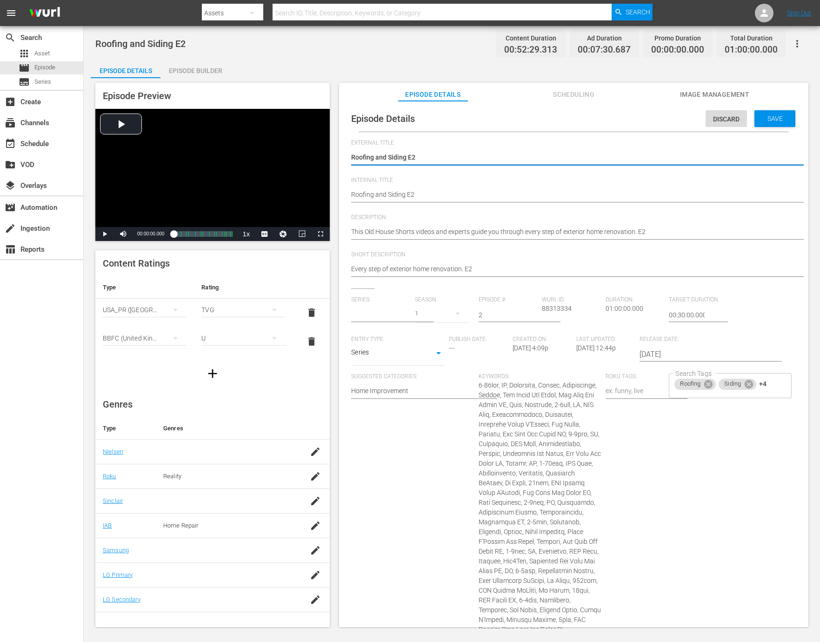
type input "Roofing and Siding"
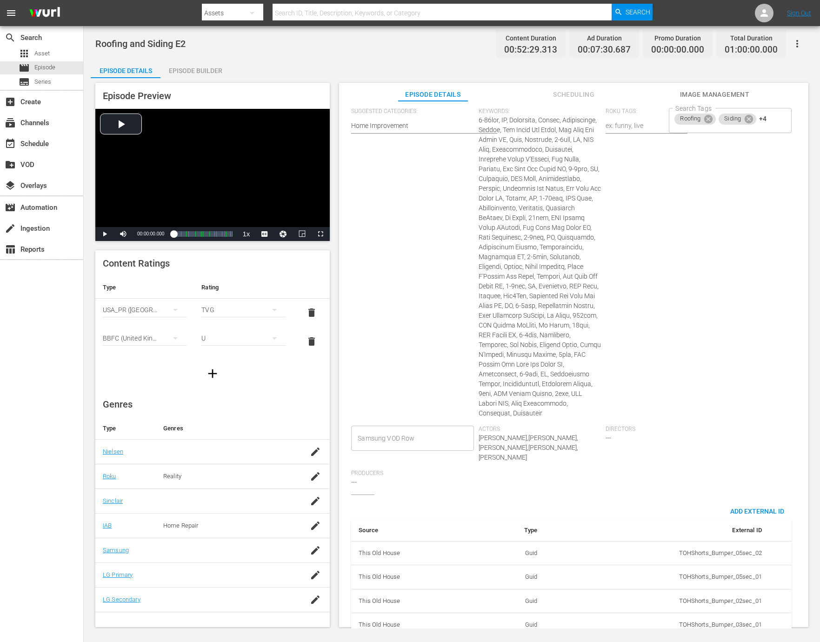
scroll to position [276, 0]
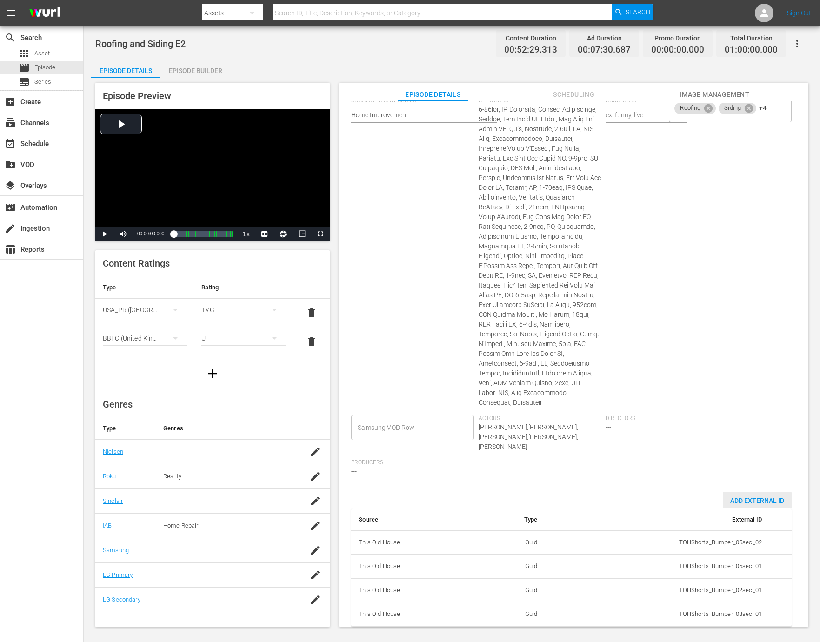
click at [742, 492] on div "Add External Id" at bounding box center [757, 500] width 69 height 17
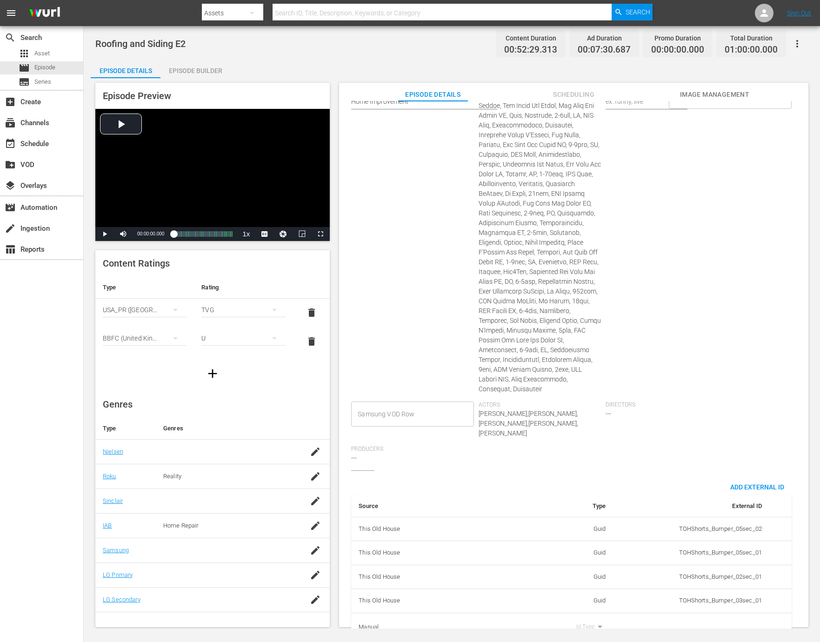
scroll to position [305, 0]
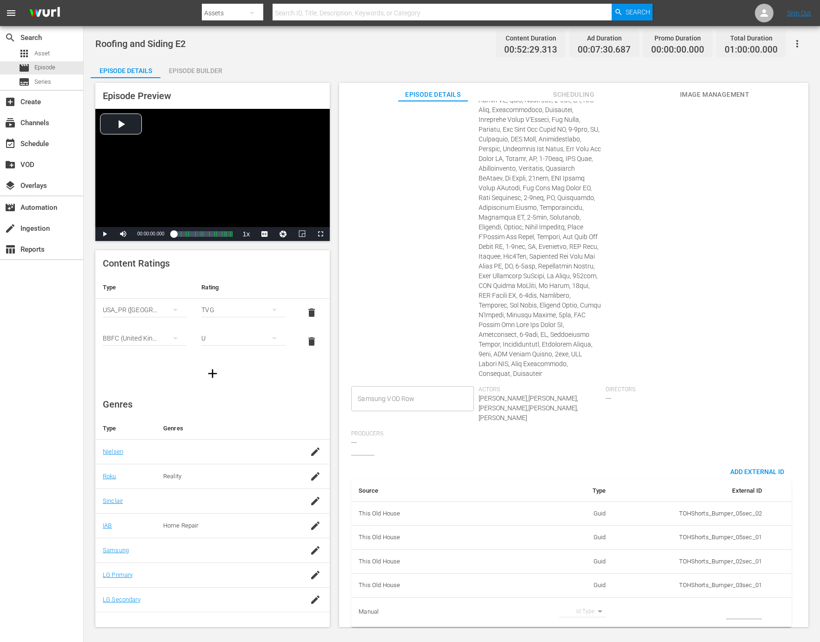
click at [590, 600] on body "menu Search By Assets Search ID, Title, Description, Keywords, or Category Sear…" at bounding box center [410, 321] width 820 height 642
click at [582, 603] on li "Tms Id" at bounding box center [579, 607] width 47 height 15
type input "tmsId"
click at [732, 605] on input "simple table" at bounding box center [744, 612] width 36 height 14
paste input "EP060364970002"
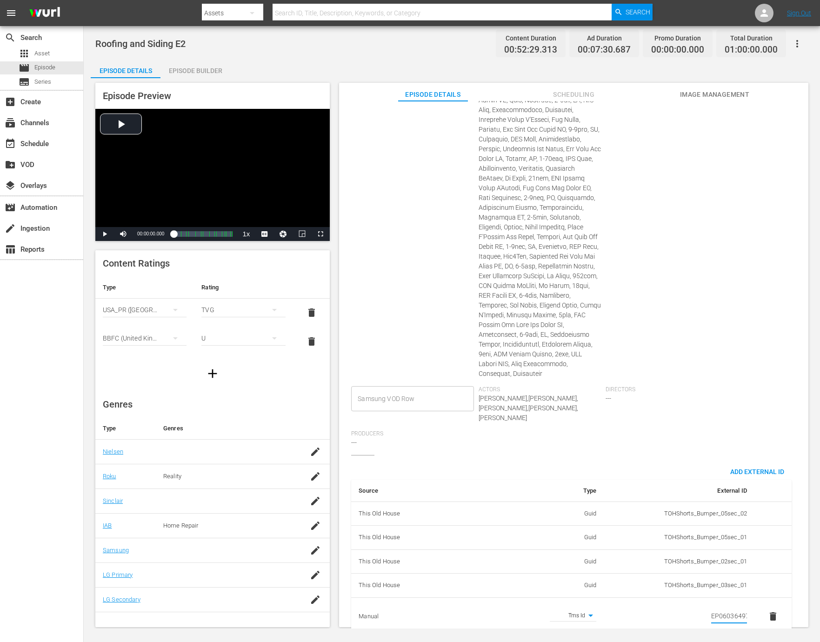
scroll to position [0, 16]
type input "EP060364970002"
click at [697, 410] on div "Directors ---" at bounding box center [669, 408] width 127 height 44
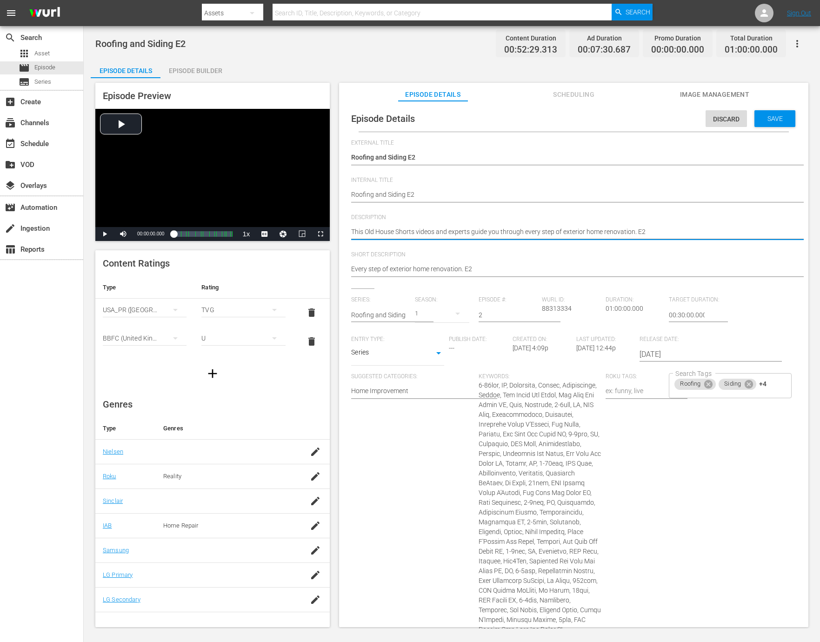
paste textarea "pros walk you through each stage of your exterior home renovation."
type textarea "This Old House pros walk you through each stage of your exterior home renovatio…"
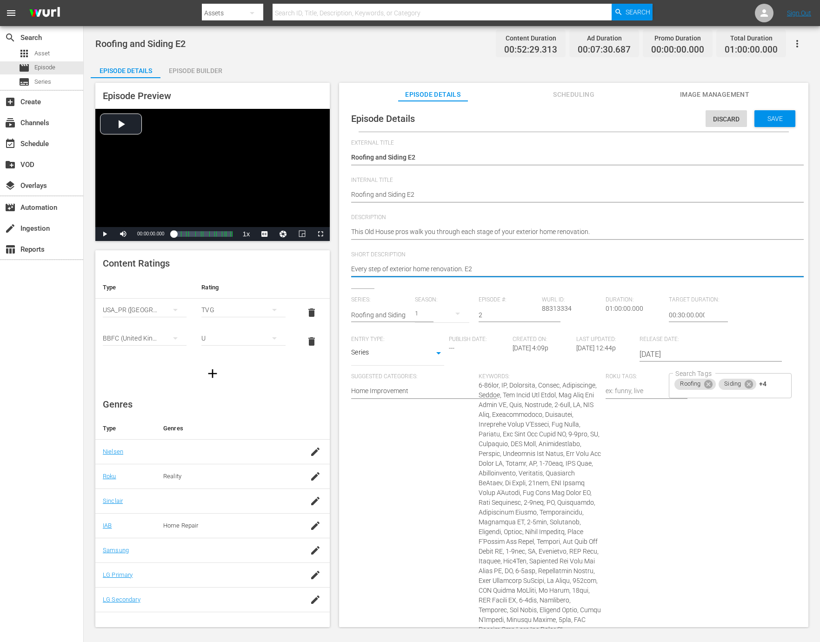
paste textarea "This Old House pros walk you through each stage of your exterior home renovatio…"
type textarea "This Old House pros walk you through each stage of your exterior home renovatio…"
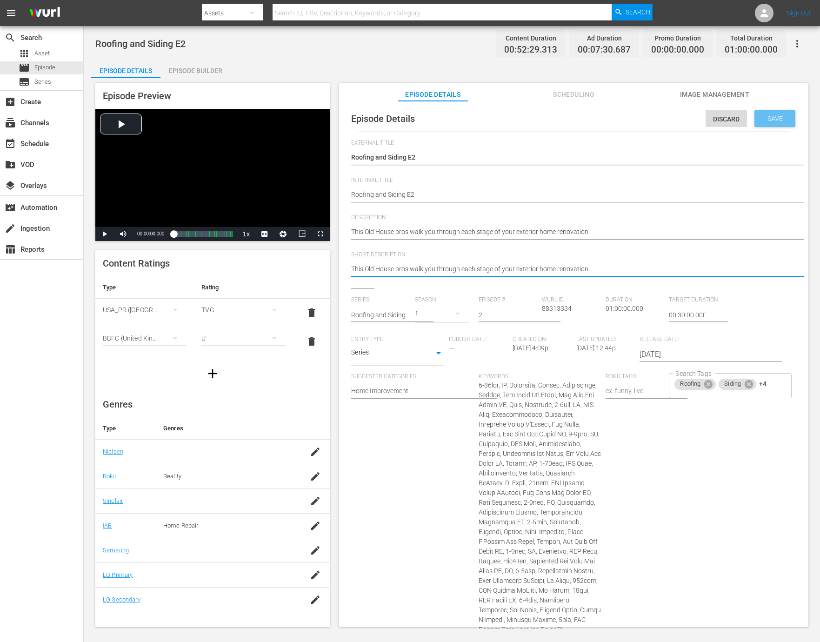
click at [775, 121] on span "Save" at bounding box center [775, 118] width 30 height 7
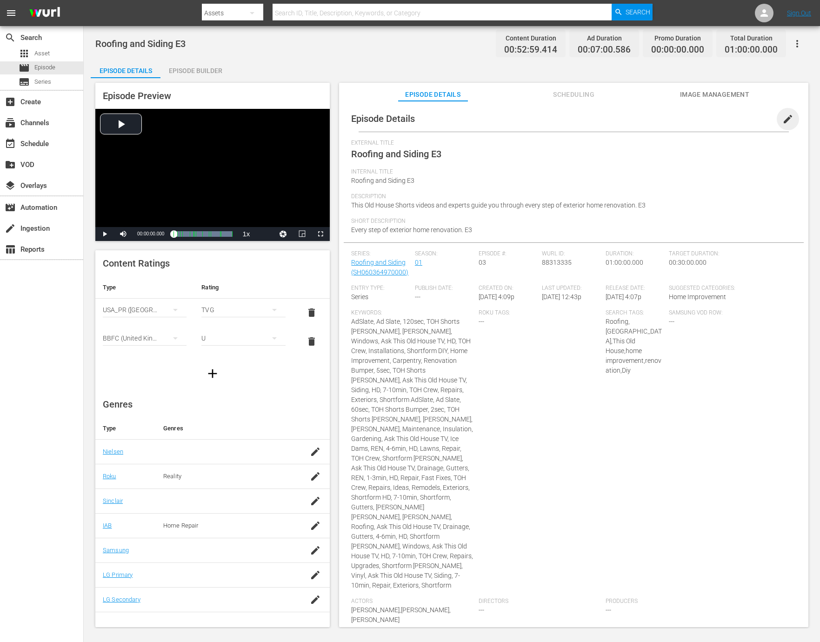
click at [782, 115] on span "edit" at bounding box center [787, 118] width 11 height 11
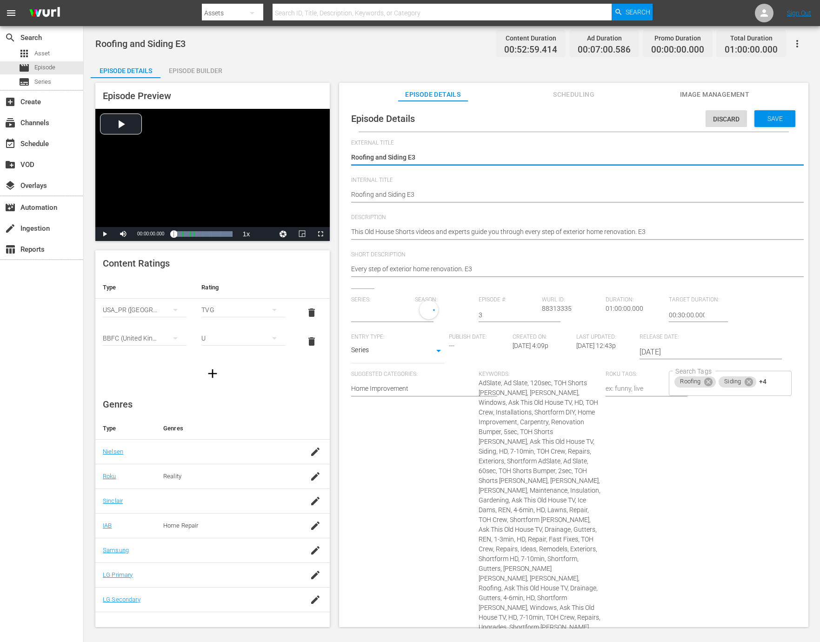
type input "Roofing and Siding"
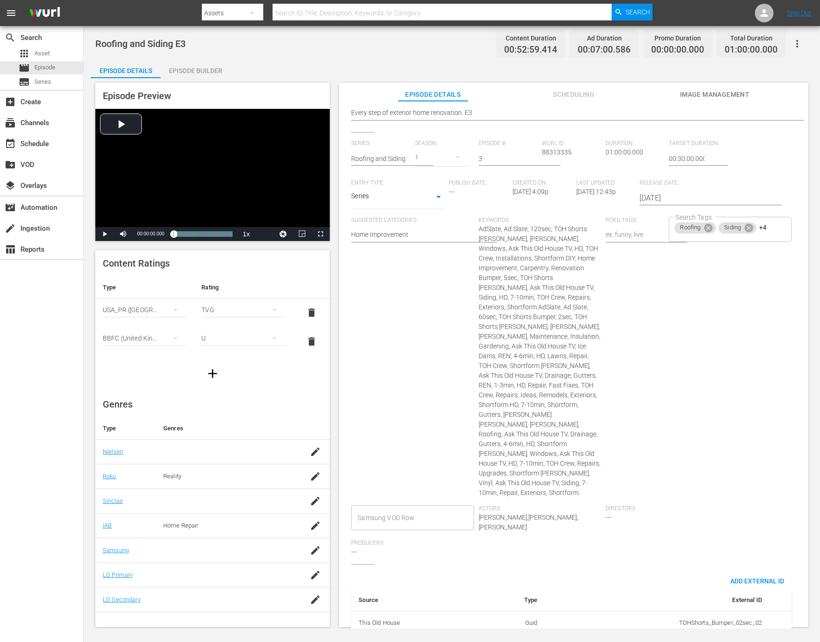
scroll to position [225, 0]
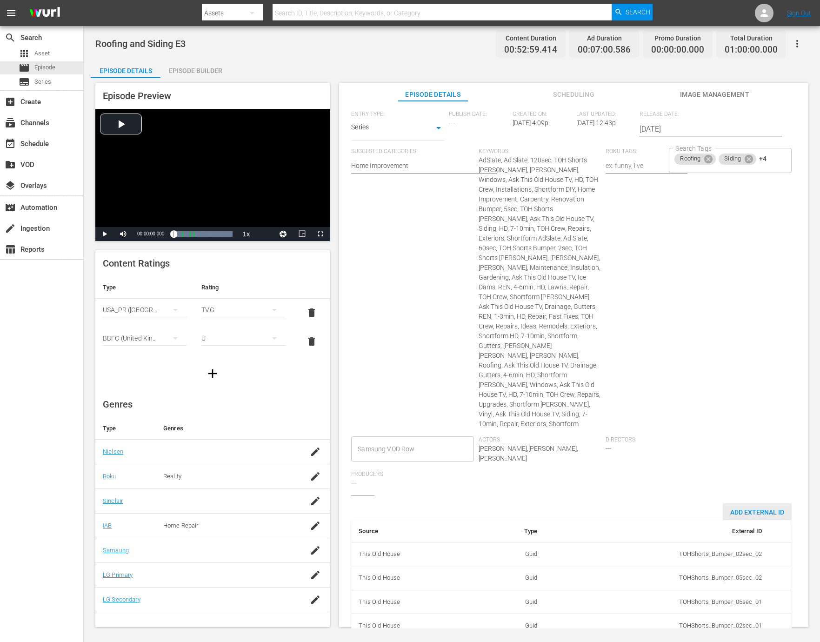
click at [740, 503] on div "Add External Id" at bounding box center [757, 511] width 69 height 17
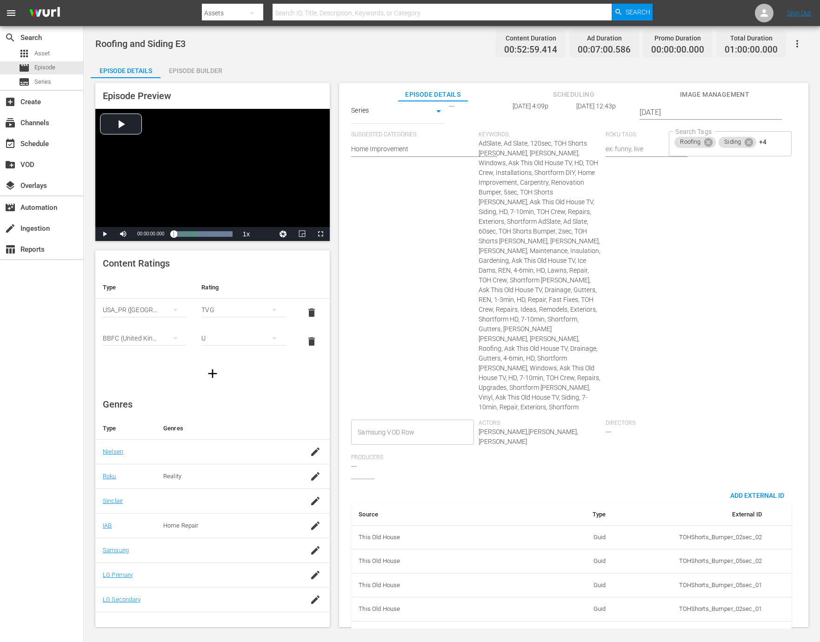
scroll to position [254, 0]
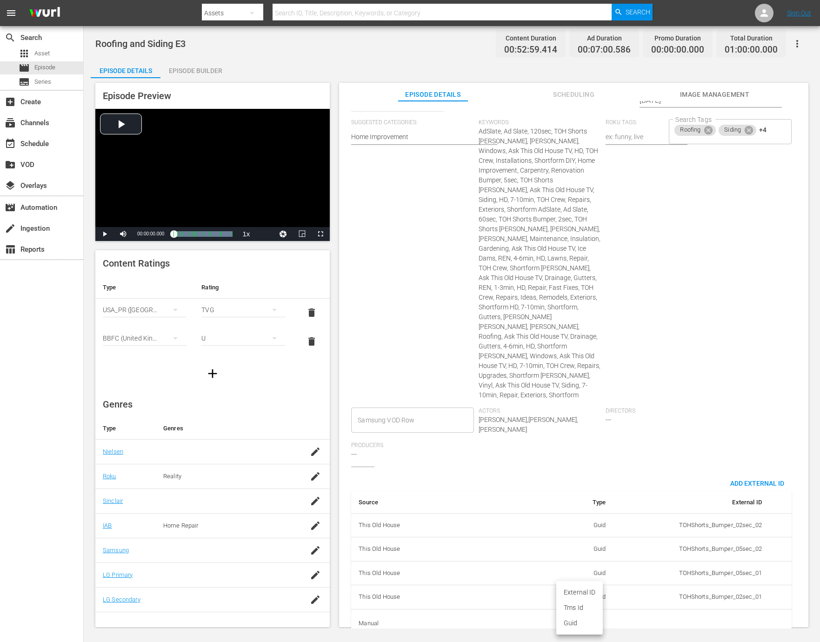
click at [590, 602] on body "menu Search By Assets Search ID, Title, Description, Keywords, or Category Sear…" at bounding box center [410, 321] width 820 height 642
click at [577, 604] on li "Tms Id" at bounding box center [579, 607] width 47 height 15
type input "tmsId"
click at [728, 617] on input "simple table" at bounding box center [744, 624] width 36 height 14
paste input "EP060364970003"
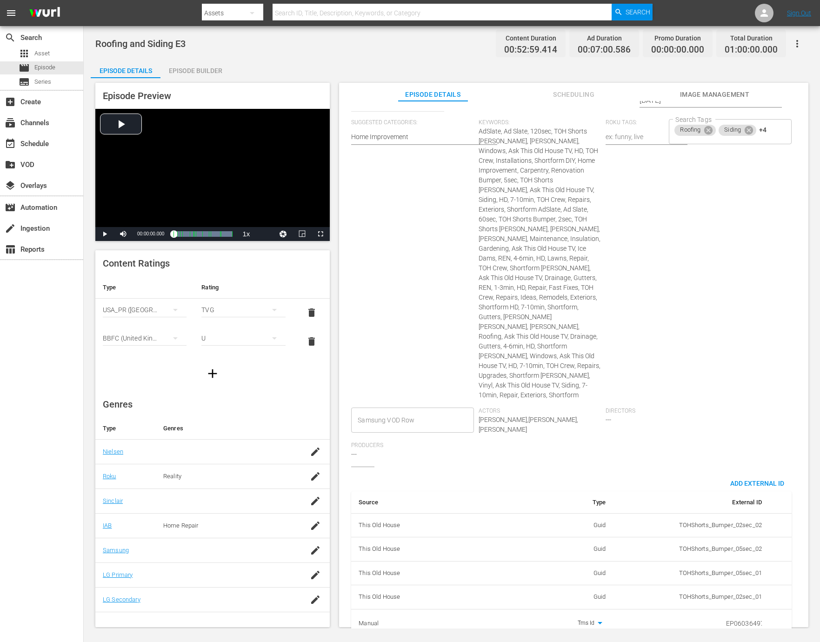
scroll to position [0, 16]
type input "EP060364970003"
click at [704, 407] on div "Directors ---" at bounding box center [669, 424] width 127 height 34
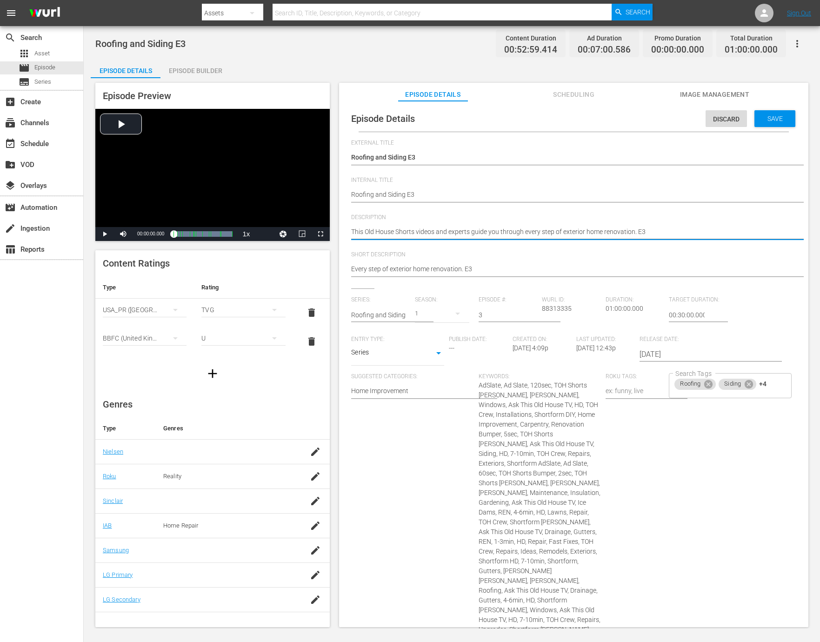
paste textarea "Get step-by-step exterior renovation guidance from the experts at This Old Hous…"
type textarea "Get step-by-step exterior renovation guidance from the experts at This Old Hous…"
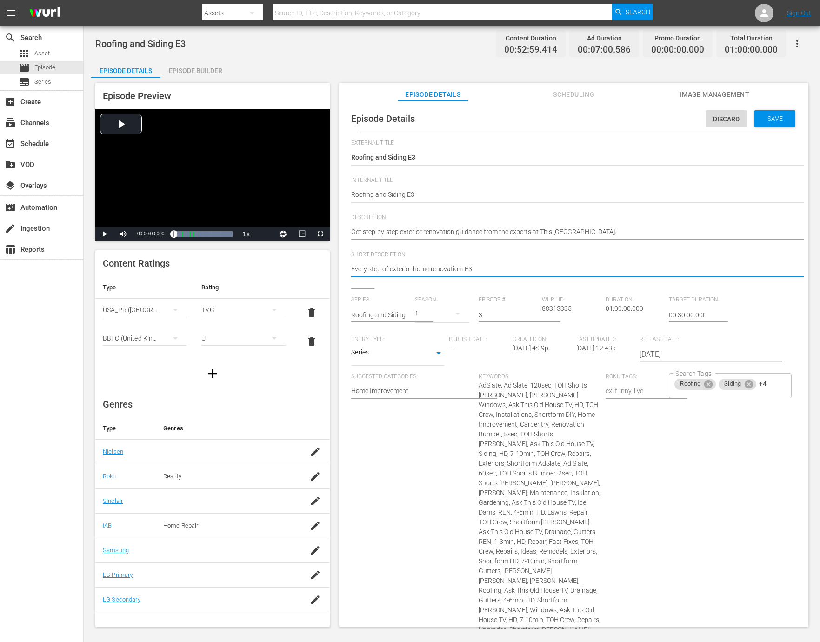
paste textarea "Get step-by-step exterior renovation guidance from the experts at This Old Hous…"
type textarea "Get step-by-step exterior renovation guidance from the experts at This Old Hous…"
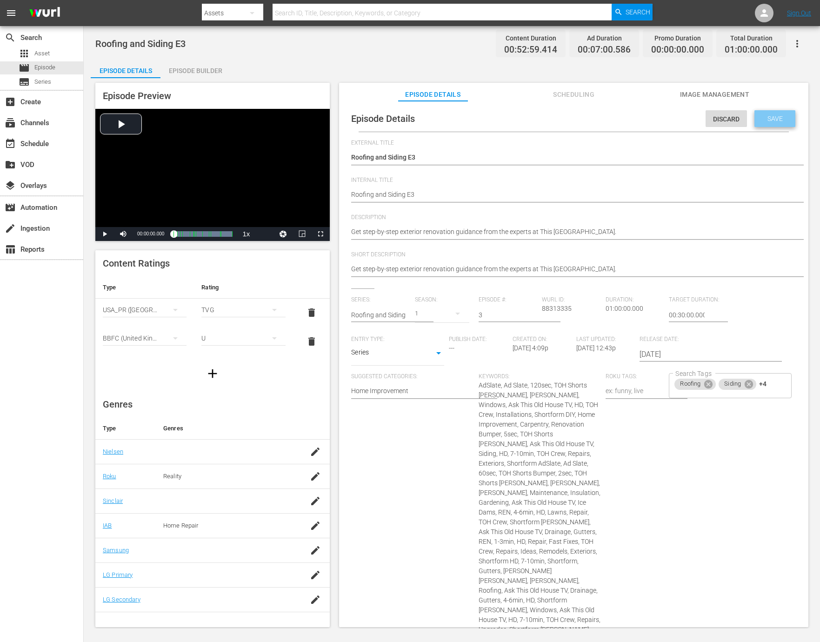
click at [768, 113] on div "Save" at bounding box center [774, 118] width 41 height 17
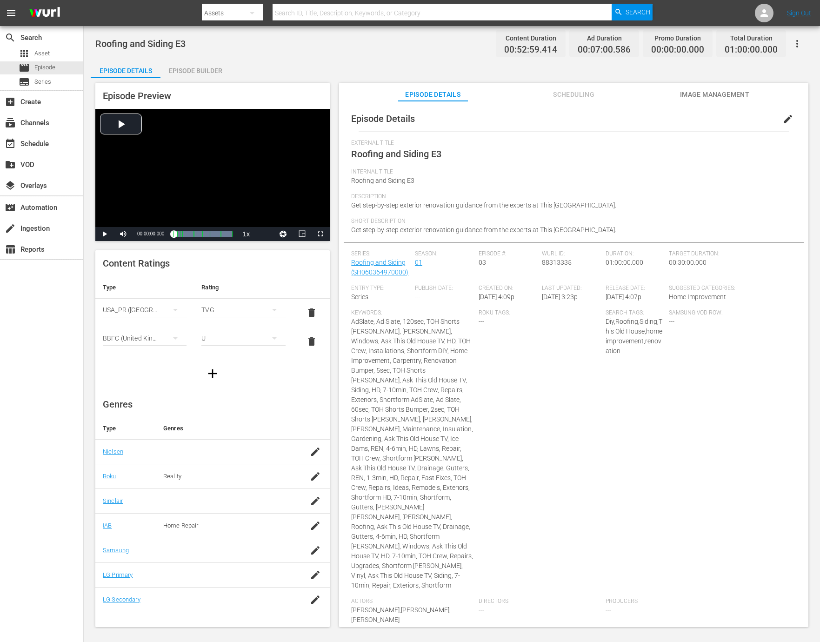
scroll to position [114, 0]
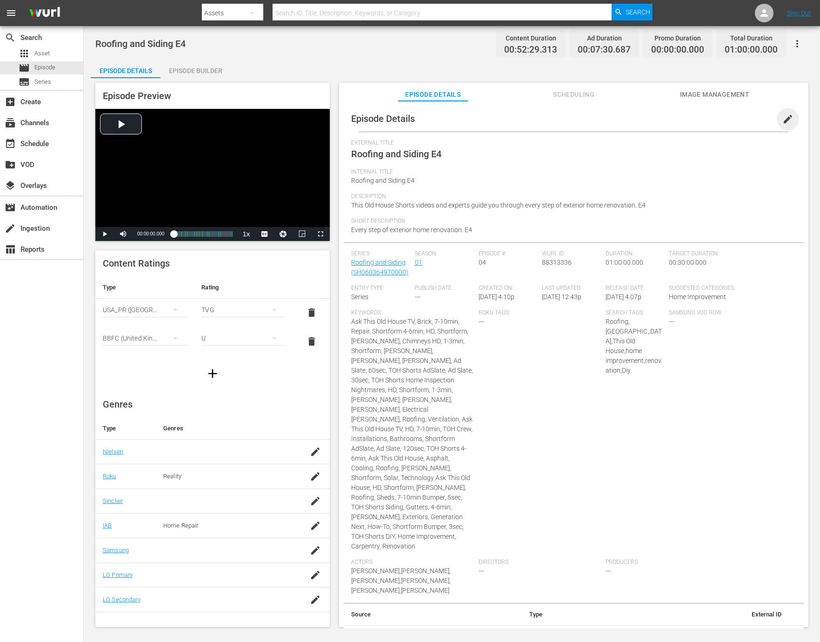
click at [787, 120] on span "edit" at bounding box center [787, 118] width 11 height 11
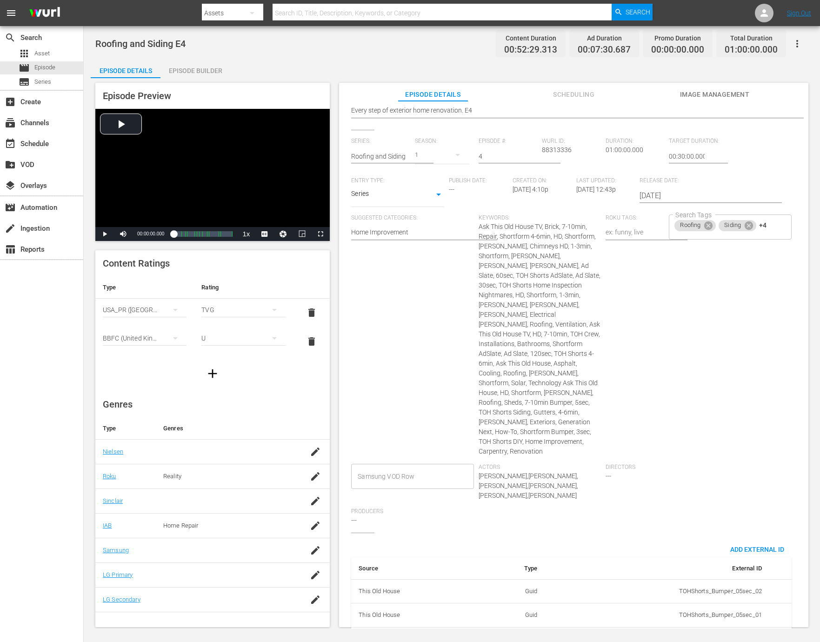
scroll to position [183, 0]
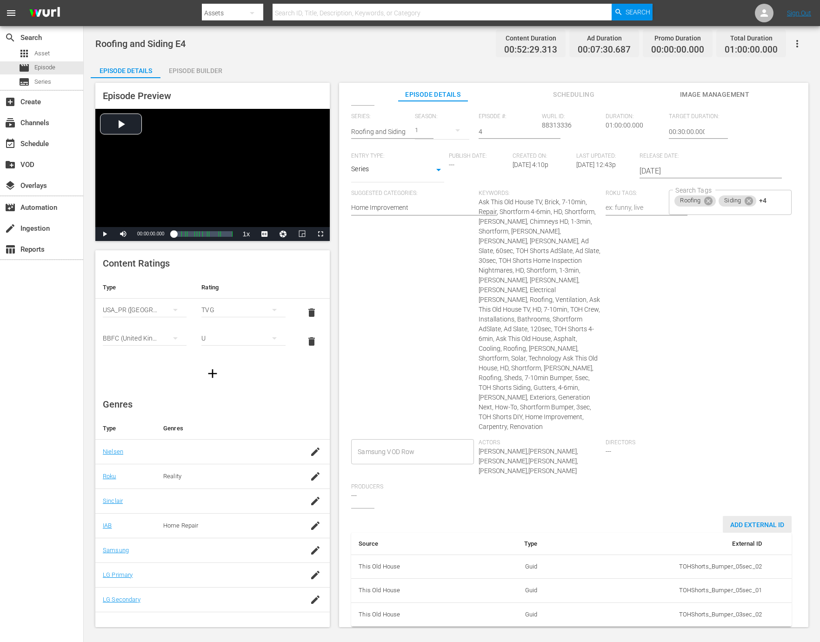
click at [755, 519] on div "Add External Id" at bounding box center [757, 524] width 69 height 17
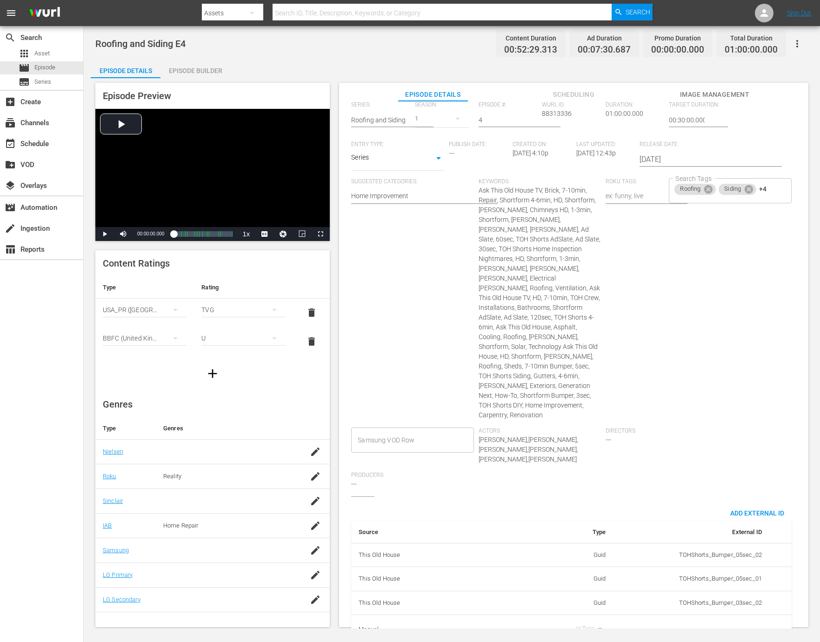
scroll to position [213, 0]
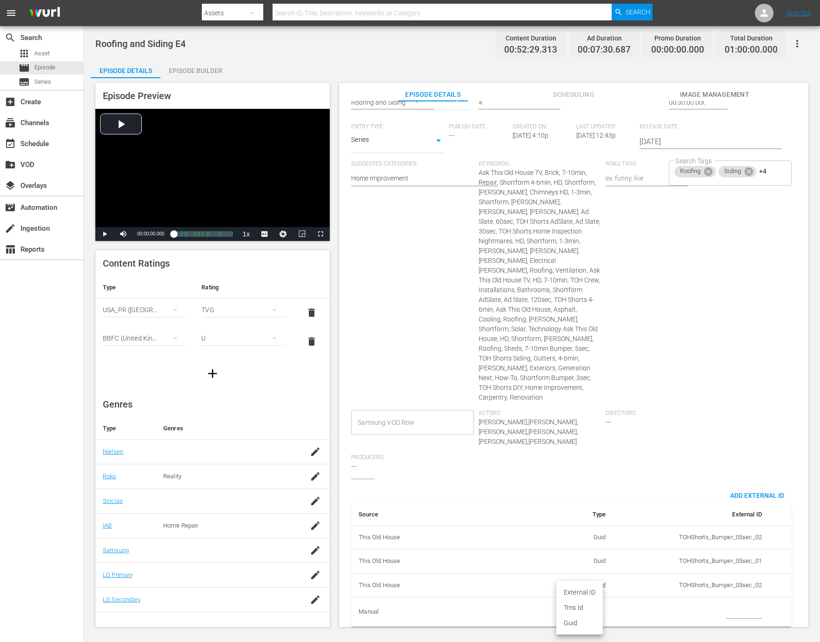
click at [591, 601] on body "menu Search By Assets Search ID, Title, Description, Keywords, or Category Sear…" at bounding box center [410, 321] width 820 height 642
click at [581, 607] on li "Tms Id" at bounding box center [579, 607] width 47 height 15
type input "tmsId"
click at [735, 605] on input "simple table" at bounding box center [744, 612] width 36 height 14
paste input "EP060364970004"
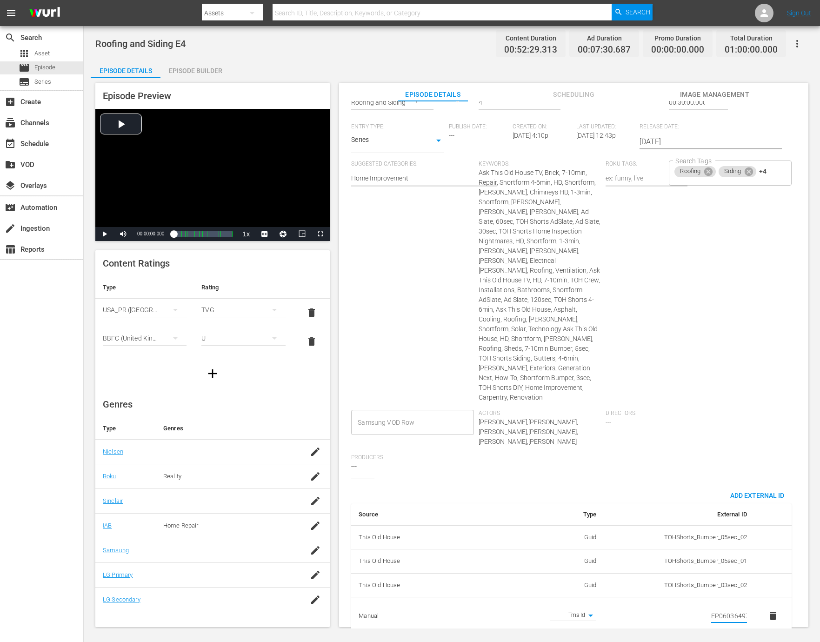
scroll to position [0, 16]
type input "EP060364970004"
click at [691, 423] on div "Directors ---" at bounding box center [669, 432] width 127 height 44
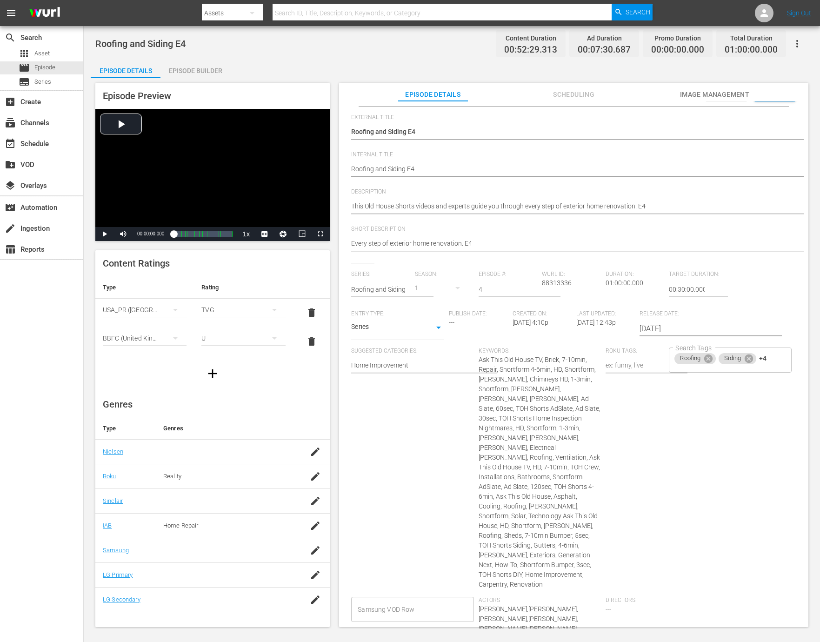
scroll to position [0, 0]
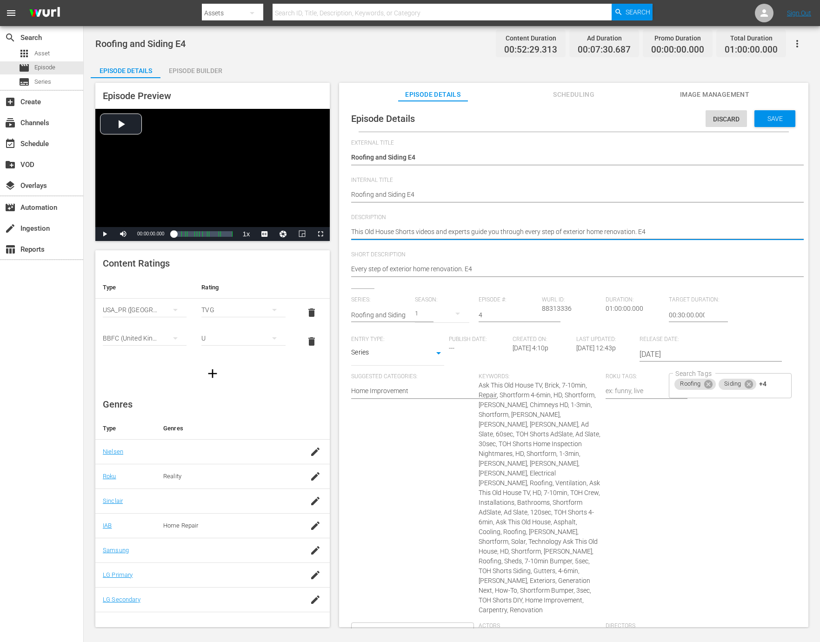
paste textarea "guides you from start to finish on exterior home upgrades."
type textarea "This Old House guides you from start to finish on exterior home upgrades."
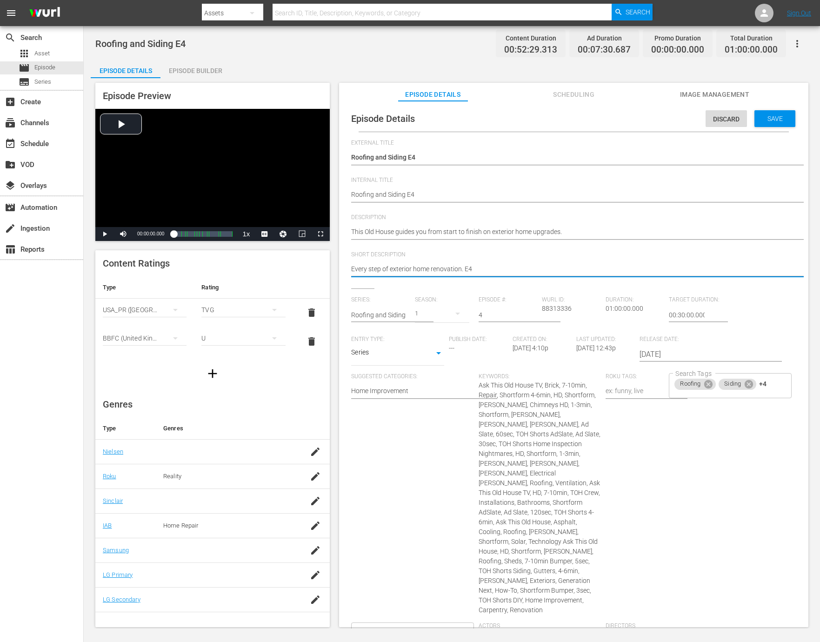
paste textarea "This Old House guides you from start to finish on exterior home upgrades."
type textarea "This Old House guides you from start to finish on exterior home upgrades."
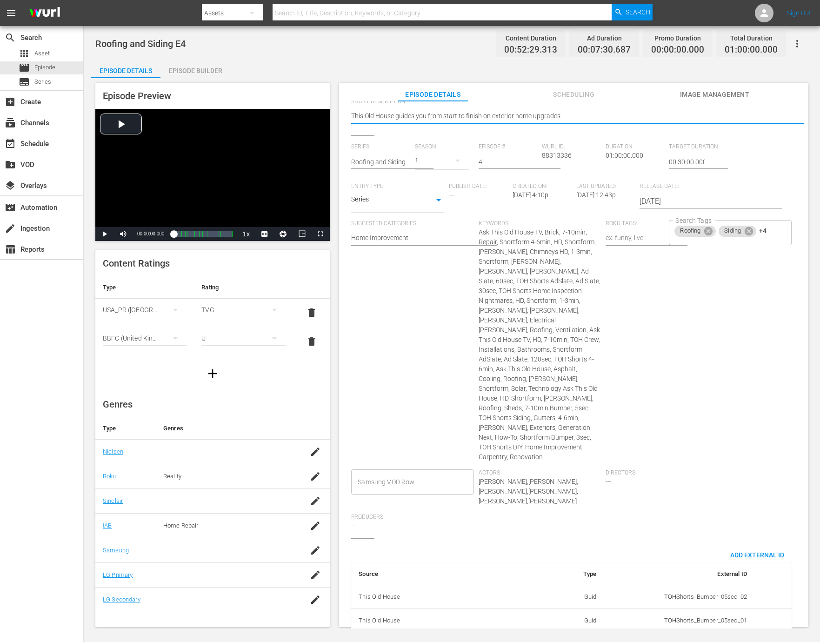
scroll to position [221, 0]
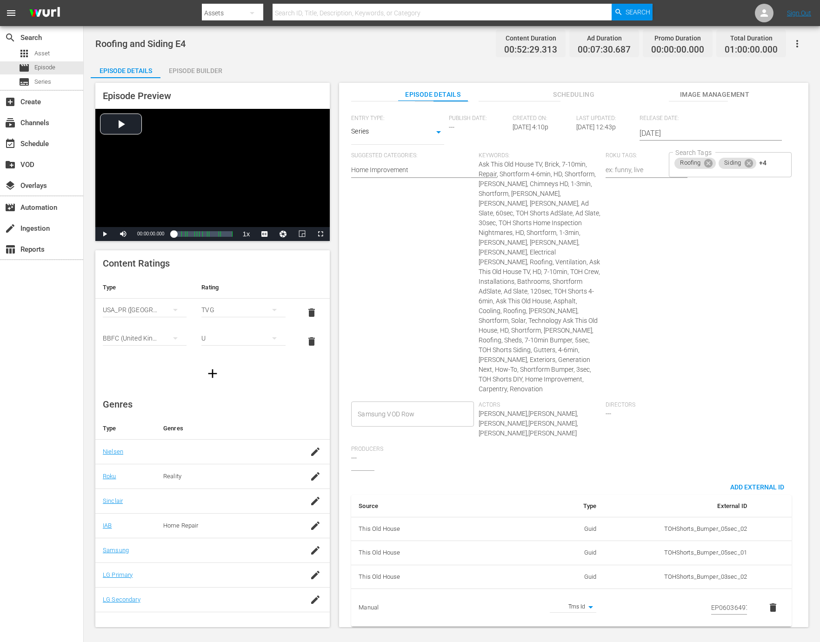
type textarea "This Old House guides you from start to finish on exterior home upgrades."
click at [721, 601] on input "EP060364970004" at bounding box center [729, 608] width 36 height 14
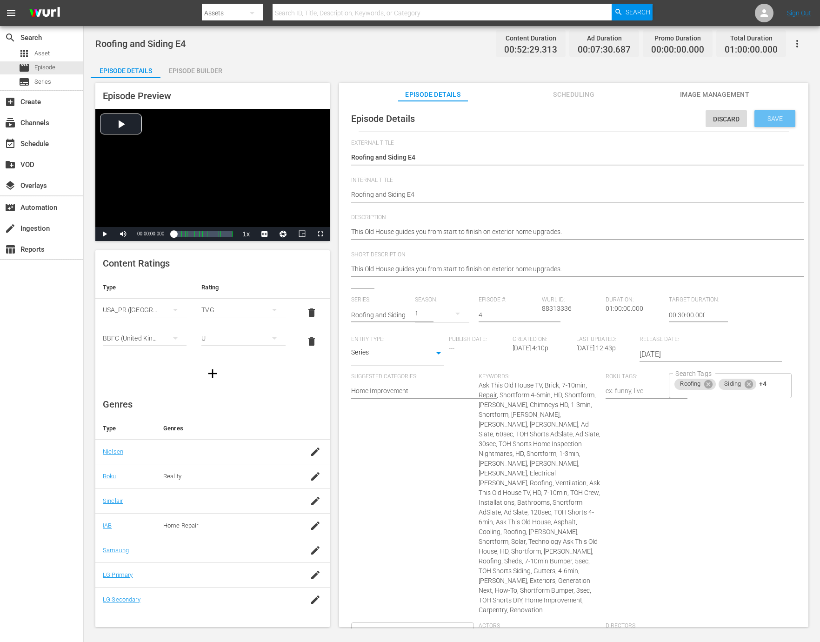
click at [763, 120] on span "Save" at bounding box center [775, 118] width 30 height 7
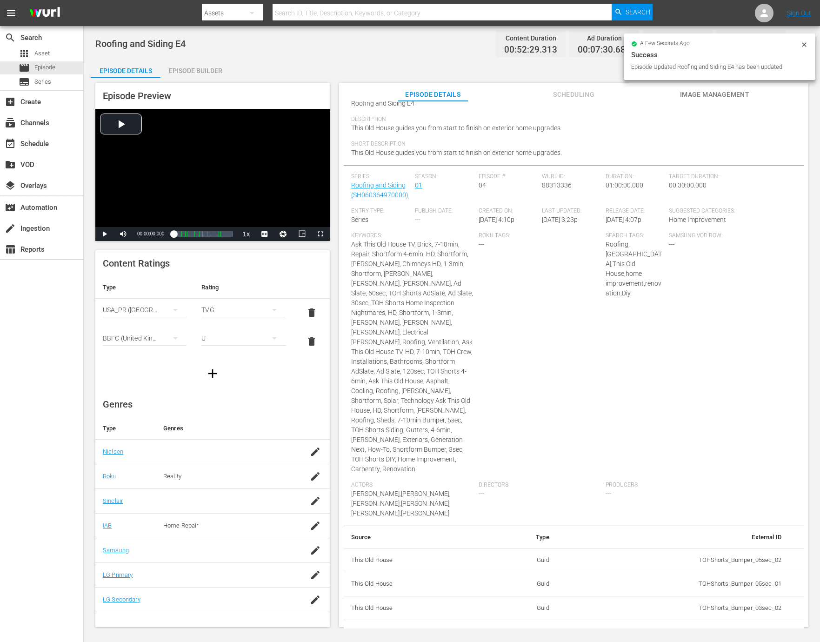
scroll to position [80, 0]
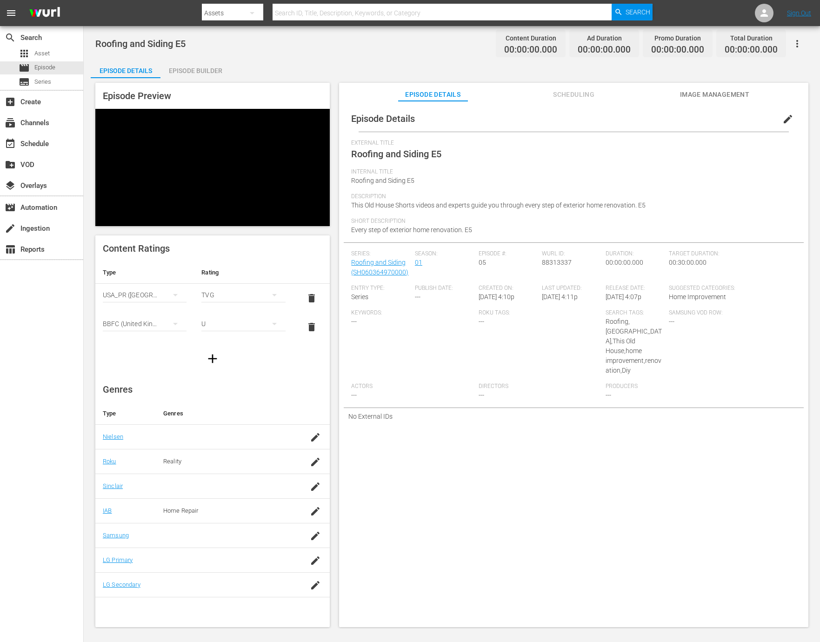
click at [782, 117] on span "edit" at bounding box center [787, 118] width 11 height 11
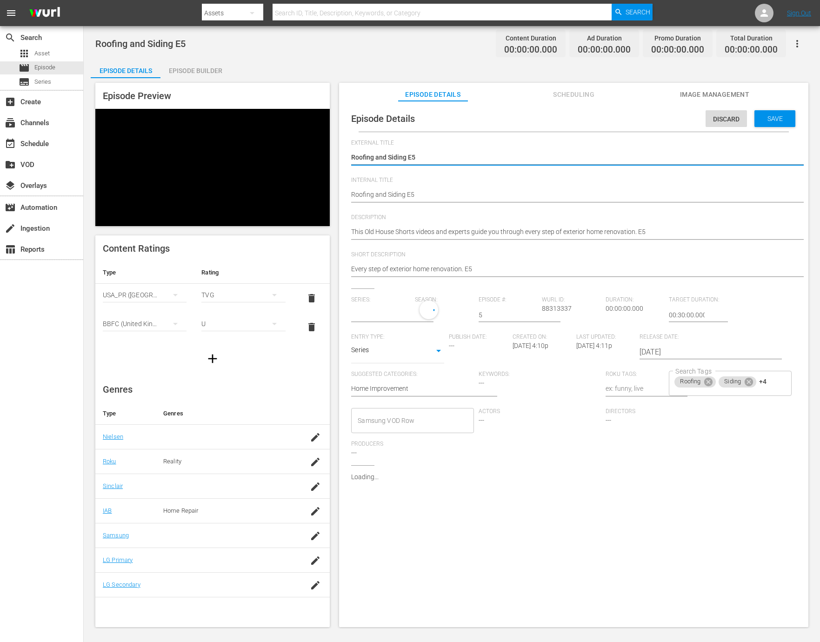
type input "Roofing and Siding"
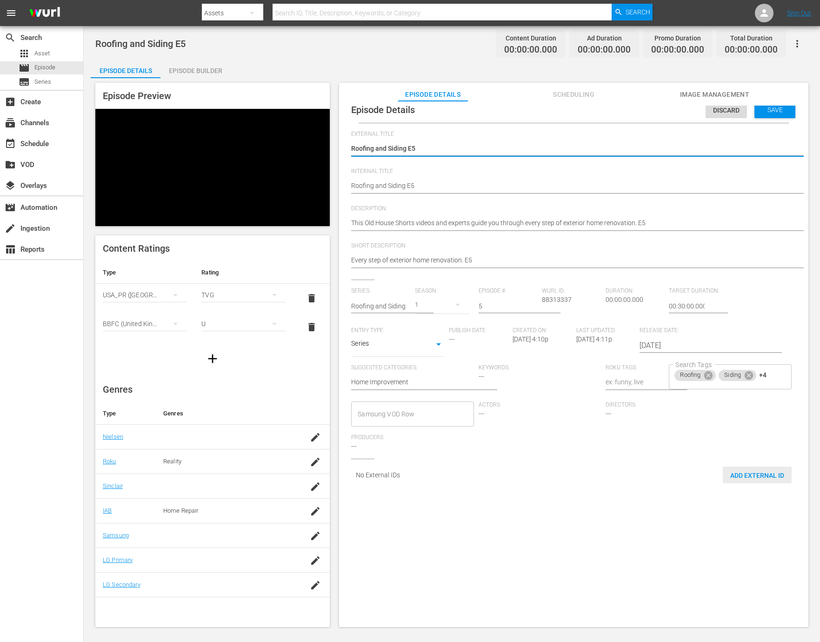
click at [740, 473] on span "Add External Id" at bounding box center [757, 475] width 69 height 7
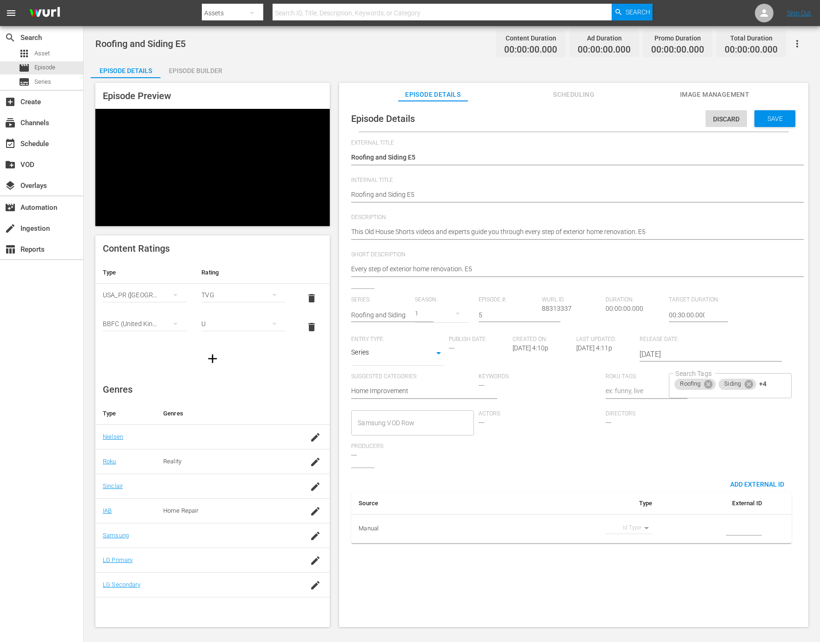
scroll to position [0, 0]
click at [628, 526] on body "menu Search By Assets Search ID, Title, Description, Keywords, or Category Sear…" at bounding box center [410, 321] width 820 height 642
click at [619, 542] on li "Tms Id" at bounding box center [625, 544] width 47 height 15
type input "tmsId"
click at [743, 528] on input "simple table" at bounding box center [744, 529] width 36 height 14
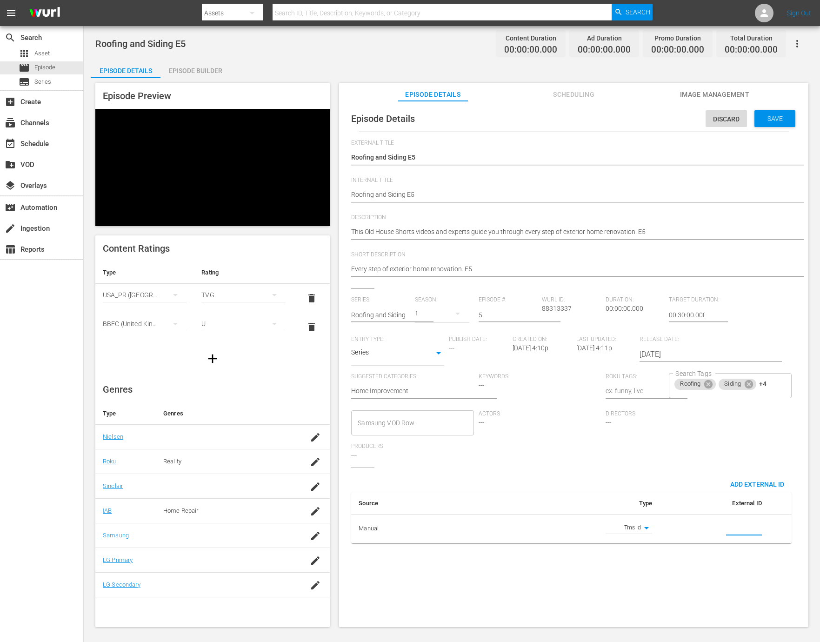
paste input "EP060364970005"
type input "EP060364970005"
click at [695, 244] on div "Description This Old House Shorts videos and experts guide you through every st…" at bounding box center [573, 232] width 445 height 37
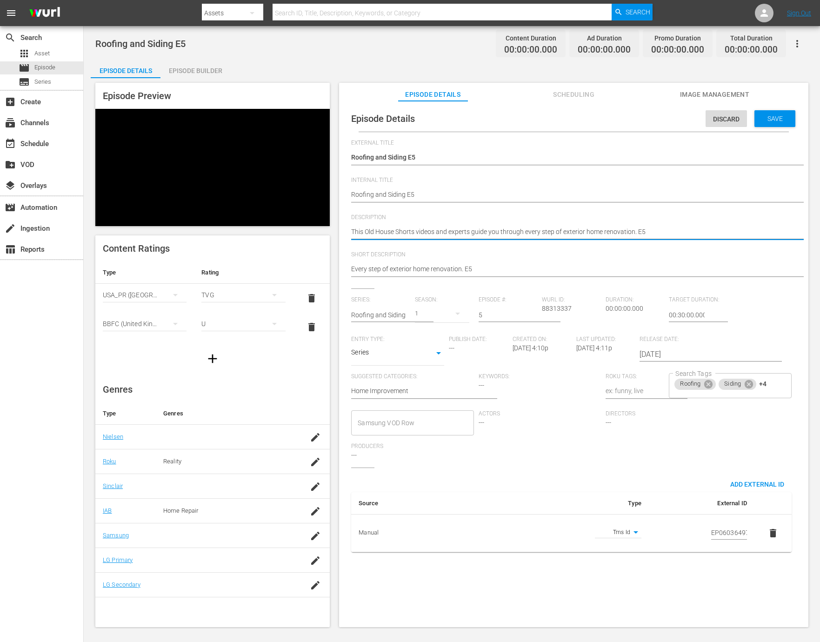
paste textarea "Expert help from This Old House for every phase of your exterior renovation."
type textarea "Expert help from This Old House for every phase of your exterior renovation."
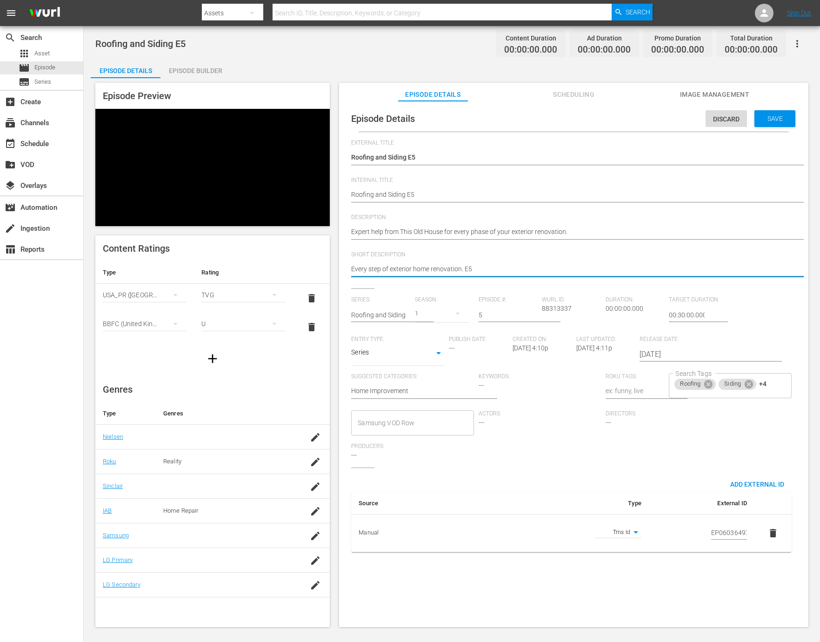
paste textarea "xpert help from This Old House for every phase of your exterior renovation."
type textarea "Expert help from This Old House for every phase of your exterior renovation."
click at [765, 119] on span "Save" at bounding box center [775, 118] width 30 height 7
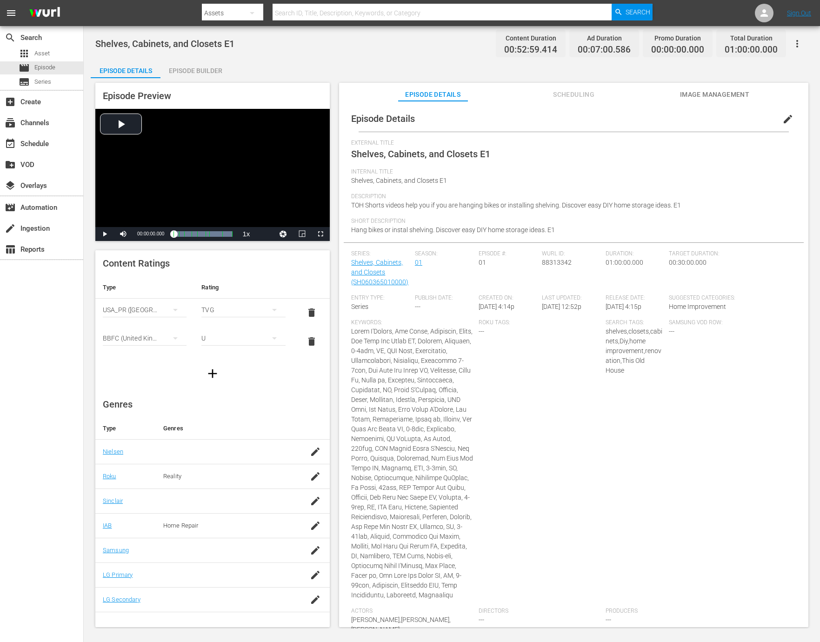
click at [782, 119] on span "edit" at bounding box center [787, 118] width 11 height 11
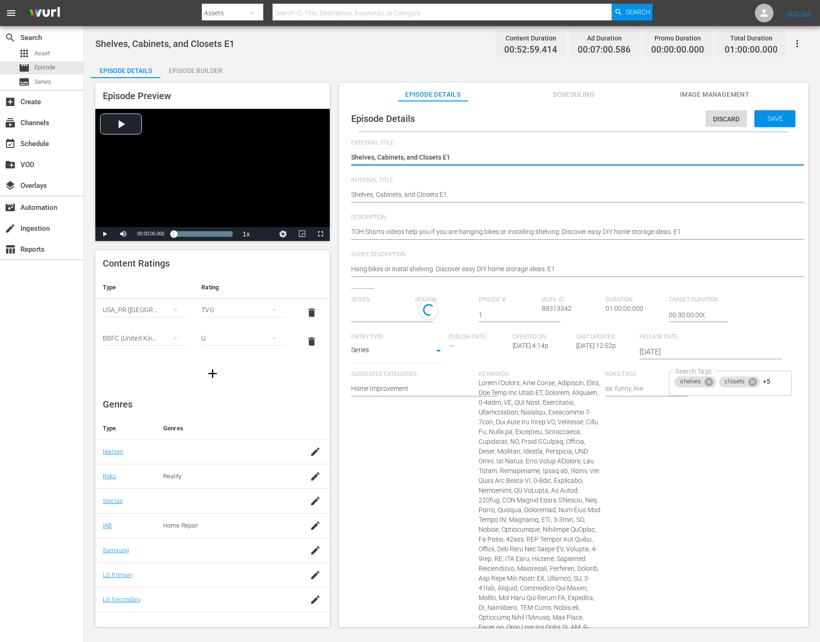
type input "Shelves, Cabinets, and Closets"
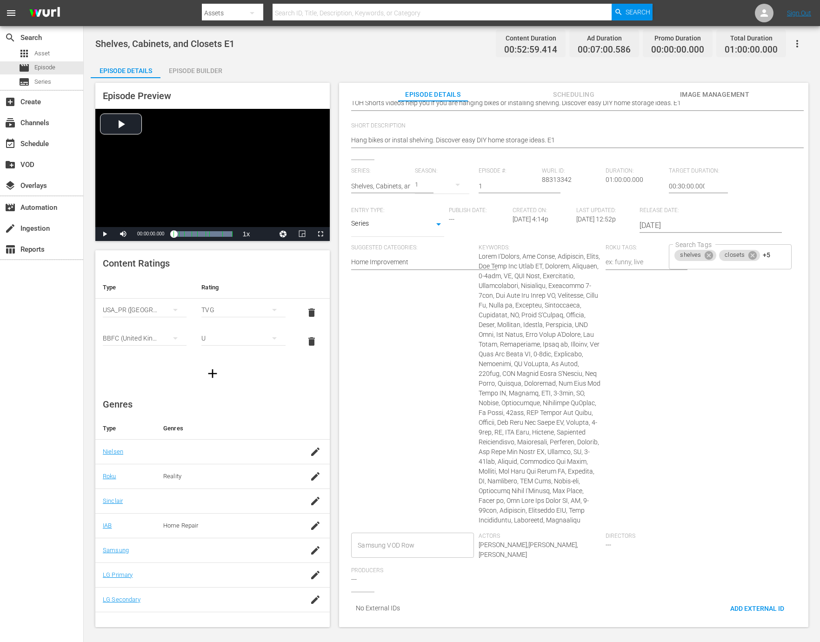
scroll to position [136, 0]
click at [740, 605] on span "Add External Id" at bounding box center [757, 608] width 69 height 7
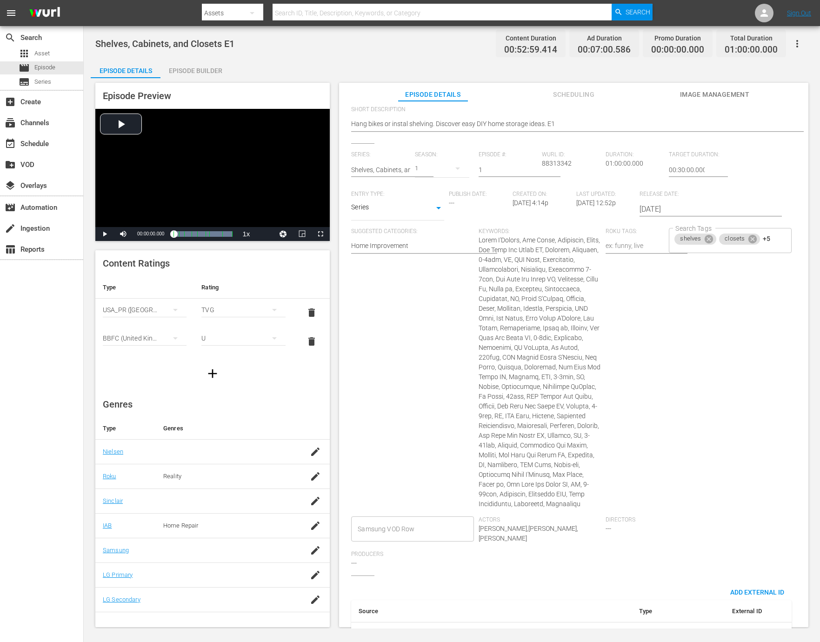
scroll to position [178, 0]
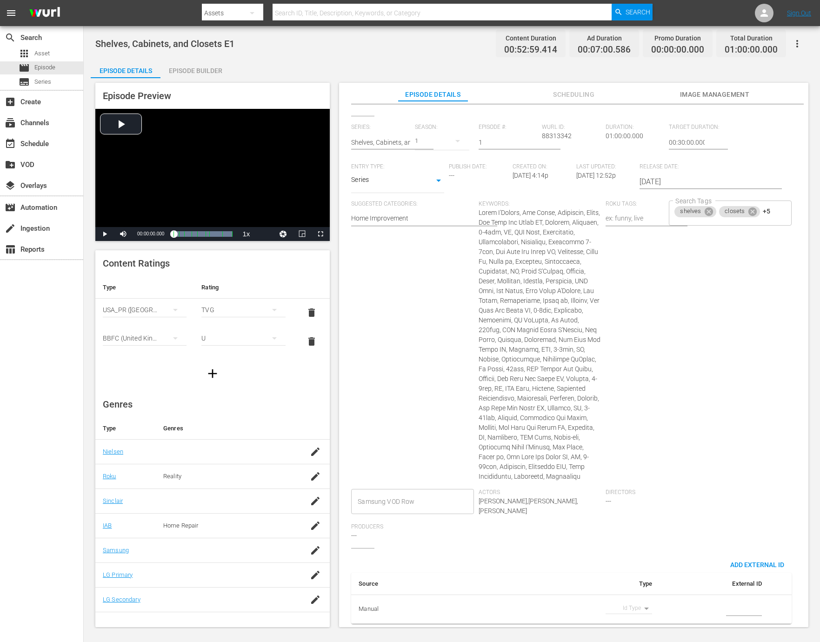
click at [641, 603] on body "menu Search By Assets Search ID, Title, Description, Keywords, or Category Sear…" at bounding box center [410, 321] width 820 height 642
click at [627, 610] on li "Tms Id" at bounding box center [625, 607] width 47 height 15
type input "tmsId"
click at [731, 607] on input "simple table" at bounding box center [744, 609] width 36 height 14
paste input "EP060365010001"
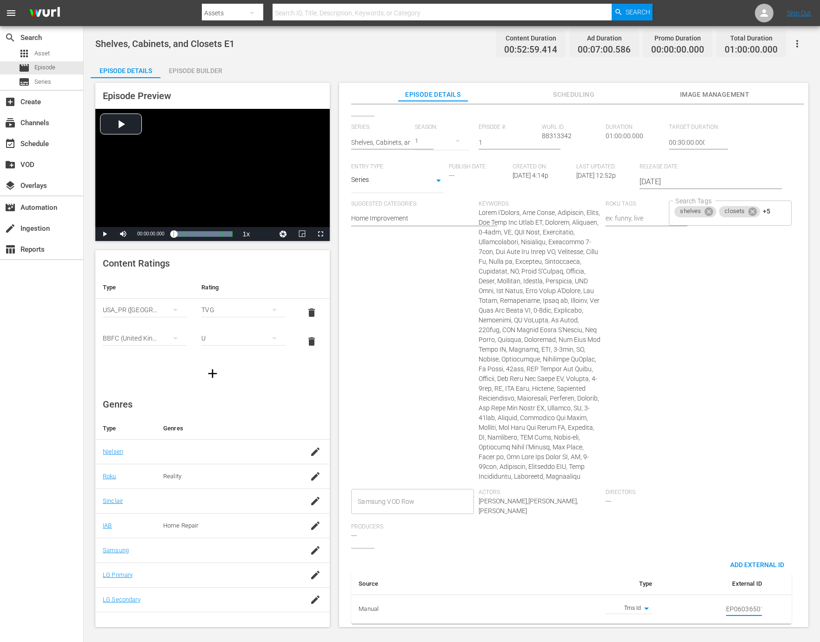
scroll to position [0, 16]
type input "EP060365010001"
click at [694, 443] on div "Search Tags shelves closets +5 Search Tags" at bounding box center [732, 339] width 127 height 288
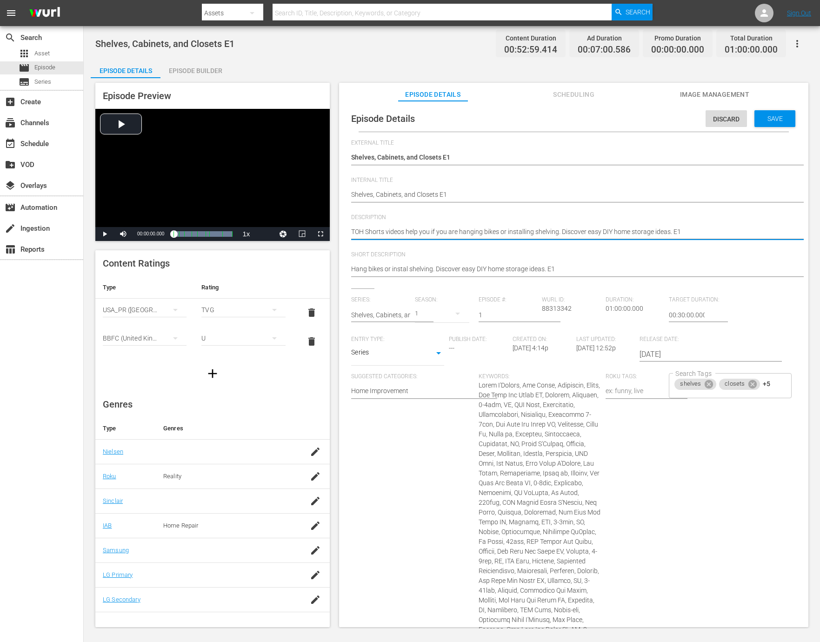
paste textarea "Whether you're hanging bikes or installing shelving, discover easy DIY home sto…"
type textarea "Whether you're hanging bikes or installing shelving, discover easy DIY home sto…"
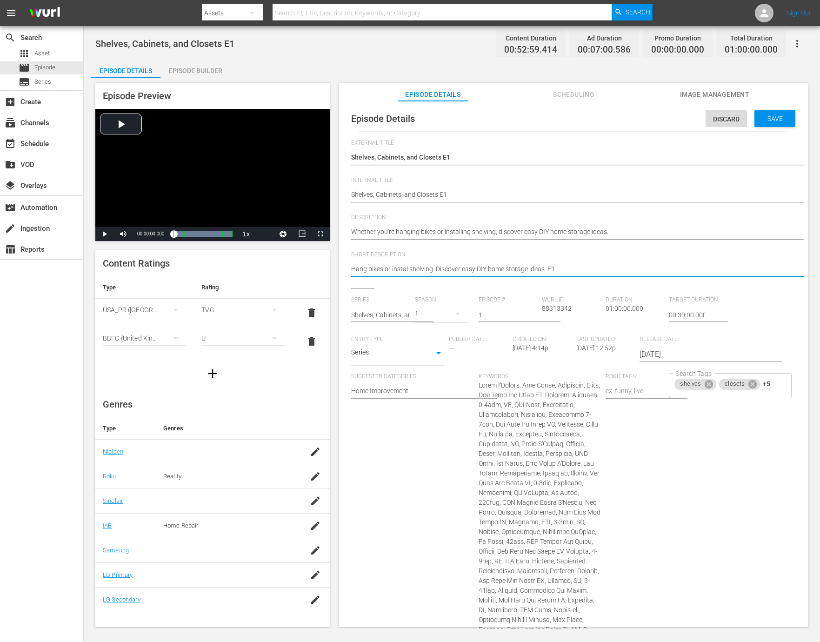
paste textarea "Whether you're hanging bikes or installing shelving, discover easy DIY home sto…"
type textarea "Whether you're hanging bikes or installing shelving, discover easy DIY home sto…"
click at [763, 119] on span "Save" at bounding box center [775, 118] width 30 height 7
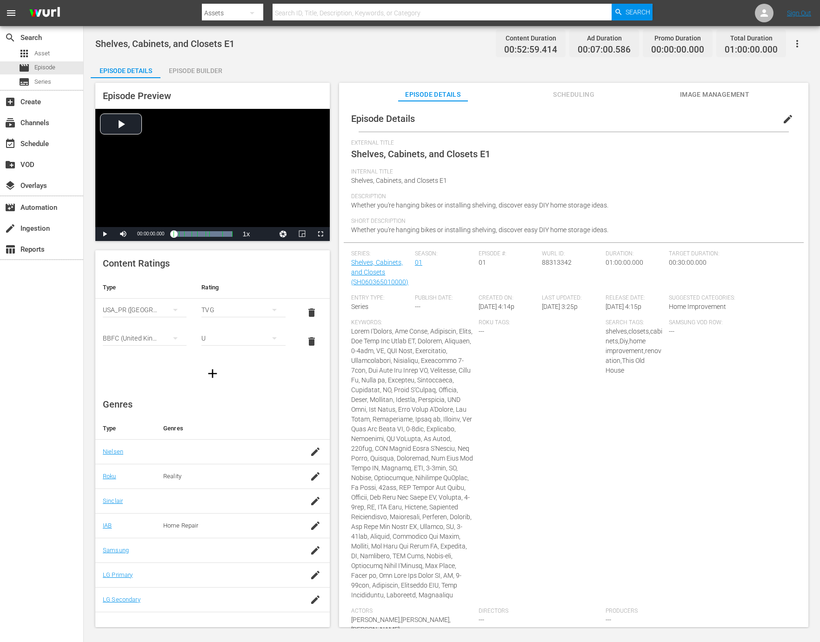
click at [568, 352] on div "Roku Tags: ---" at bounding box center [542, 463] width 127 height 288
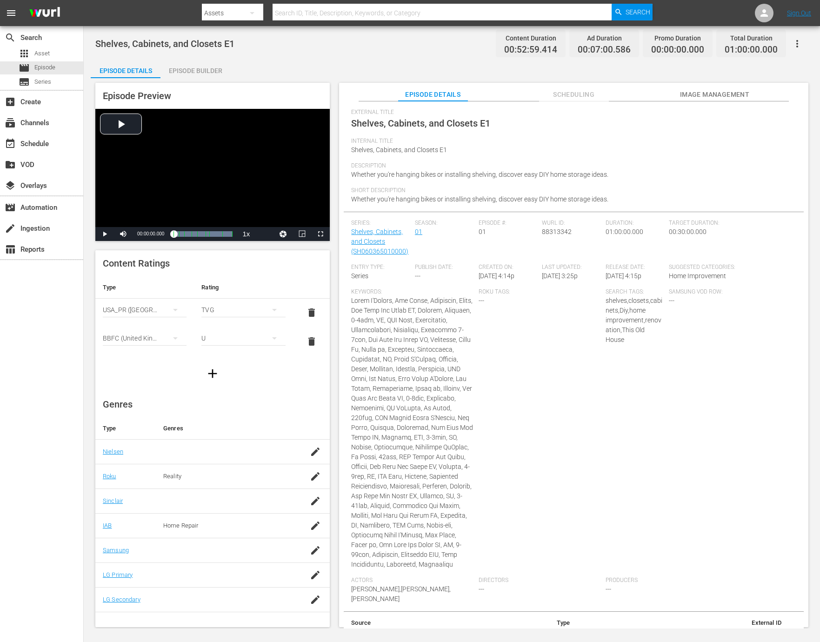
scroll to position [47, 0]
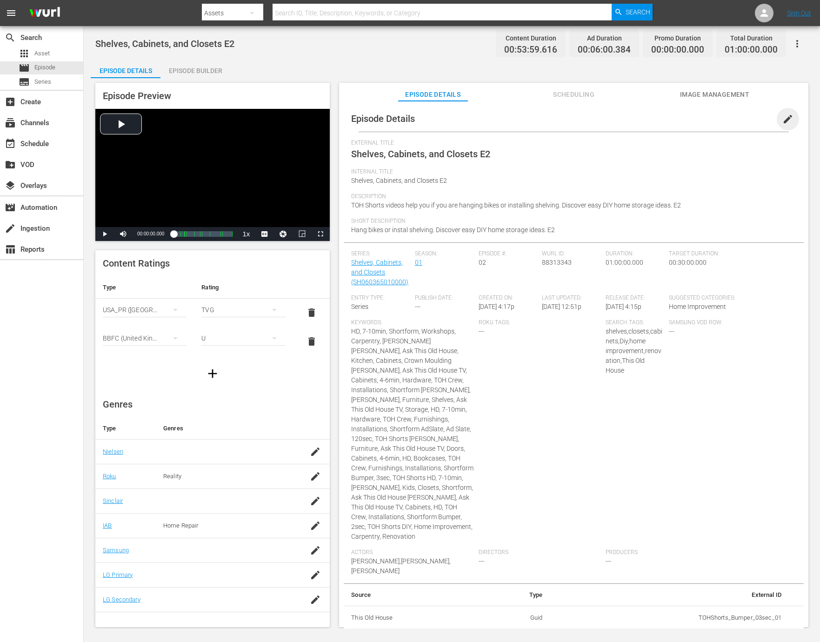
click at [783, 118] on span "edit" at bounding box center [787, 118] width 11 height 11
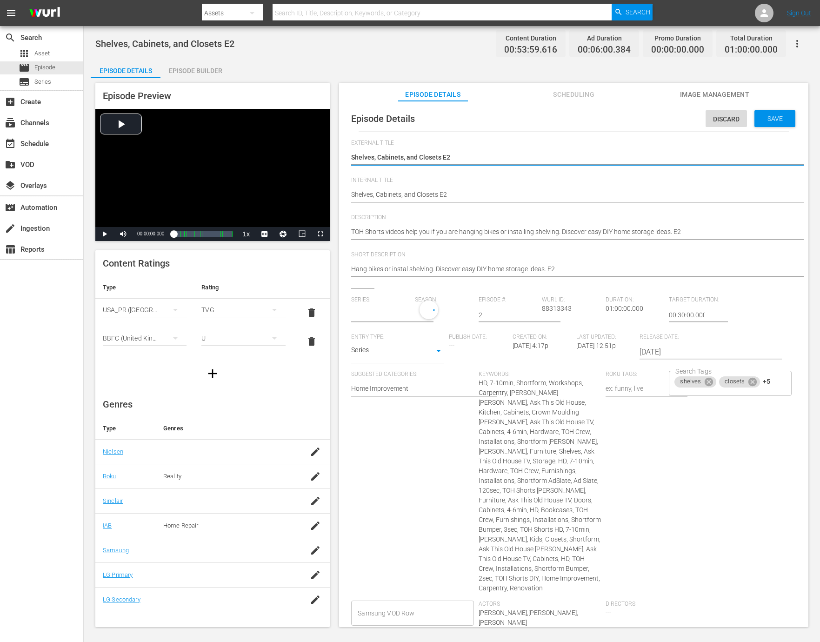
type input "Shelves, Cabinets, and Closets"
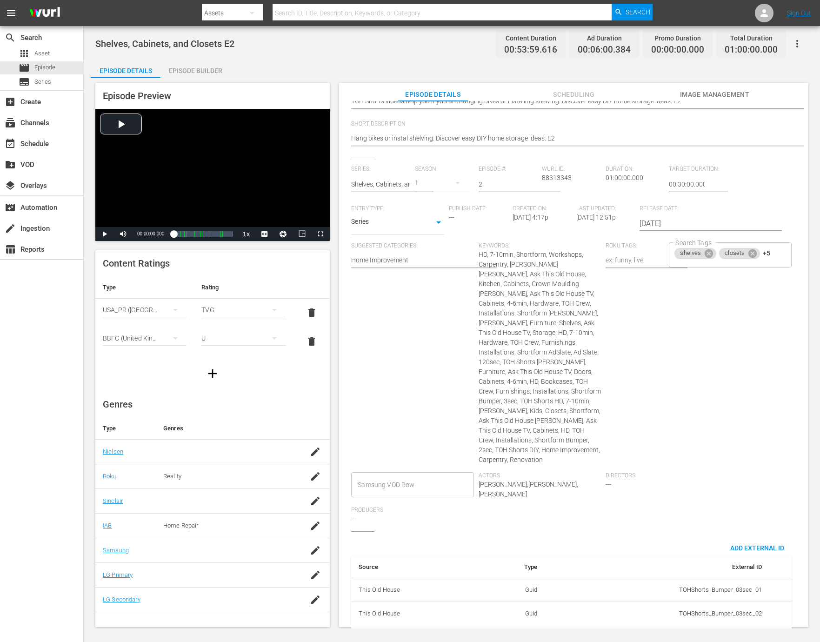
scroll to position [152, 0]
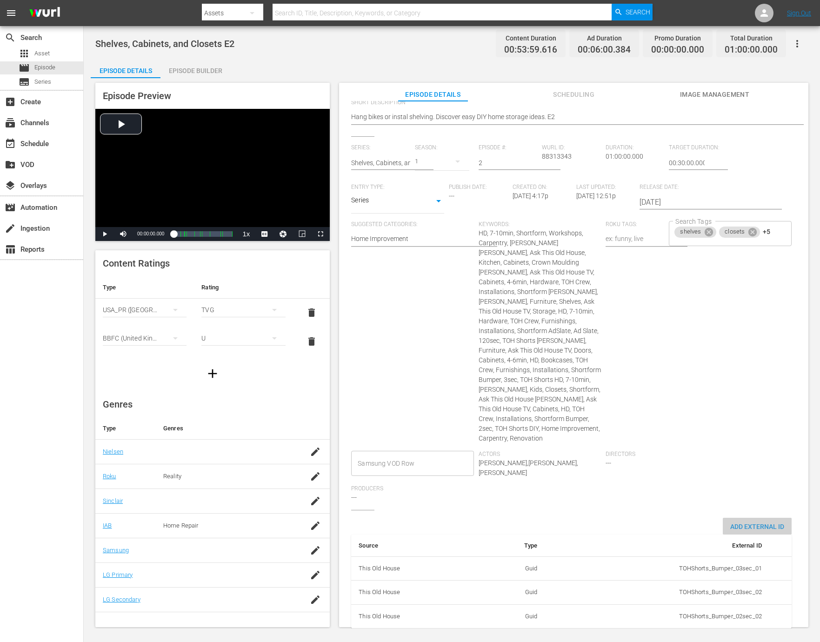
click at [738, 518] on div "Add External Id" at bounding box center [757, 526] width 69 height 17
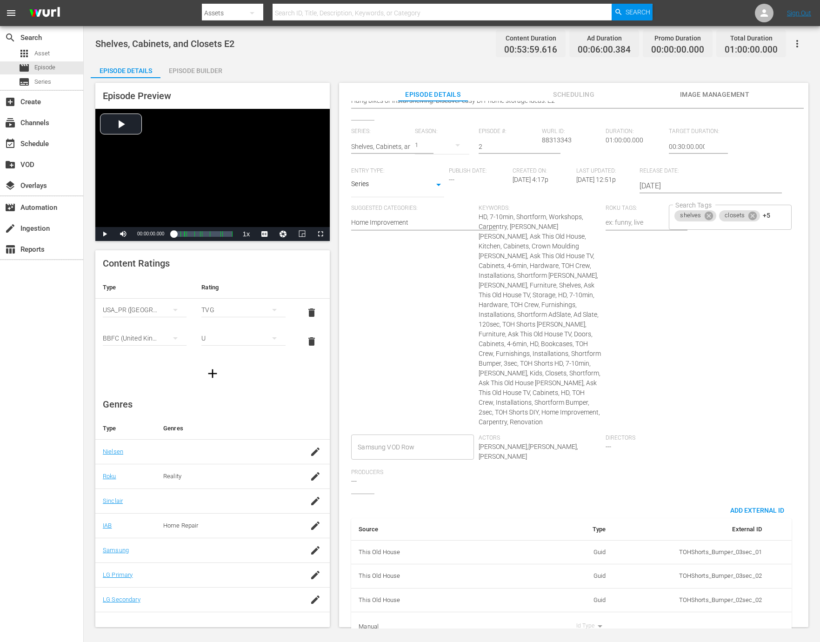
scroll to position [181, 0]
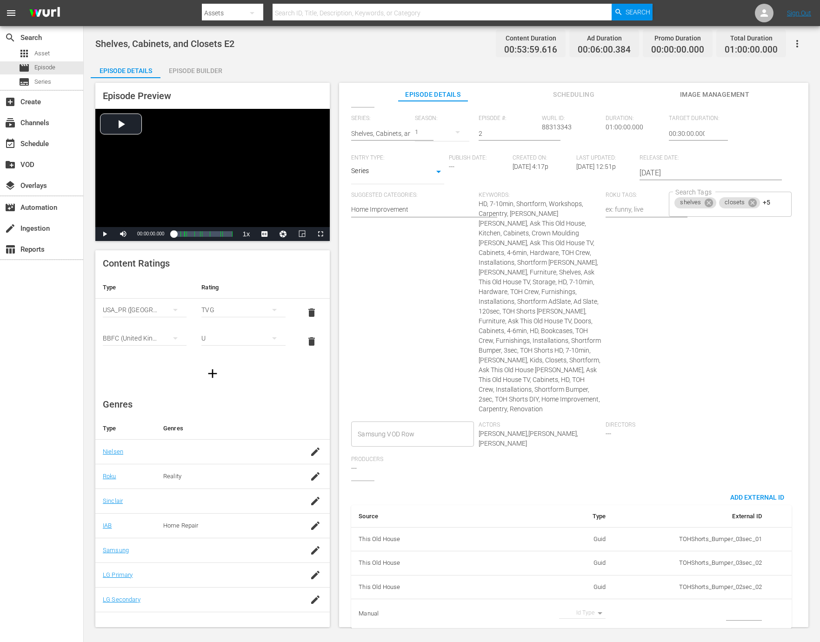
click at [580, 602] on body "menu Search By Assets Search ID, Title, Description, Keywords, or Category Sear…" at bounding box center [410, 321] width 820 height 642
drag, startPoint x: 579, startPoint y: 604, endPoint x: 656, endPoint y: 603, distance: 76.8
click at [579, 604] on li "Tms Id" at bounding box center [579, 607] width 47 height 15
type input "tmsId"
click at [735, 607] on input "simple table" at bounding box center [744, 614] width 36 height 14
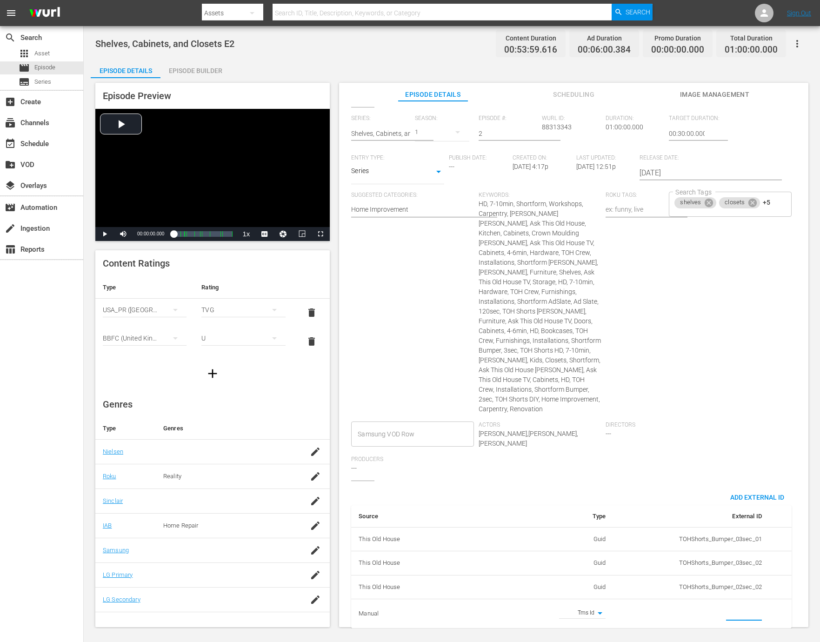
paste input "EP060365010002"
type input "EP060365010002"
click at [711, 404] on div "Search Tags shelves closets +5 Search Tags" at bounding box center [732, 307] width 127 height 230
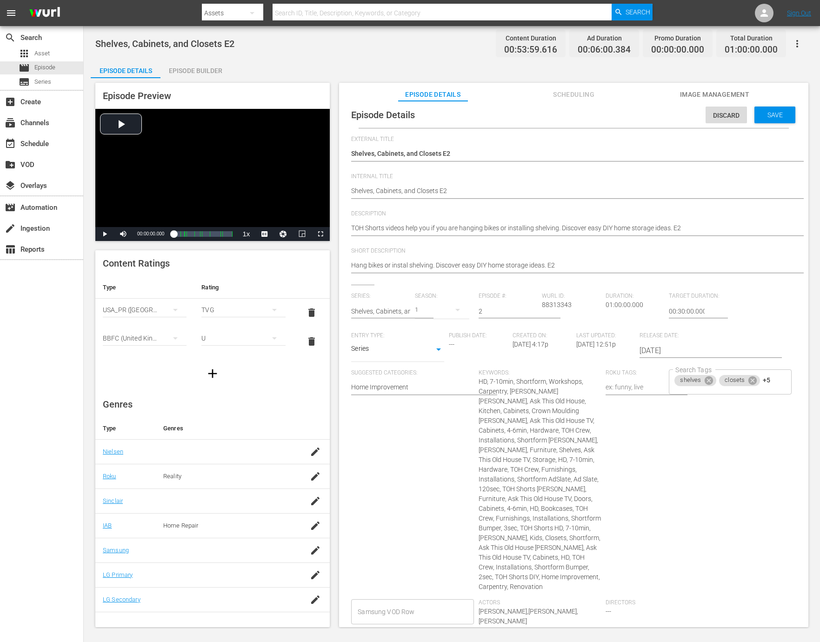
scroll to position [0, 0]
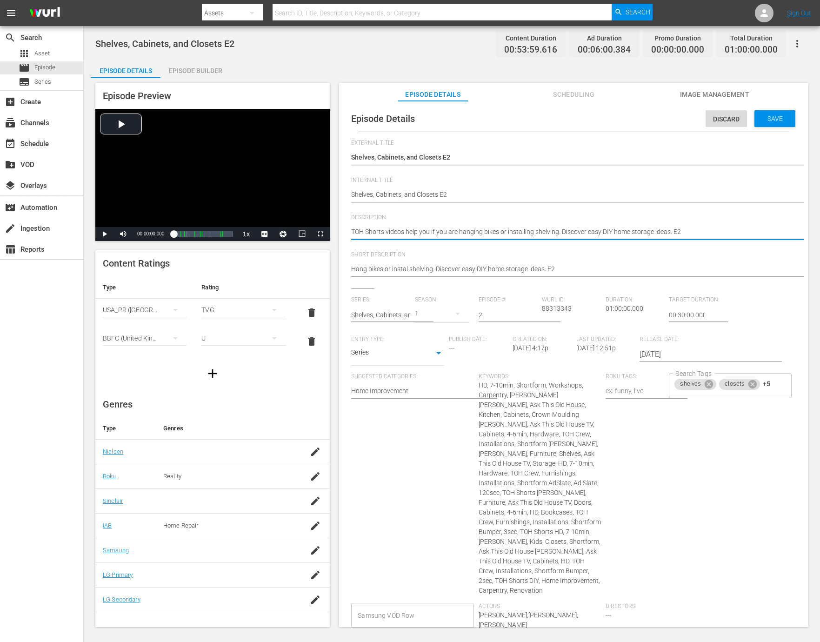
paste textarea "From hanging cabinets to adding shelves, find simple DIY storage ideas for your…"
type textarea "From hanging cabinets to adding shelves, find simple DIY storage ideas for your…"
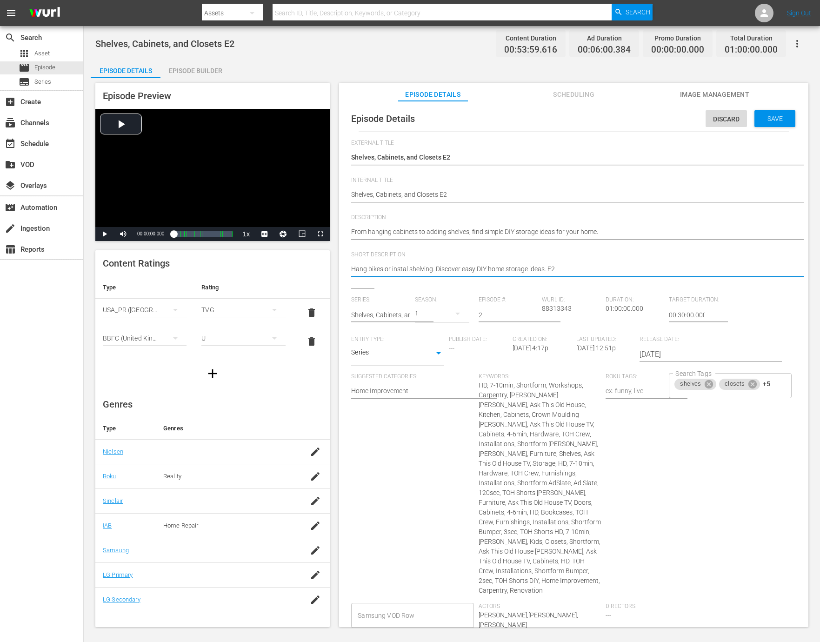
paste textarea "From hanging cabinets to adding shelves, find simple DIY storage ideas for your…"
type textarea "From hanging cabinets to adding shelves, find simple DIY storage ideas for your…"
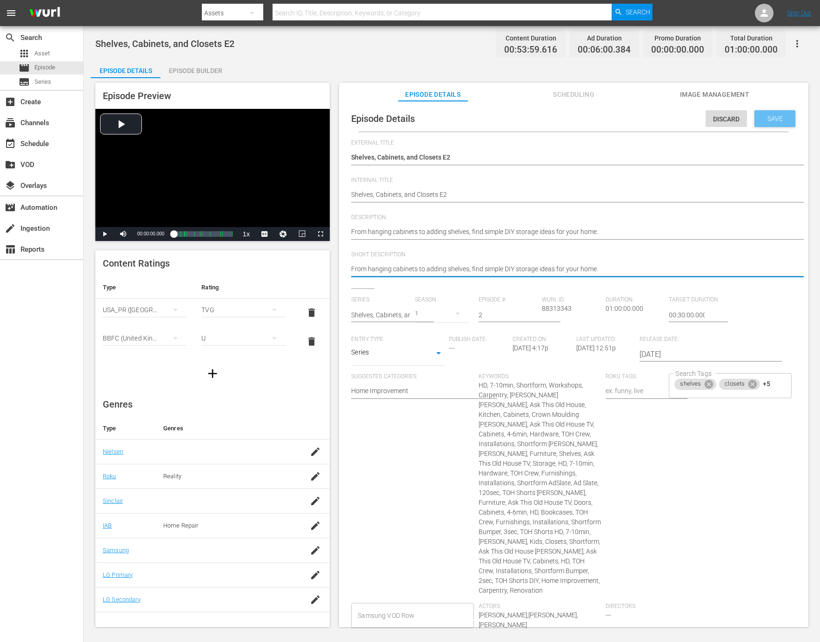
click at [776, 118] on span "Save" at bounding box center [775, 118] width 30 height 7
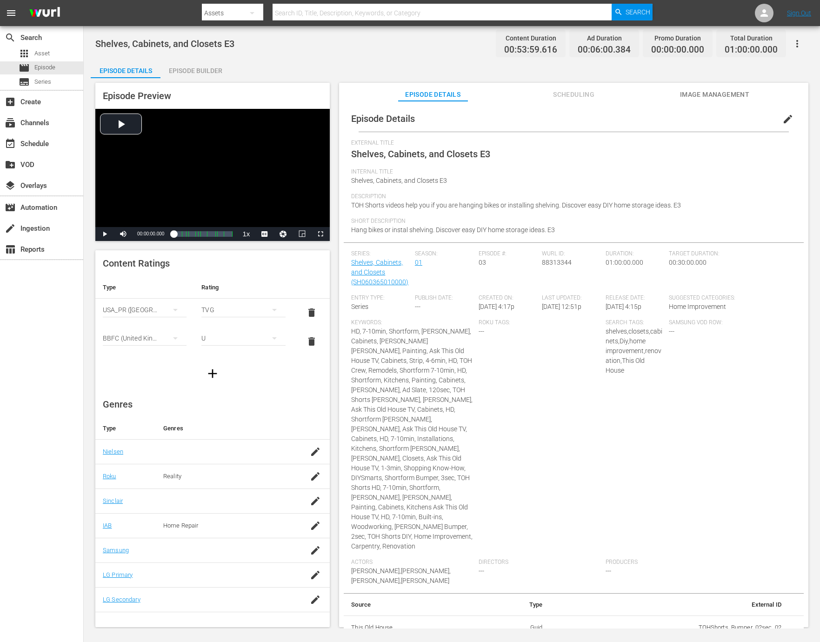
click at [784, 121] on span "edit" at bounding box center [787, 118] width 11 height 11
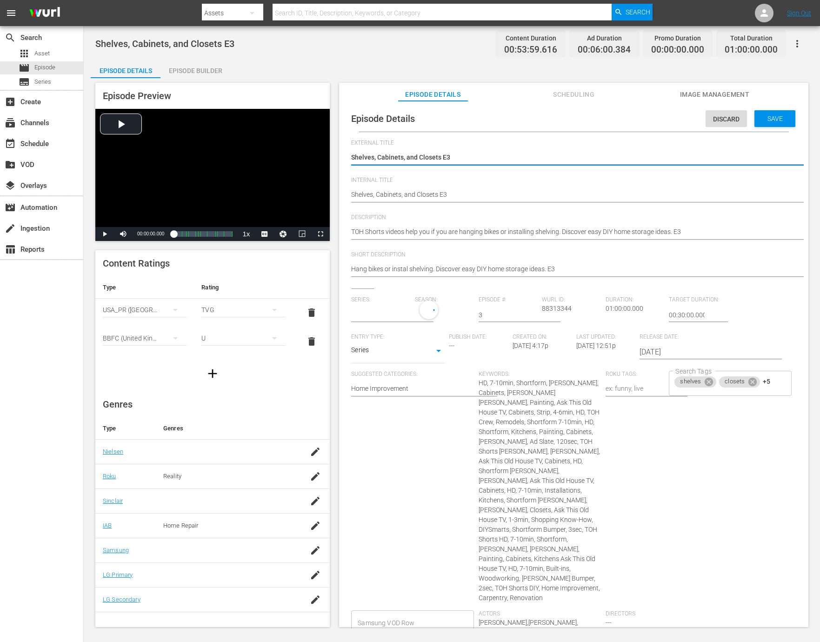
type input "Shelves, Cabinets, and Closets"
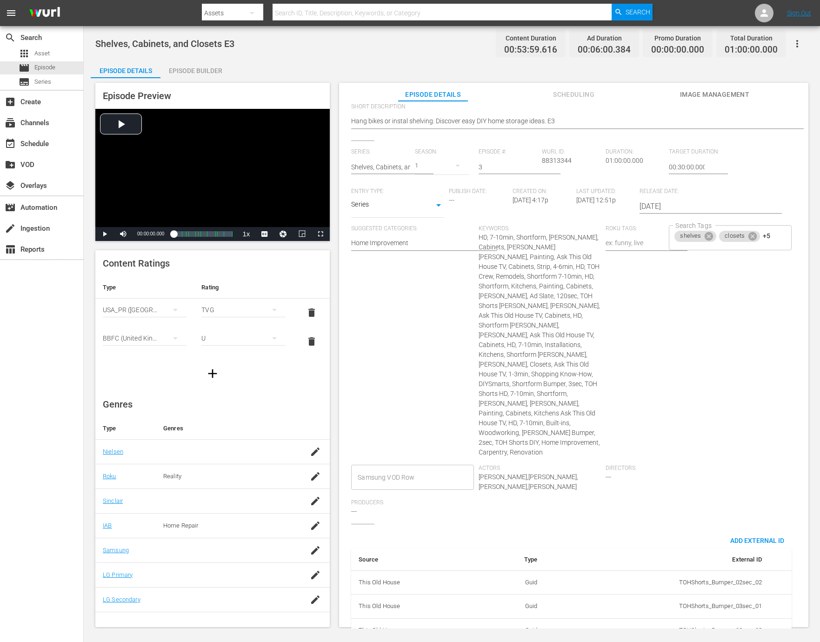
scroll to position [178, 0]
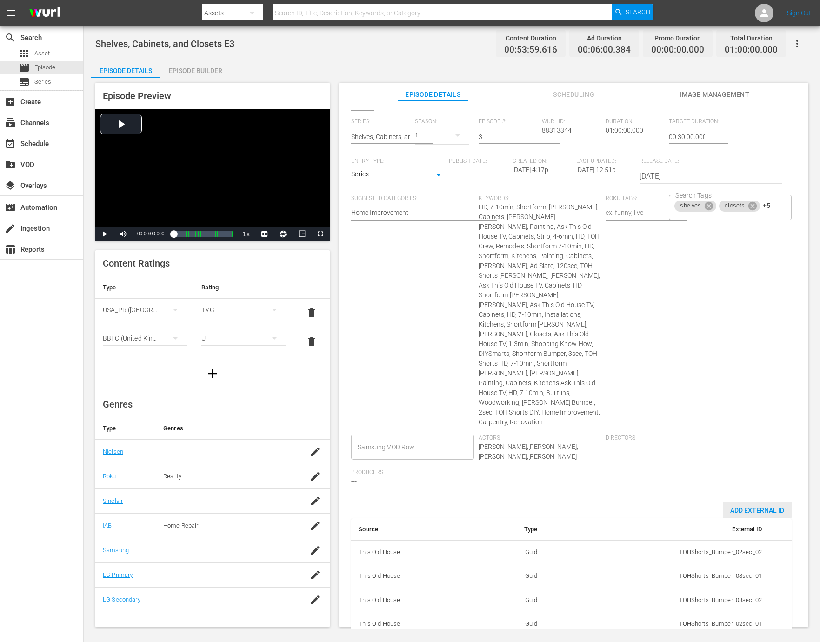
click at [761, 507] on span "Add External Id" at bounding box center [757, 510] width 69 height 7
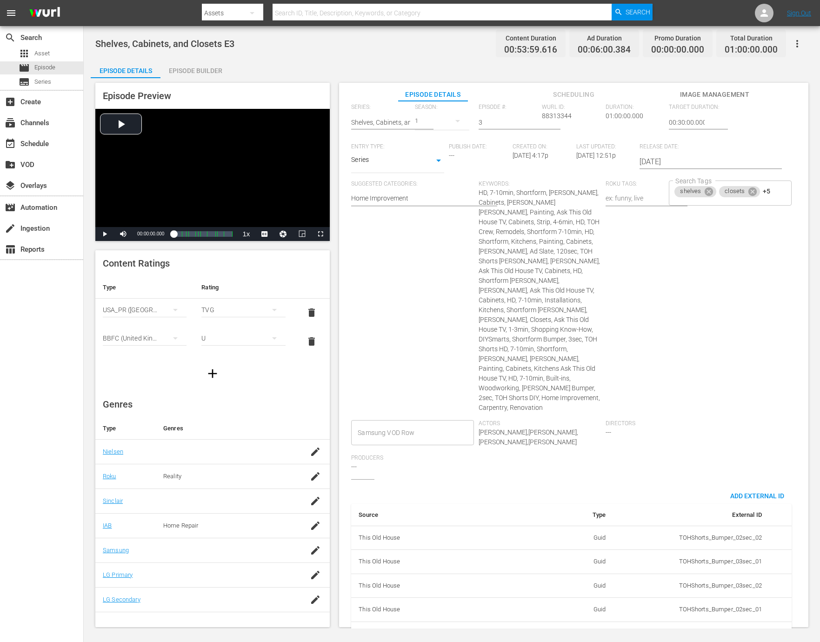
scroll to position [207, 0]
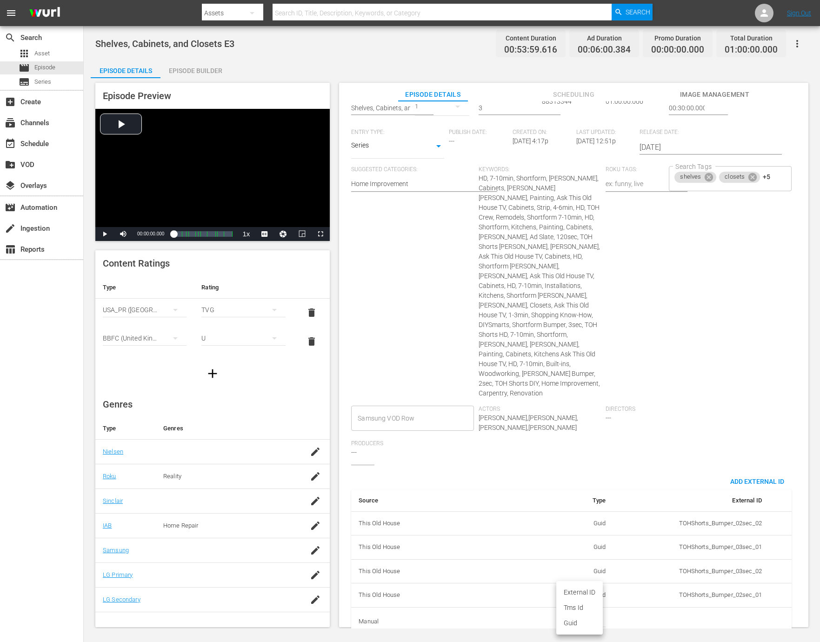
click at [588, 600] on body "menu Search By Assets Search ID, Title, Description, Keywords, or Category Sear…" at bounding box center [410, 321] width 820 height 642
click at [579, 604] on li "Tms Id" at bounding box center [579, 607] width 47 height 15
type input "tmsId"
click at [729, 615] on input "simple table" at bounding box center [744, 622] width 36 height 14
paste input "EP060365010003"
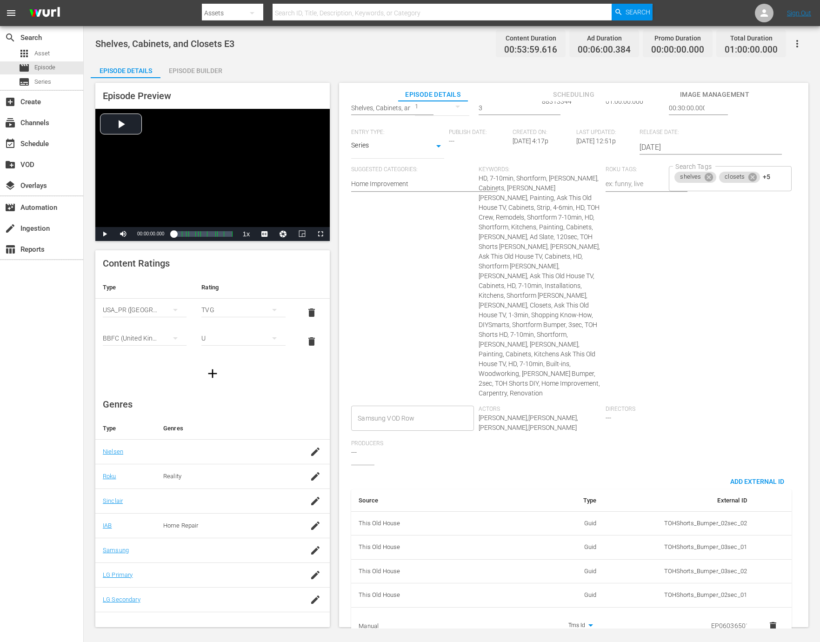
scroll to position [0, 16]
type input "EP060365010003"
click at [700, 385] on div "Search Tags shelves closets +5 Search Tags" at bounding box center [732, 286] width 127 height 240
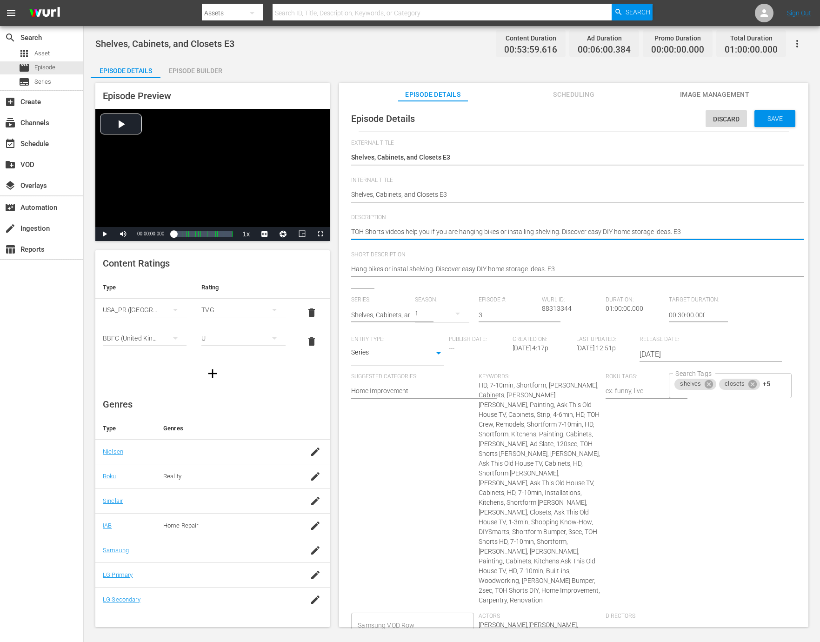
paste textarea "Discover easy DIY storage tips, from cabinet installs to creative shelving solu…"
type textarea "Discover easy DIY storage tips, from cabinet installs to creative shelving solu…"
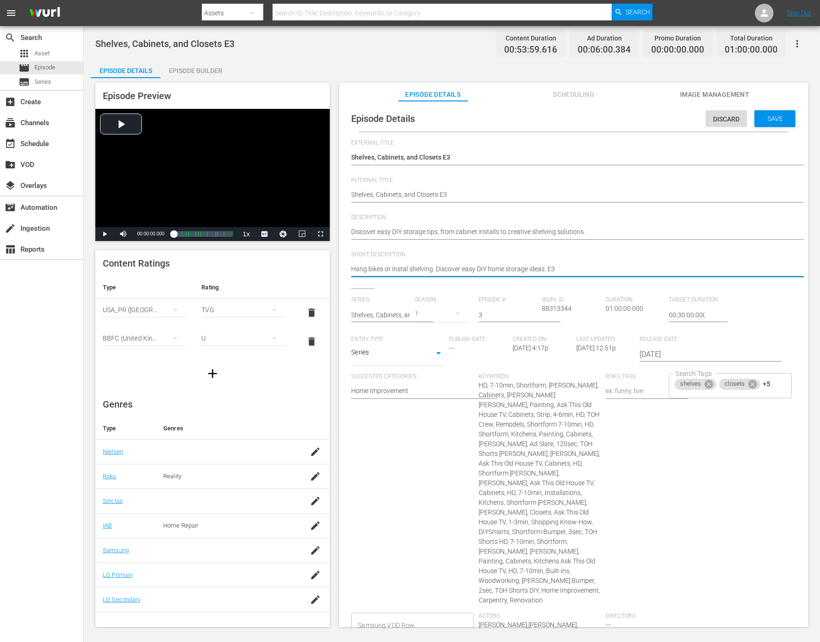
paste textarea "Discover easy DIY storage tips, from cabinet installs to creative shelving solu…"
type textarea "Discover easy DIY storage tips, from cabinet installs to creative shelving solu…"
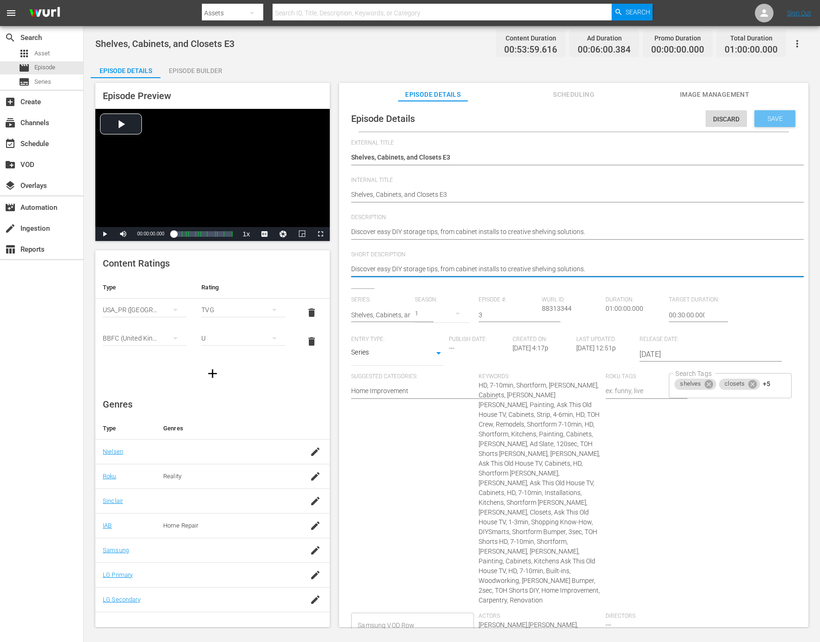
click at [777, 113] on div "Save" at bounding box center [774, 118] width 41 height 17
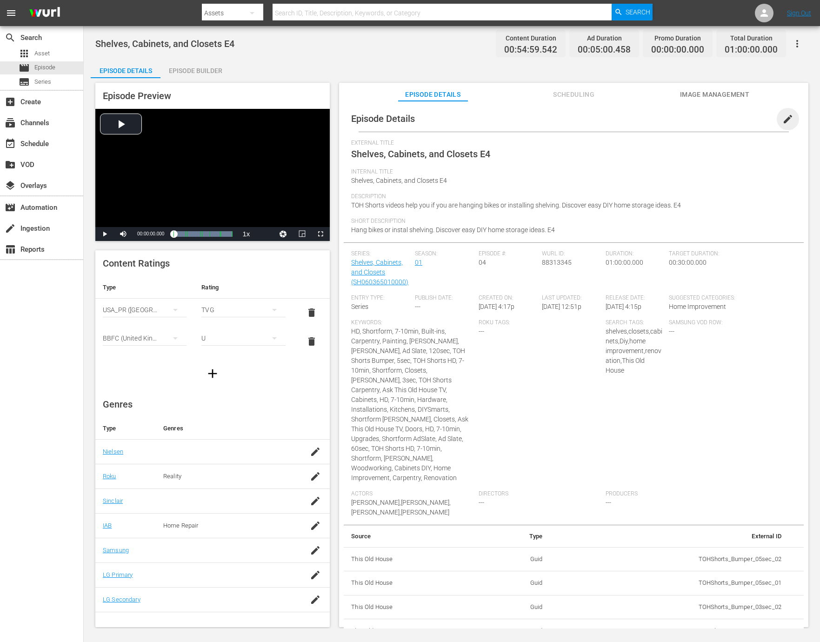
click at [782, 118] on span "edit" at bounding box center [787, 118] width 11 height 11
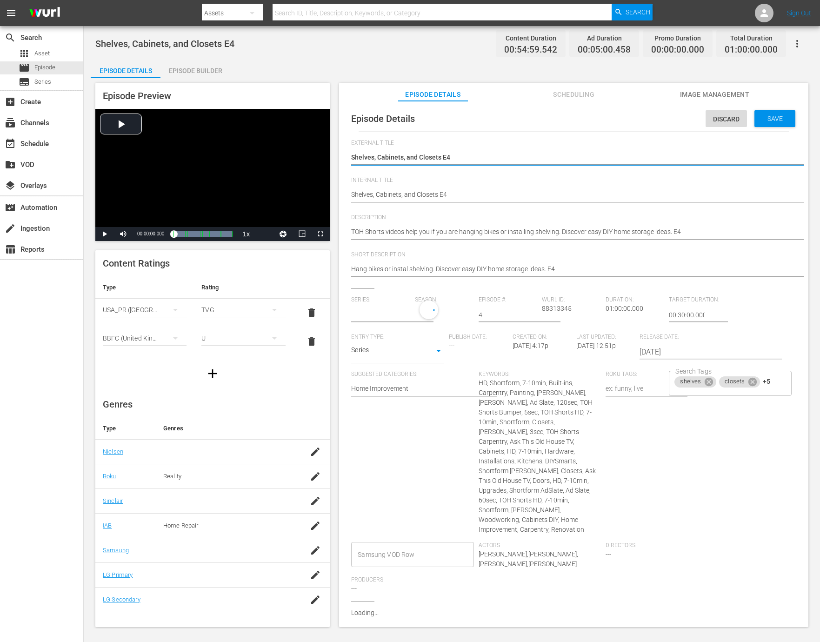
type input "Shelves, Cabinets, and Closets"
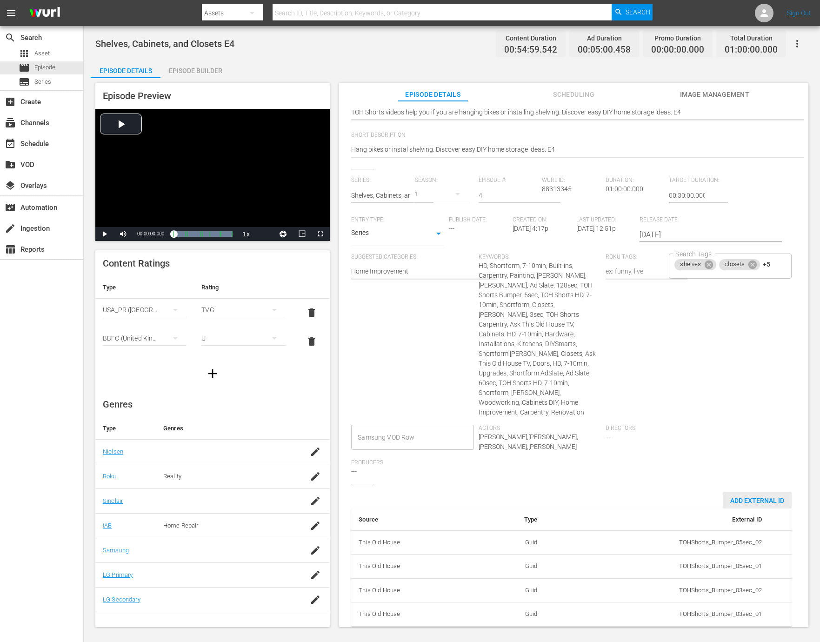
click at [753, 497] on span "Add External Id" at bounding box center [757, 500] width 69 height 7
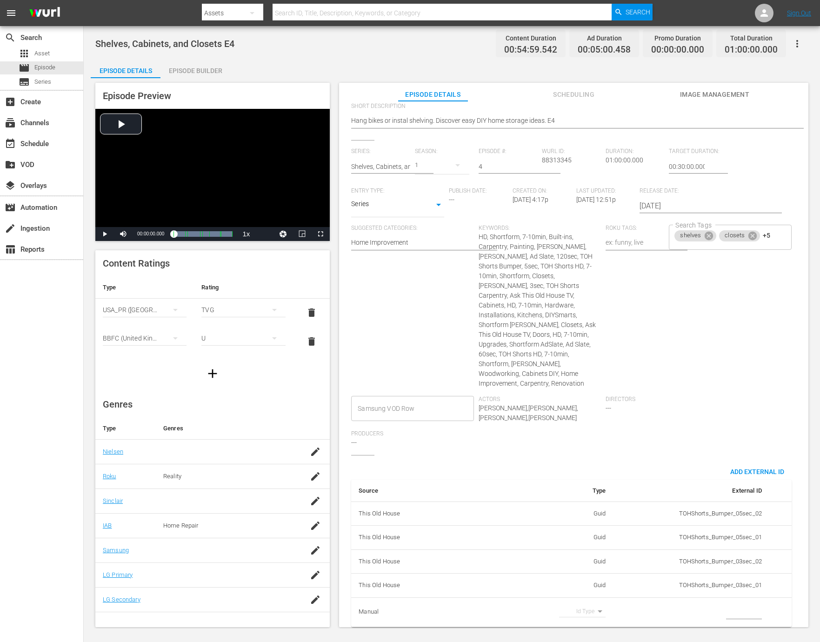
click at [591, 603] on body "menu Search By Assets Search ID, Title, Description, Keywords, or Category Sear…" at bounding box center [410, 321] width 820 height 642
click at [589, 604] on li "Tms Id" at bounding box center [579, 607] width 47 height 15
type input "tmsId"
click at [728, 605] on input "simple table" at bounding box center [744, 612] width 36 height 14
paste input "EP060365010004"
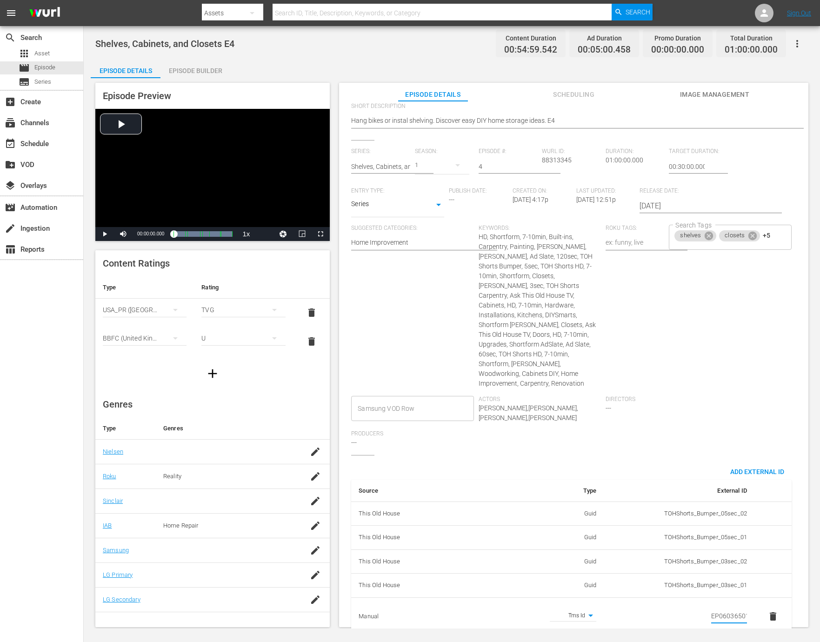
scroll to position [0, 16]
type input "EP060365010004"
click at [683, 418] on div "Directors ---" at bounding box center [669, 413] width 127 height 34
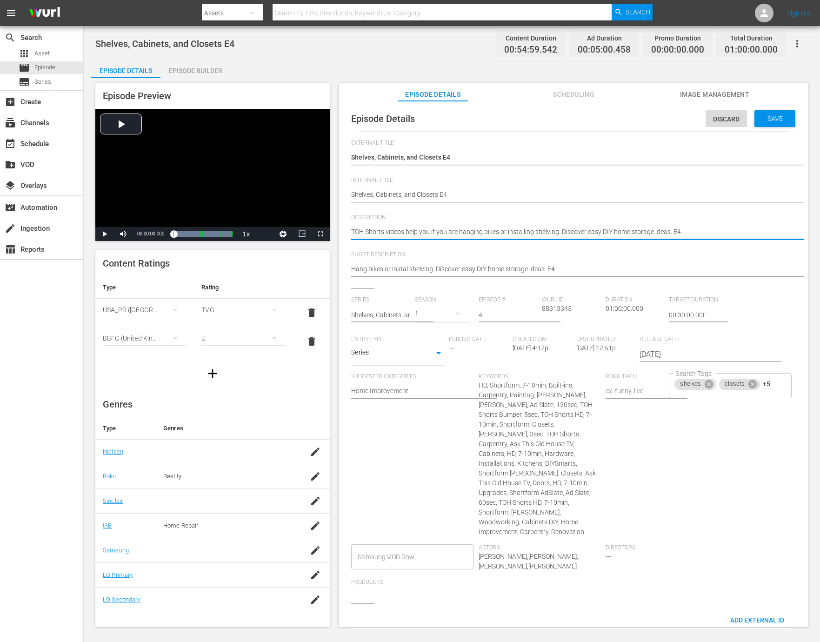
paste textarea "Simple DIY storage ideas for your home, from hanging cabinets to installing she…"
type textarea "Simple DIY storage ideas for your home, from hanging cabinets to installing she…"
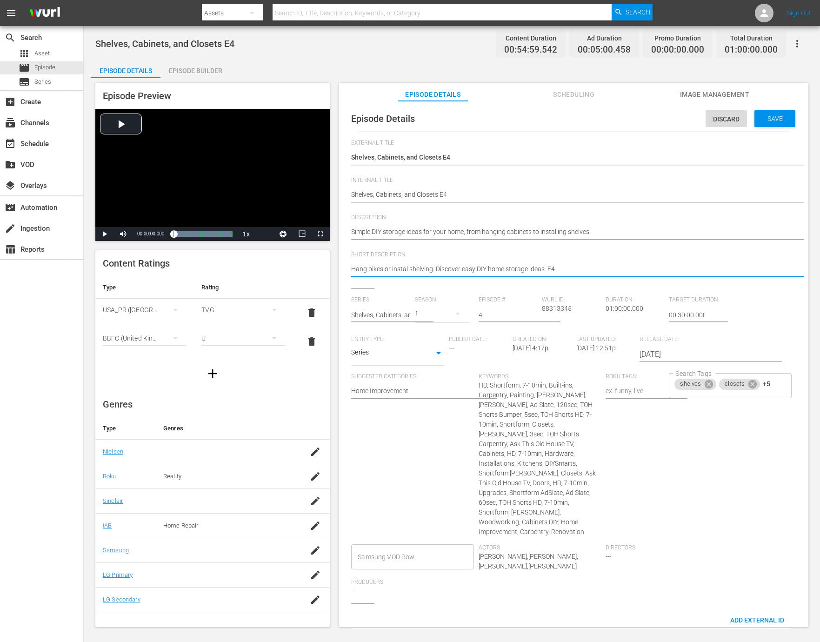
paste textarea "Simple DIY storage ideas for your home, from hanging cabinets to installing she…"
type textarea "Simple DIY storage ideas for your home, from hanging cabinets to installing she…"
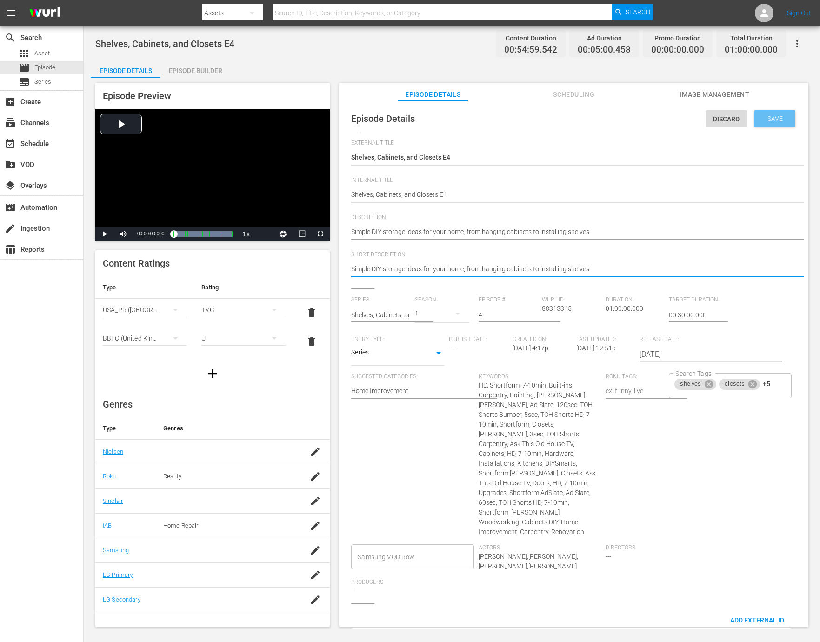
click at [762, 121] on span "Save" at bounding box center [775, 118] width 30 height 7
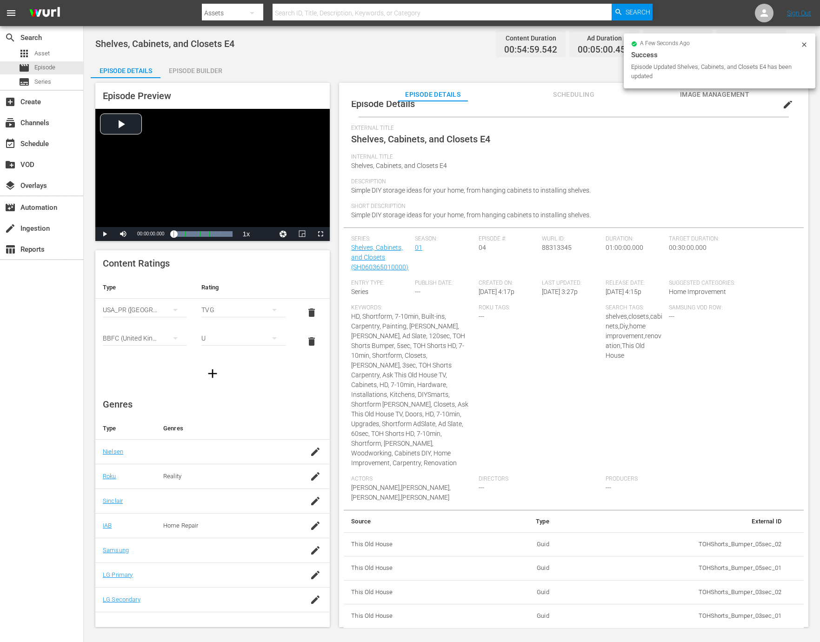
scroll to position [26, 0]
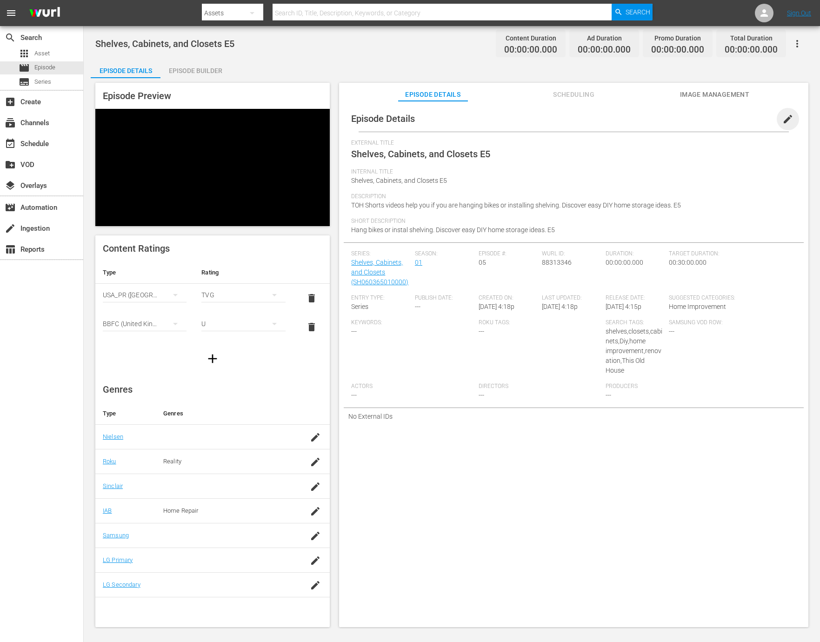
click at [787, 119] on span "edit" at bounding box center [787, 118] width 11 height 11
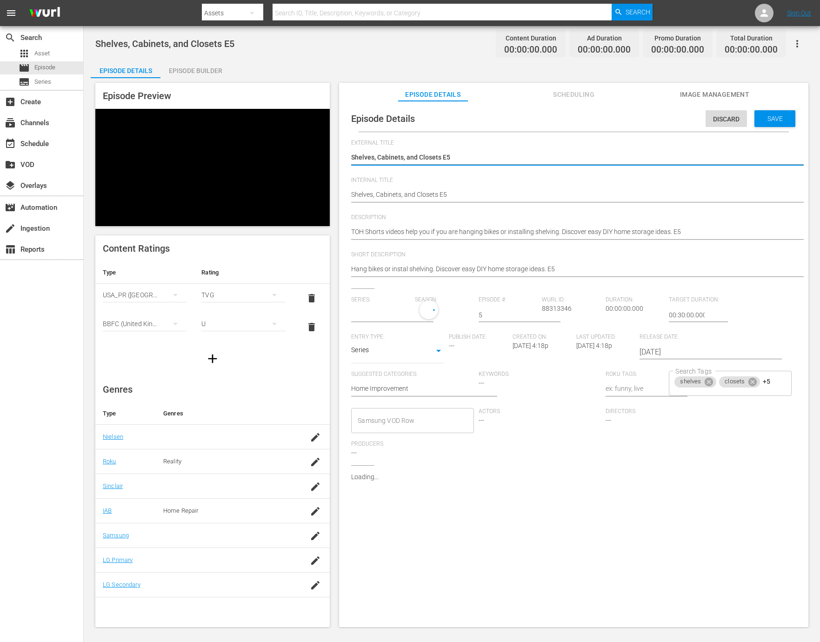
type input "Shelves, Cabinets, and Closets"
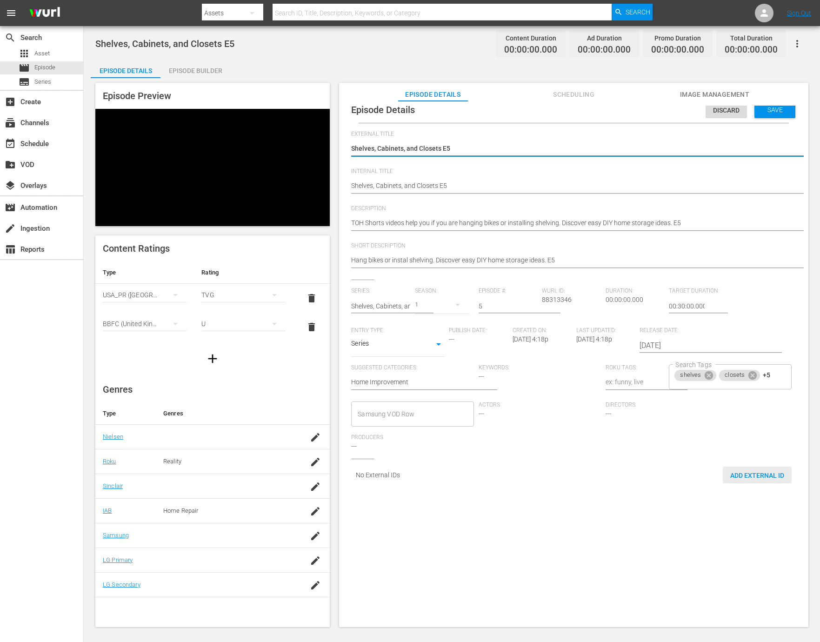
click at [736, 478] on span "Add External Id" at bounding box center [757, 475] width 69 height 7
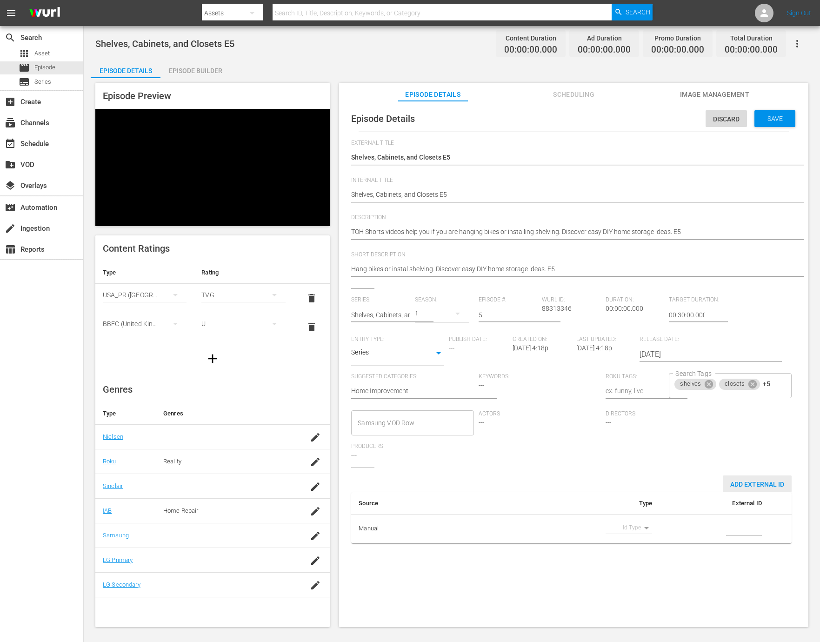
scroll to position [0, 0]
click at [626, 528] on body "menu Search By Assets Search ID, Title, Description, Keywords, or Category Sear…" at bounding box center [410, 321] width 820 height 642
click at [621, 545] on li "Tms Id" at bounding box center [625, 544] width 47 height 15
type input "tmsId"
click at [739, 528] on input "simple table" at bounding box center [744, 529] width 36 height 14
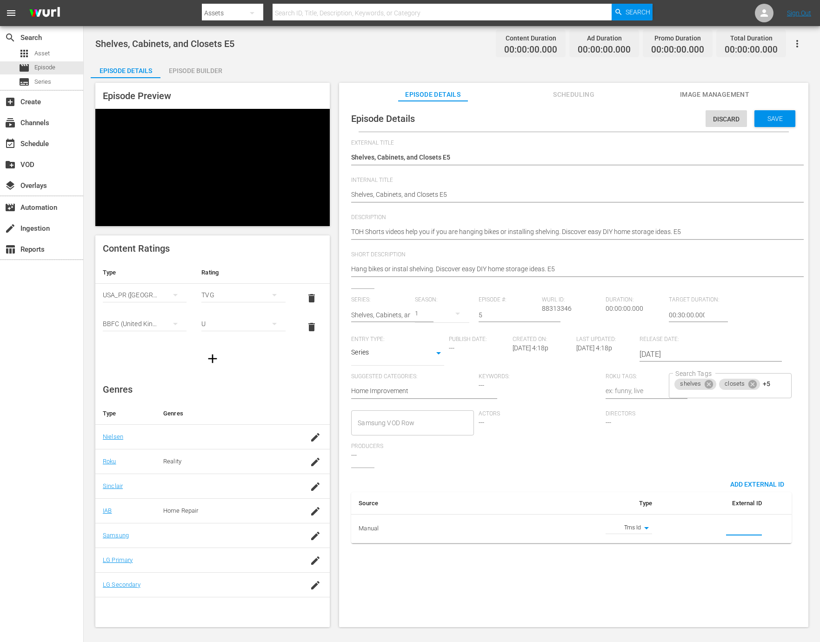
paste input "EP060365010005"
type input "EP060365010005"
click at [637, 260] on div "Hang bikes or instal shelving. Discover easy DIY home storage ideas. E5 Hang bi…" at bounding box center [571, 270] width 440 height 22
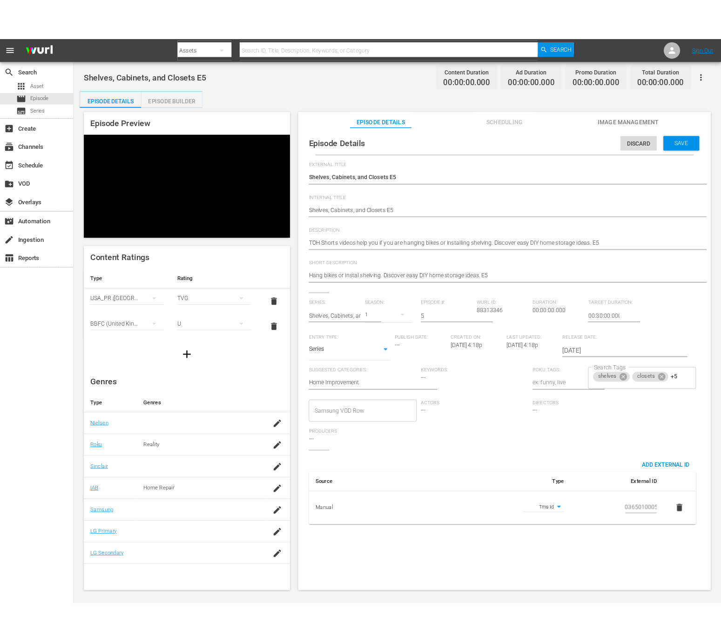
scroll to position [0, 0]
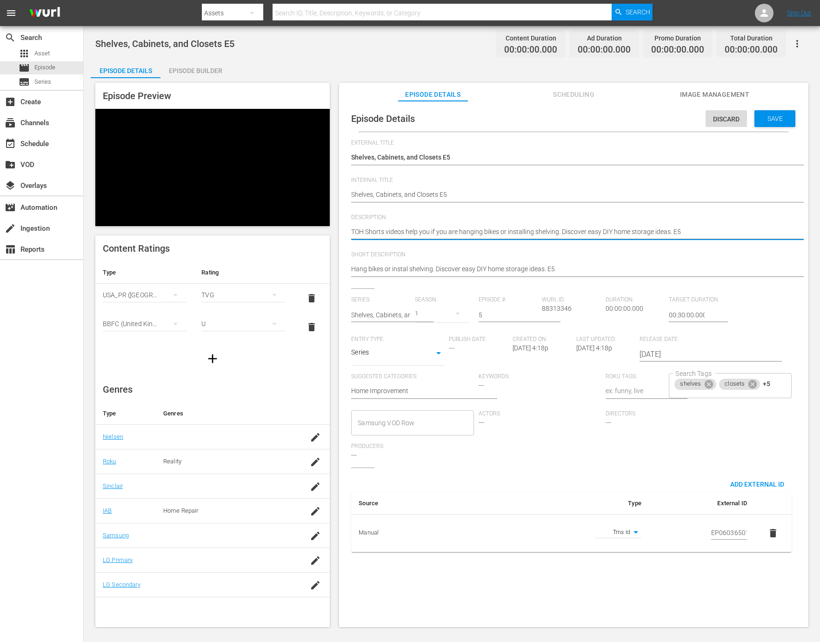
paste textarea "Learn DIY storage solutions, whether adding shelves or hanging cabinets with ea…"
type textarea "Learn DIY storage solutions, whether adding shelves or hanging cabinets with ea…"
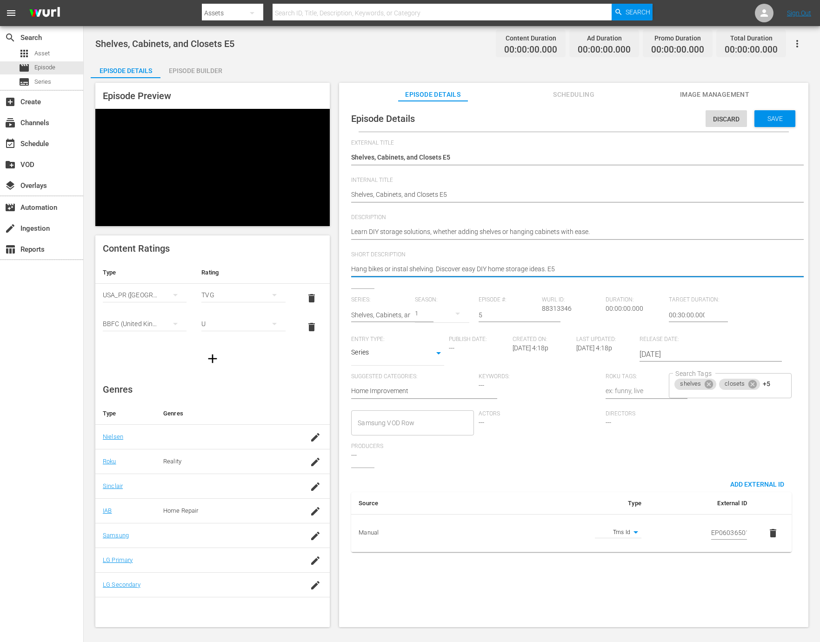
paste textarea "Learn DIY storage solutions, whether adding shelves or hanging cabinets with ea…"
type textarea "Learn DIY storage solutions, whether adding shelves or hanging cabinets with ea…"
click at [771, 122] on div "Save" at bounding box center [774, 118] width 41 height 17
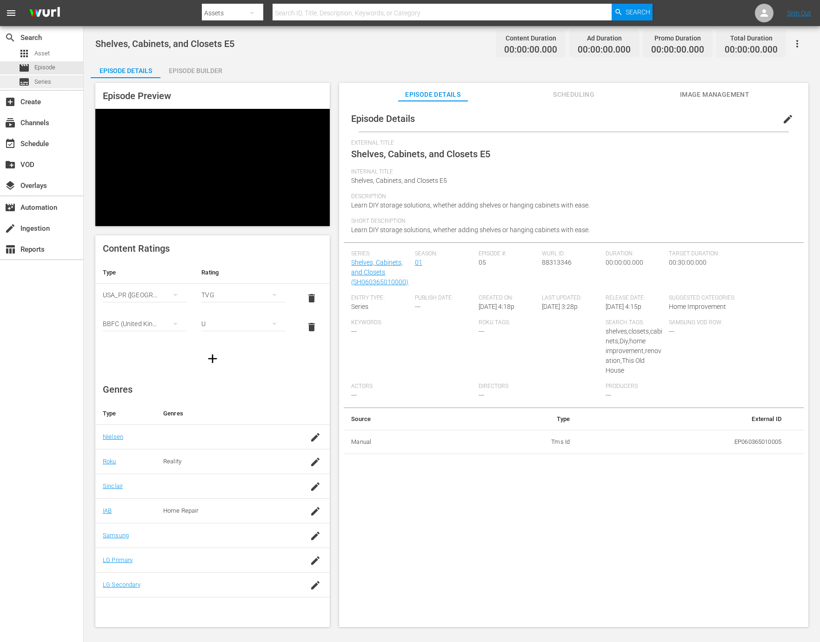
click at [40, 84] on span "Series" at bounding box center [42, 81] width 17 height 9
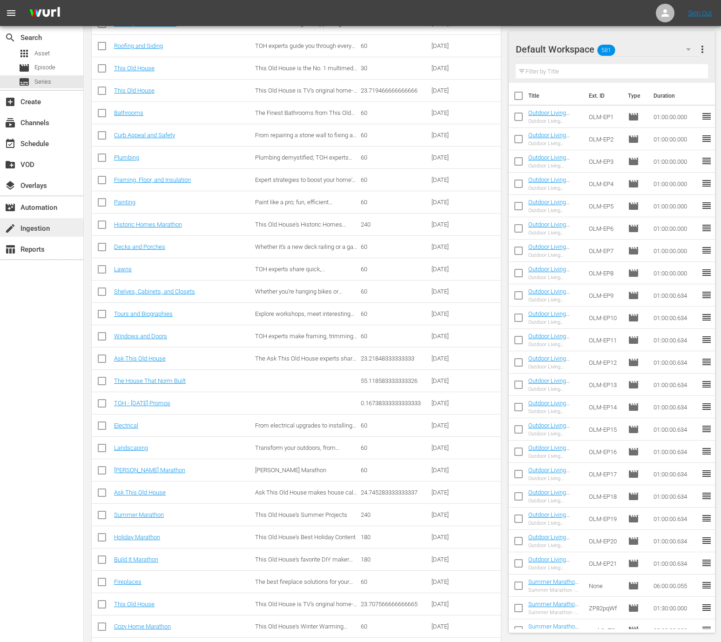
scroll to position [533, 0]
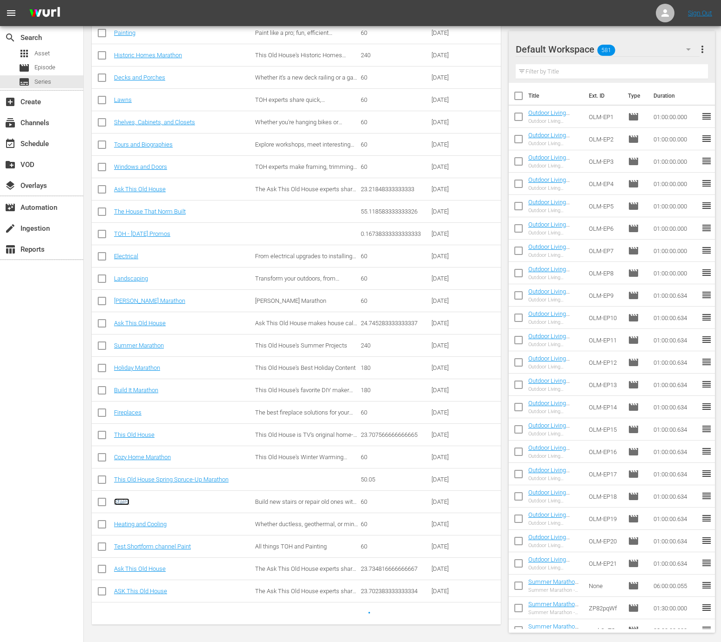
click at [121, 503] on link "Stairs" at bounding box center [121, 501] width 15 height 7
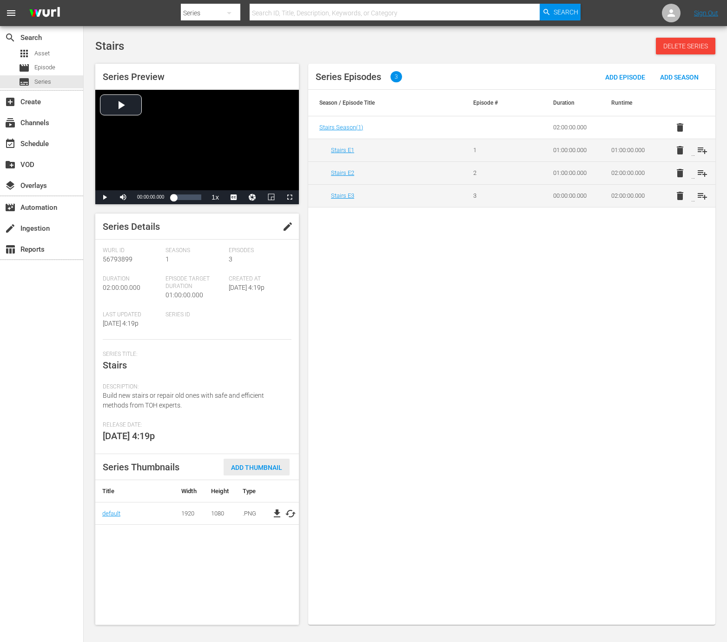
click at [252, 466] on span "Add Thumbnail" at bounding box center [257, 467] width 66 height 7
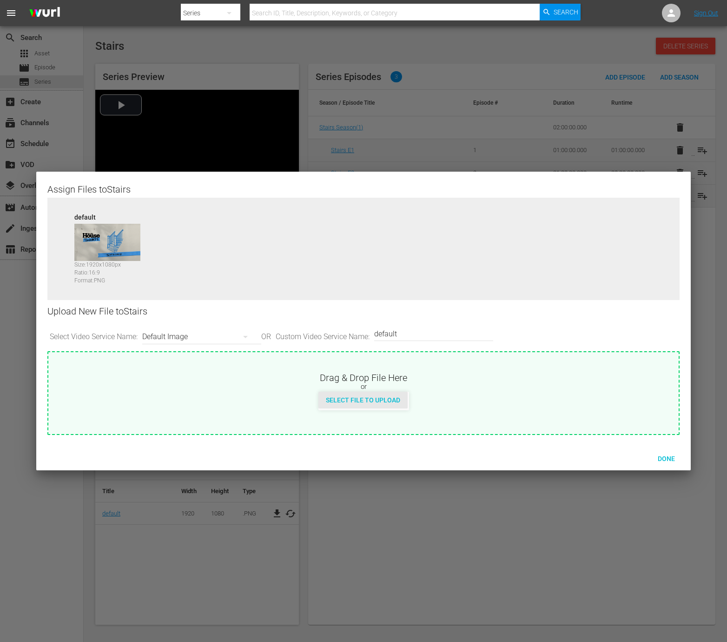
click at [360, 394] on div "Select File to Upload" at bounding box center [363, 400] width 89 height 17
type input "C:\fakepath\TOHShorts_SeriesThumb_Stairs.jpg"
click at [668, 458] on span "Done" at bounding box center [667, 458] width 32 height 7
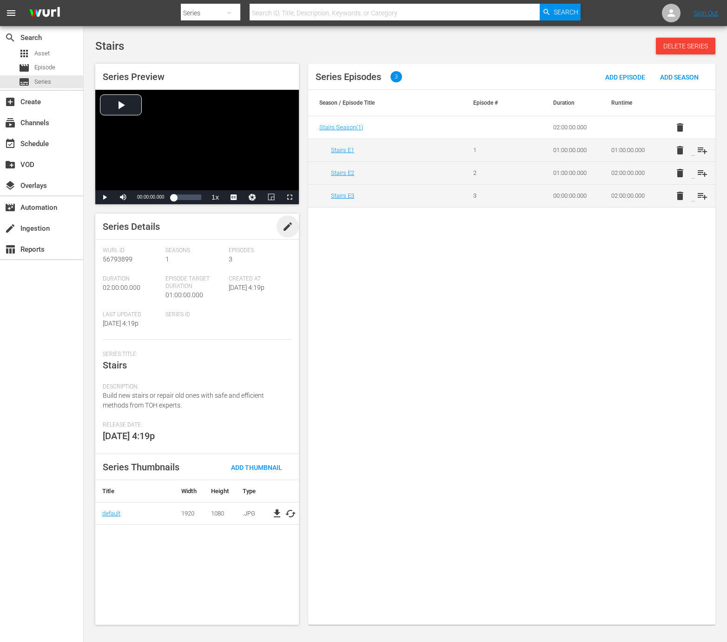
click at [283, 223] on span "edit" at bounding box center [287, 226] width 11 height 11
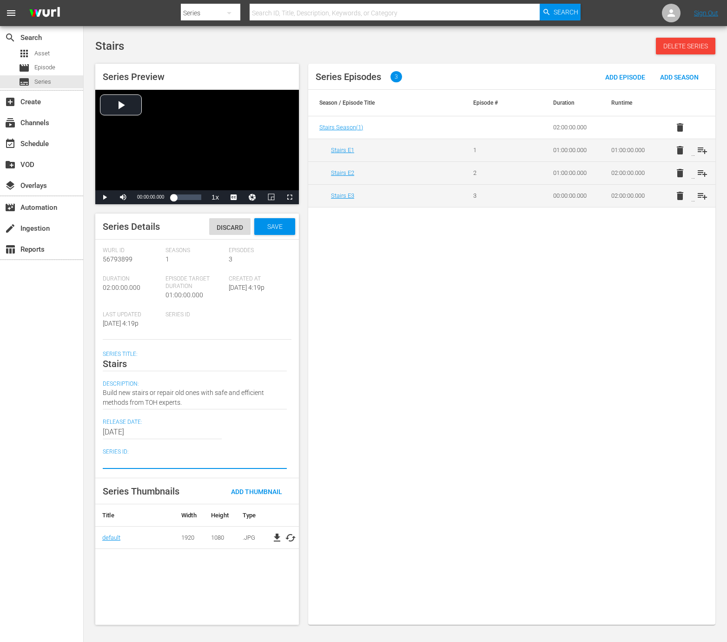
click at [131, 464] on textarea at bounding box center [195, 461] width 184 height 11
paste textarea "SH060365030000"
type textarea "SH060365030000"
click at [281, 227] on span "Save" at bounding box center [275, 226] width 30 height 7
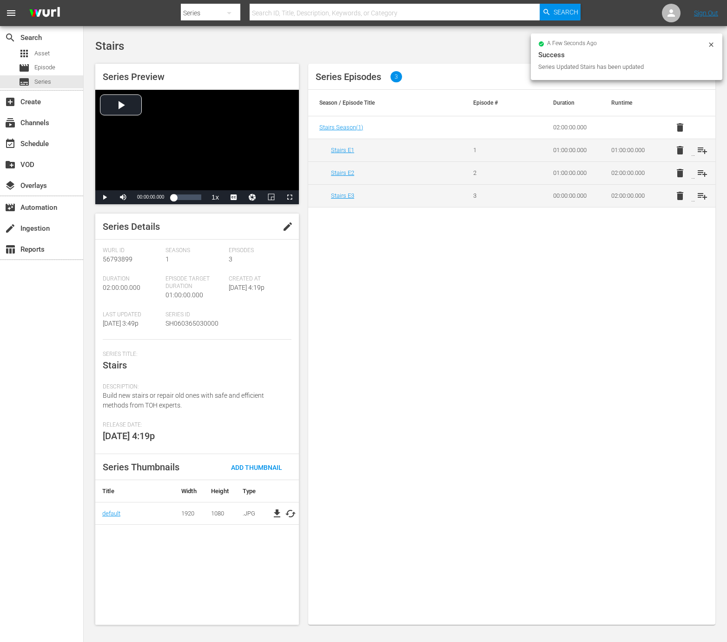
click at [382, 419] on div "Series Episodes 3 Add Episode Add Season Season / Episode Title Episode # Durat…" at bounding box center [511, 344] width 407 height 561
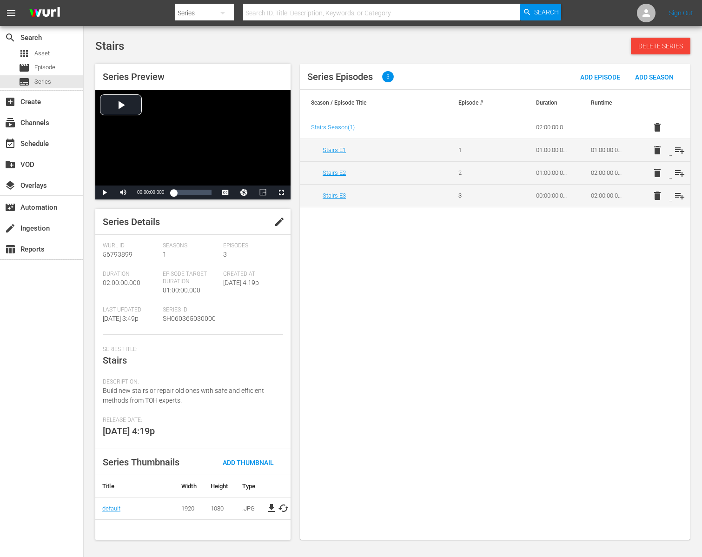
click at [460, 379] on div "Series Episodes 3 Add Episode Add Season Season / Episode Title Episode # Durat…" at bounding box center [495, 302] width 391 height 476
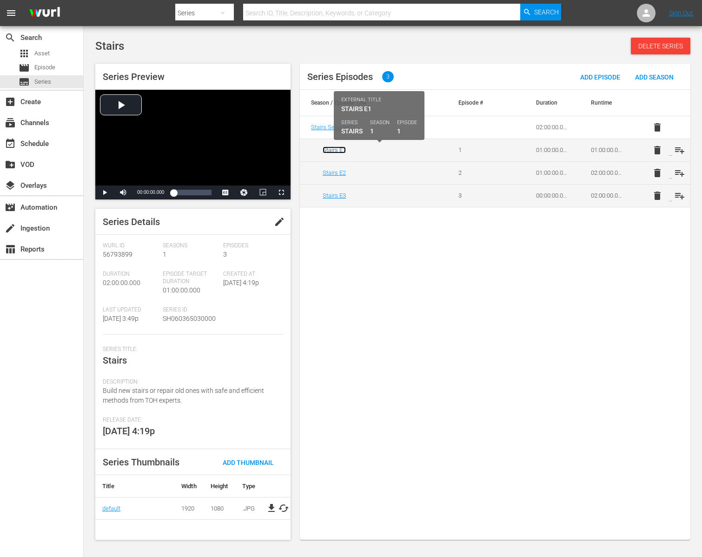
click at [340, 151] on link "Stairs E1" at bounding box center [334, 150] width 23 height 7
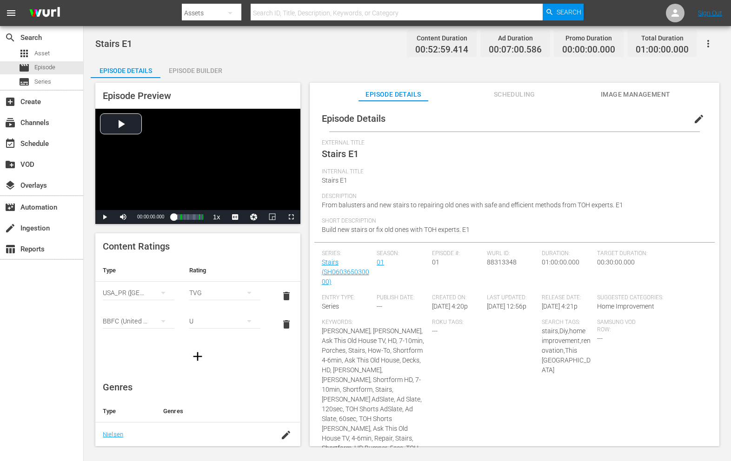
click at [694, 120] on span "edit" at bounding box center [699, 118] width 11 height 11
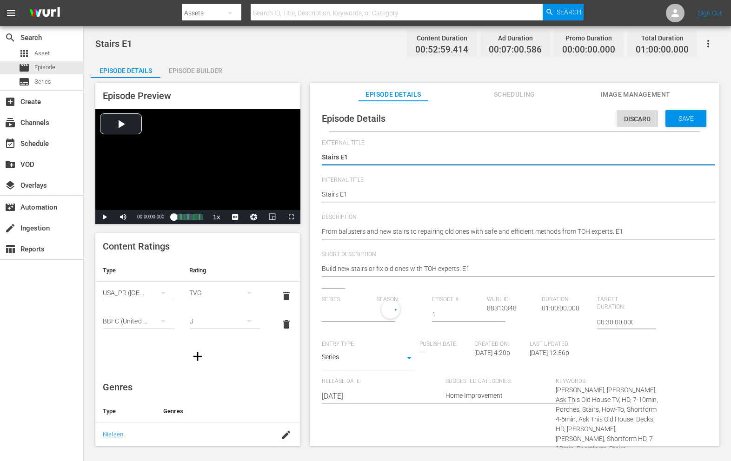
type input "Stairs"
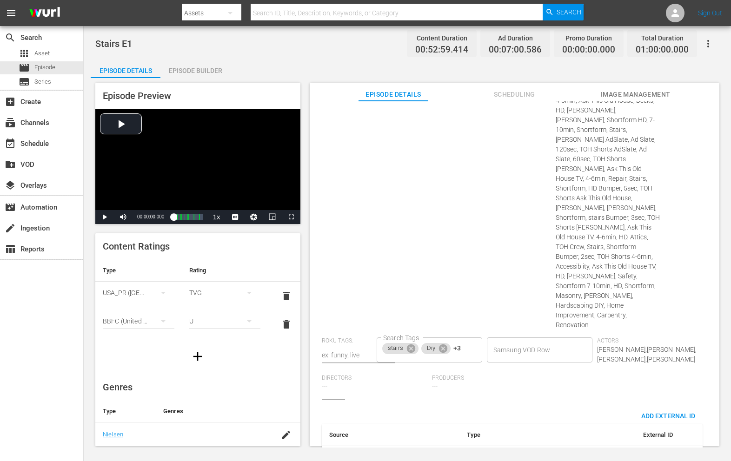
scroll to position [414, 0]
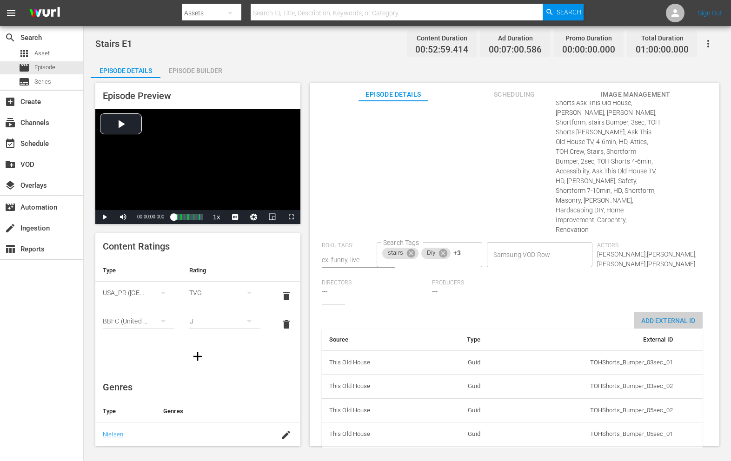
click at [649, 317] on span "Add External Id" at bounding box center [668, 320] width 69 height 7
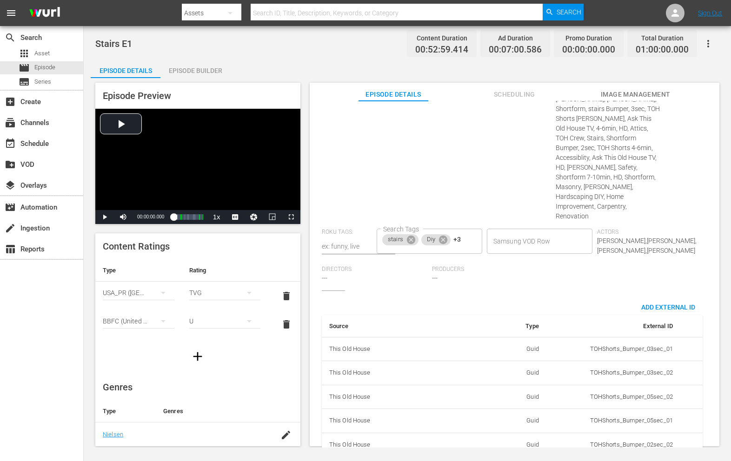
scroll to position [444, 0]
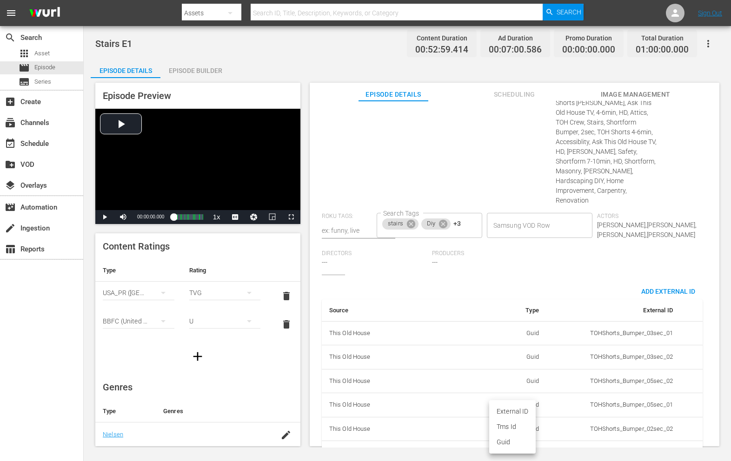
click at [526, 417] on body "menu Search By Assets Search ID, Title, Description, Keywords, or Category Sear…" at bounding box center [365, 230] width 731 height 461
click at [517, 428] on li "Tms Id" at bounding box center [512, 427] width 47 height 15
type input "tmsId"
click at [644, 449] on input "simple table" at bounding box center [655, 456] width 36 height 14
paste input "EP060365030001"
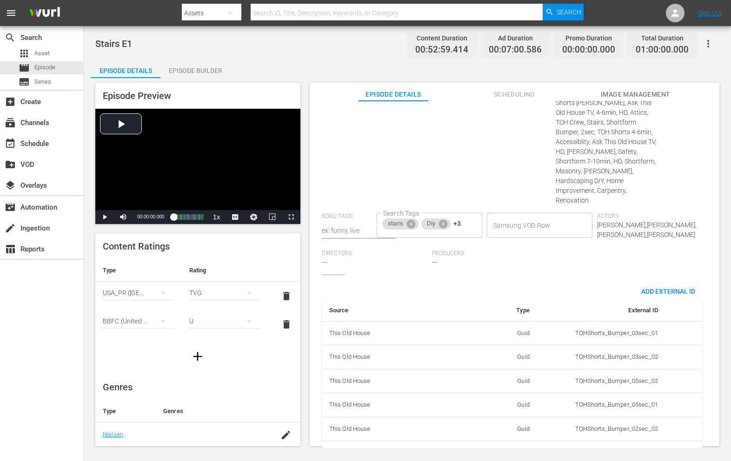
scroll to position [0, 16]
type input "EP060365030001"
click at [563, 236] on div "Series: Stairs Season: 1 Episode #: 1 Wurl ID: 88313348 Duration: 01:00:00.000 …" at bounding box center [515, 64] width 386 height 422
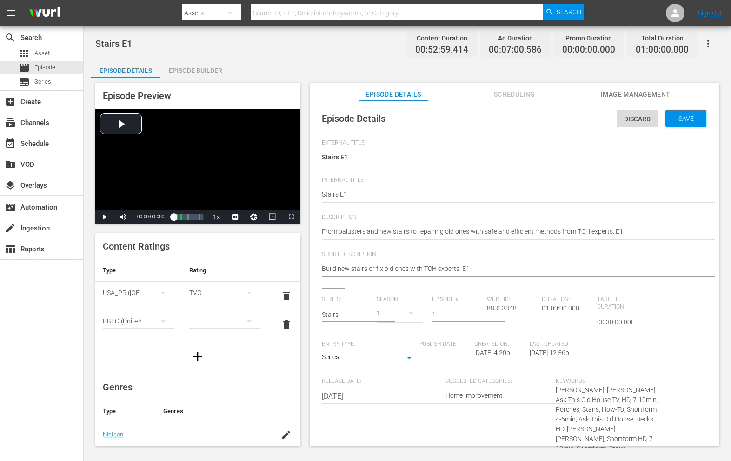
click at [384, 232] on textarea "From balusters and new stairs to repairing old ones with safe and efficient met…" at bounding box center [512, 232] width 381 height 11
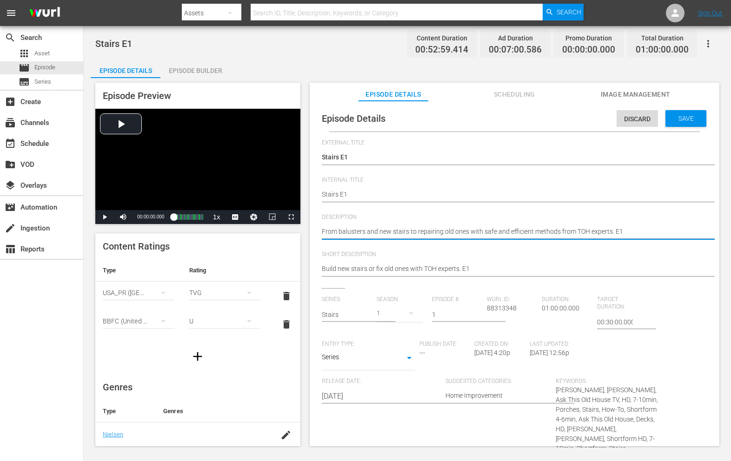
paste textarea "Build new stairs or repair old ones with safe and efficient methods from This O…"
type textarea "Build new stairs or repair old ones with safe and efficient methods from This O…"
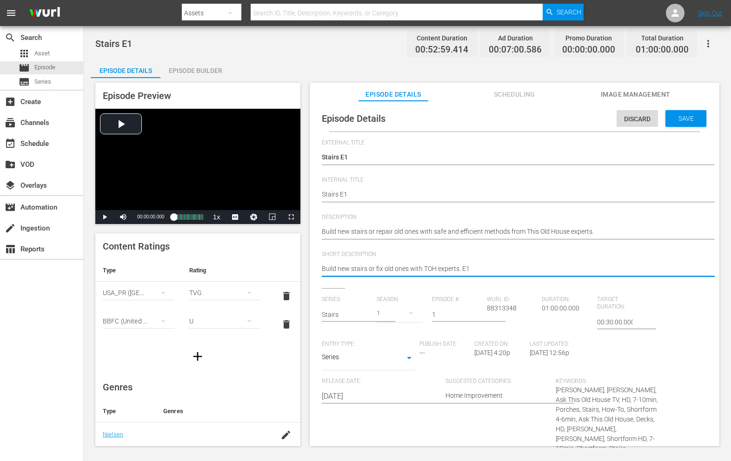
paste textarea "repair old ones with safe and efficient methods from This Old House experts."
type textarea "Build new stairs or repair old ones with safe and efficient methods from This O…"
click at [682, 119] on span "Save" at bounding box center [686, 118] width 30 height 7
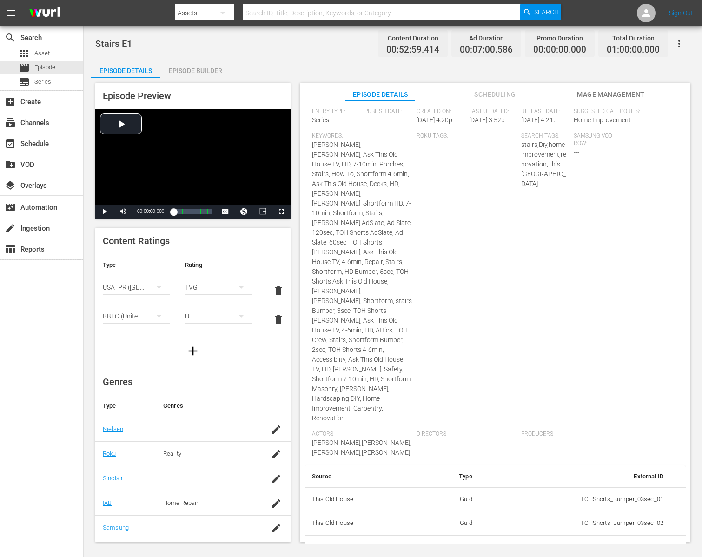
scroll to position [252, 0]
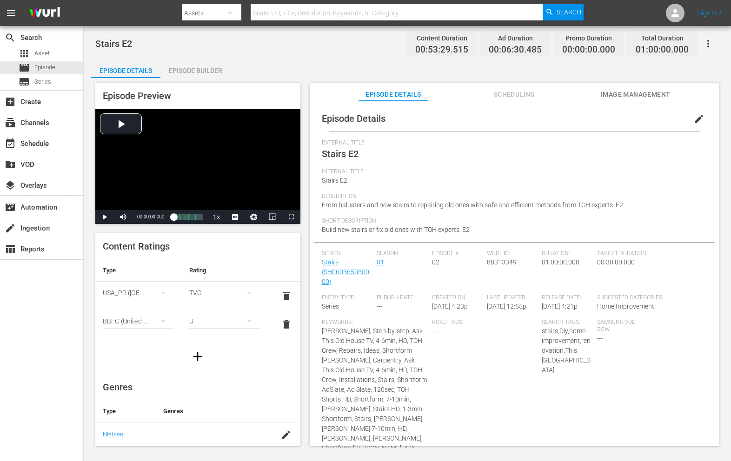
click at [697, 119] on span "edit" at bounding box center [699, 118] width 11 height 11
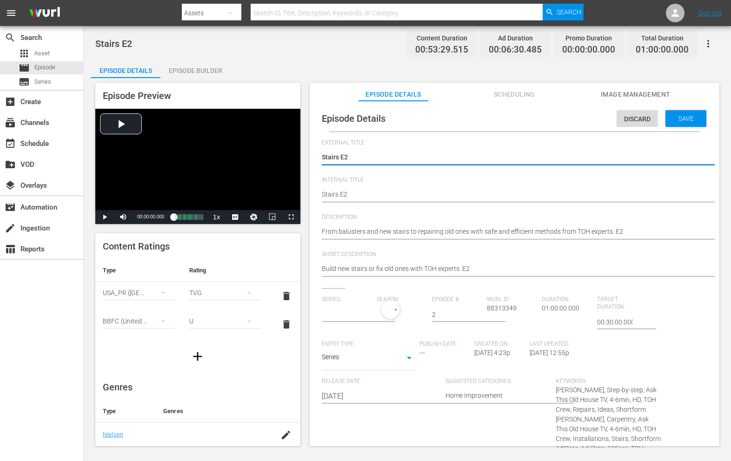
type input "Stairs"
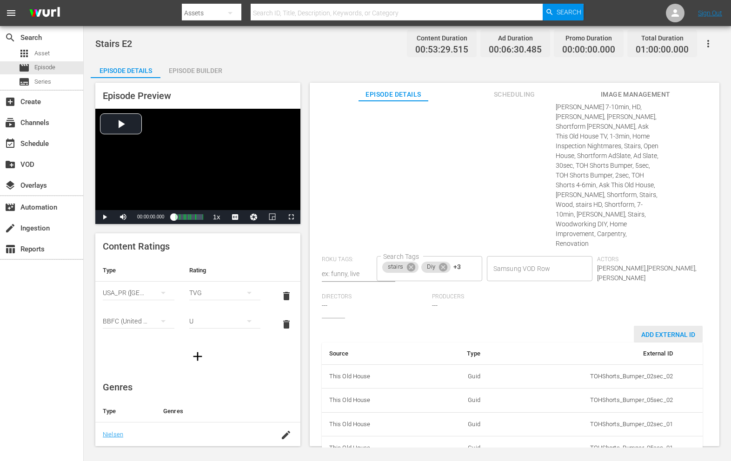
click at [647, 331] on span "Add External Id" at bounding box center [668, 334] width 69 height 7
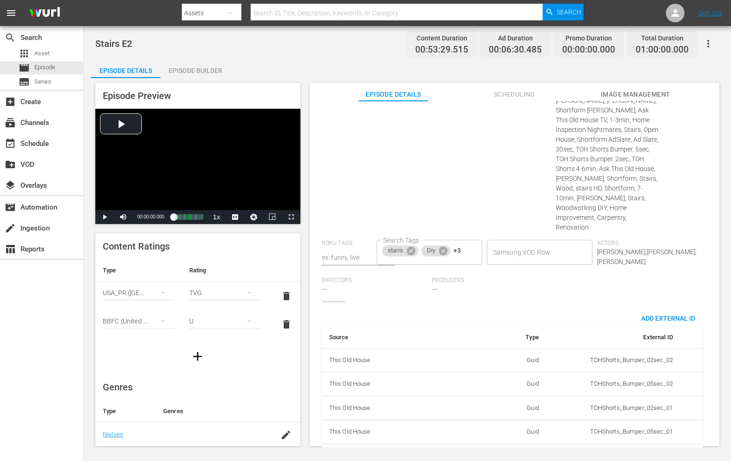
scroll to position [410, 0]
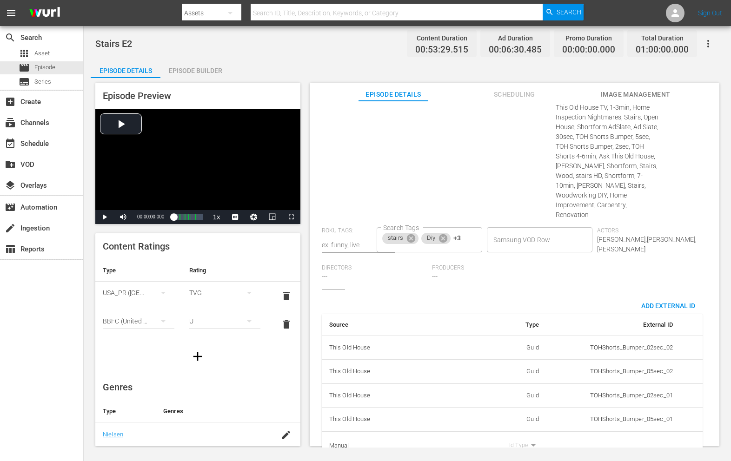
click at [517, 432] on td "Id Type" at bounding box center [473, 446] width 148 height 29
click at [515, 417] on body "menu Search By Assets Search ID, Title, Description, Keywords, or Category Sear…" at bounding box center [365, 230] width 731 height 461
click at [515, 429] on li "Tms Id" at bounding box center [512, 427] width 47 height 15
type input "tmsId"
click at [640, 440] on input "simple table" at bounding box center [655, 447] width 36 height 14
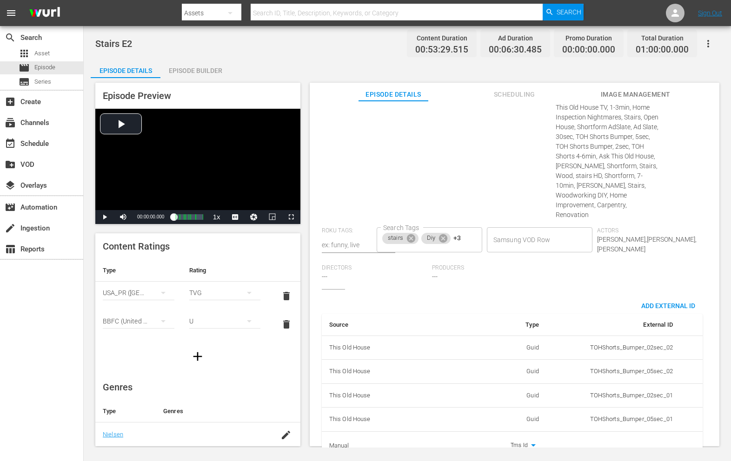
paste input "EP060365030002"
type input "EP060365030002"
click at [571, 271] on div "External Title Stairs E2 Stairs E2 Internal Title Stairs E2 Stairs E2 Descripti…" at bounding box center [515, 103] width 386 height 747
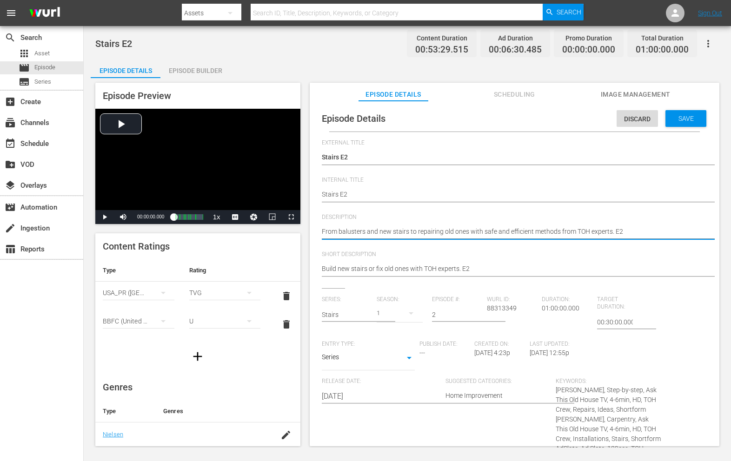
paste textarea "Learn safe, efficient ways to build or repair stairs with tips from This Old Ho…"
type textarea "Learn safe, efficient ways to build or repair stairs with tips from This Old Ho…"
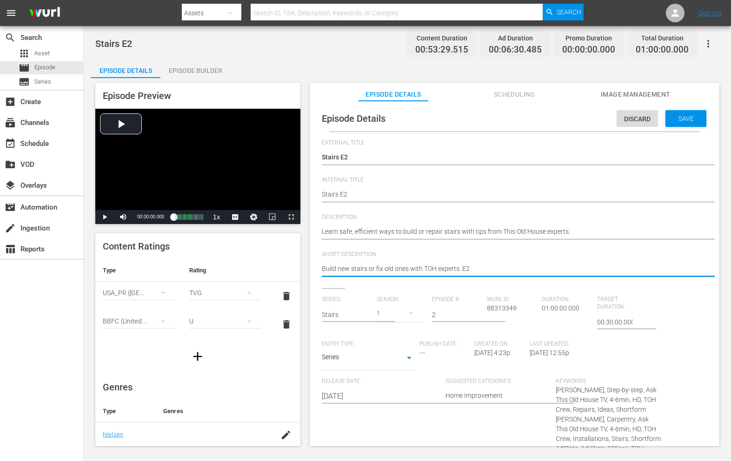
paste textarea "Learn safe, efficient ways to build or repair stairs with tips from This Old Ho…"
type textarea "Learn safe, efficient ways to build or repair stairs with tips from This Old Ho…"
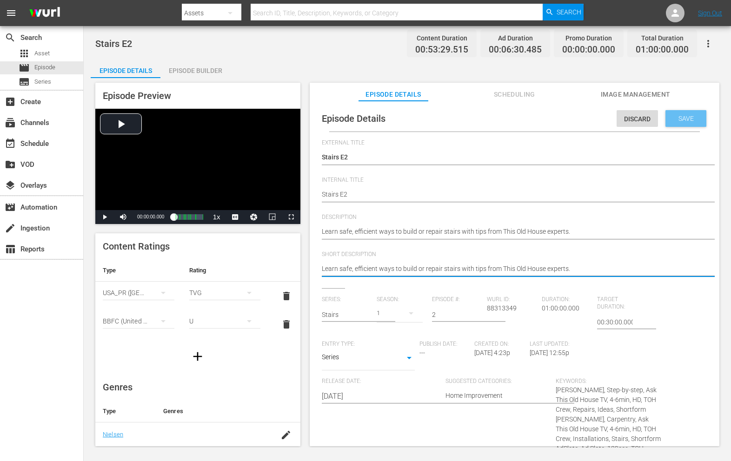
click at [679, 121] on span "Save" at bounding box center [686, 118] width 30 height 7
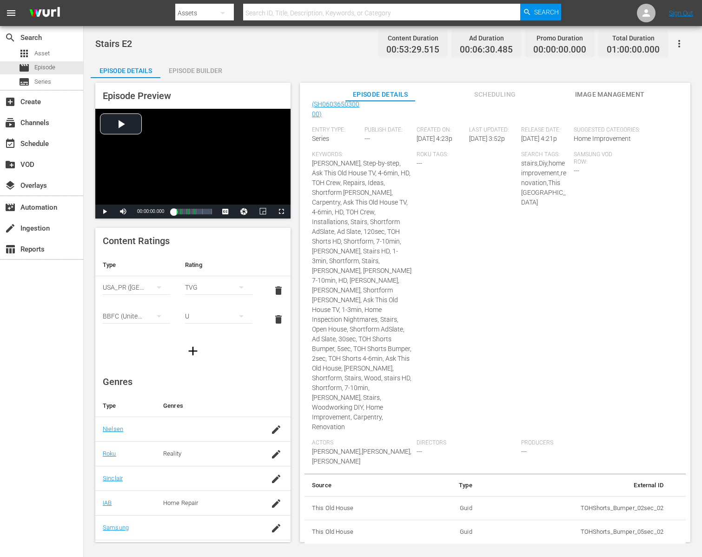
scroll to position [208, 0]
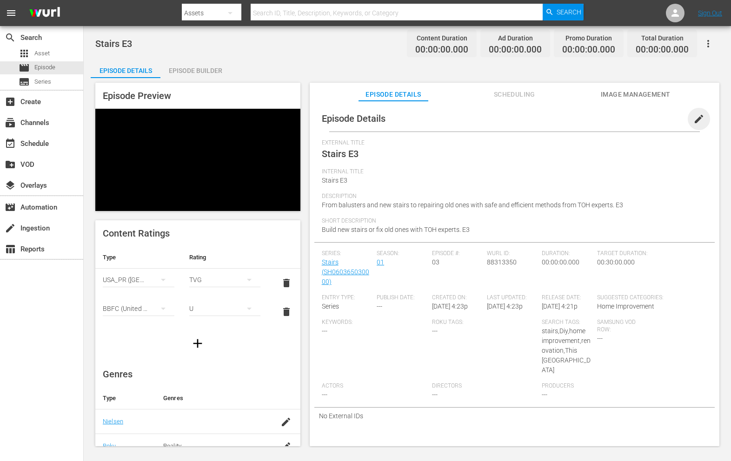
click at [694, 123] on span "edit" at bounding box center [699, 118] width 11 height 11
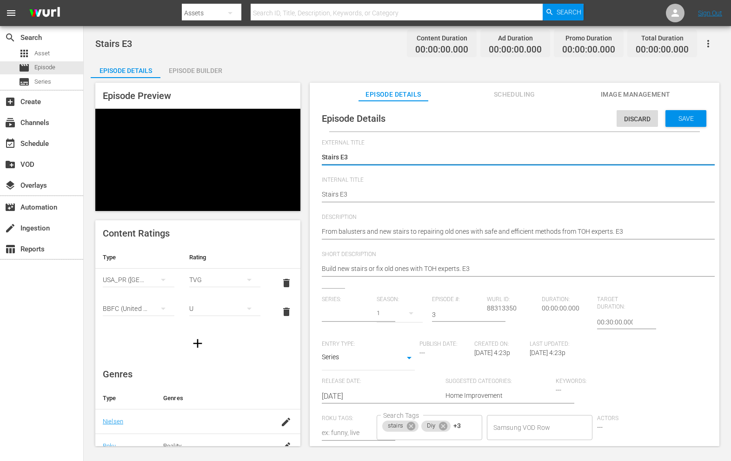
type input "Stairs"
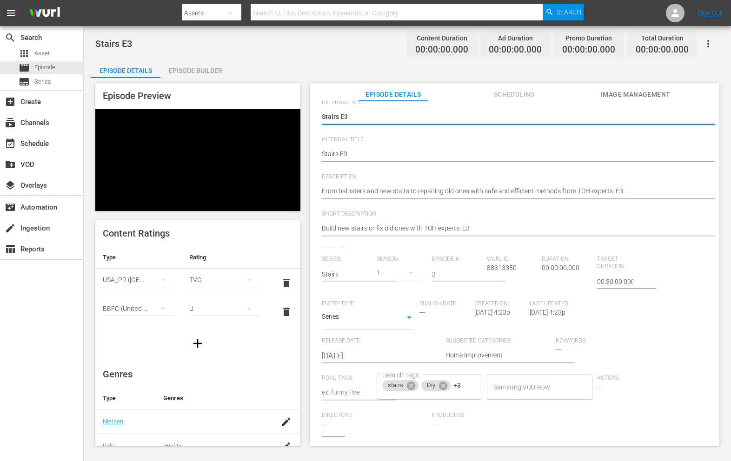
scroll to position [66, 0]
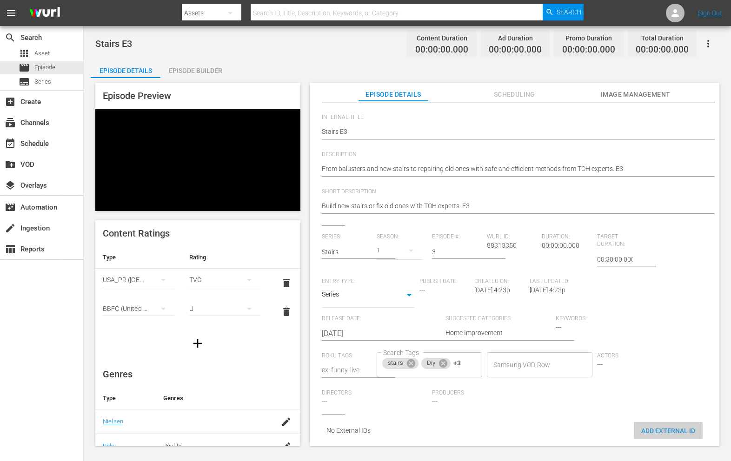
click at [640, 427] on span "Add External Id" at bounding box center [668, 430] width 69 height 7
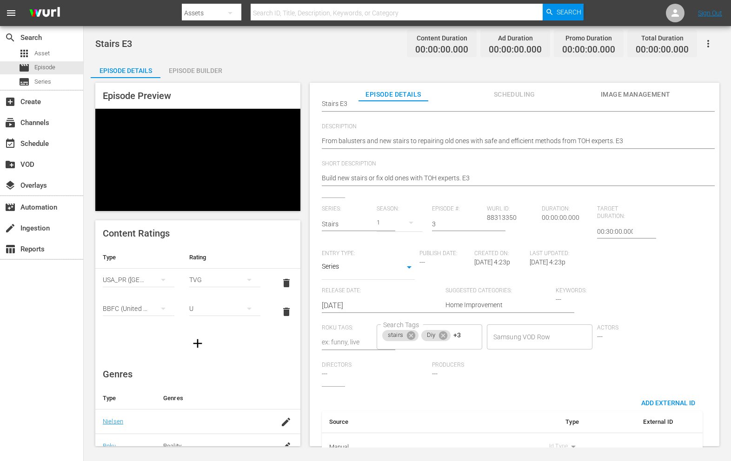
scroll to position [112, 0]
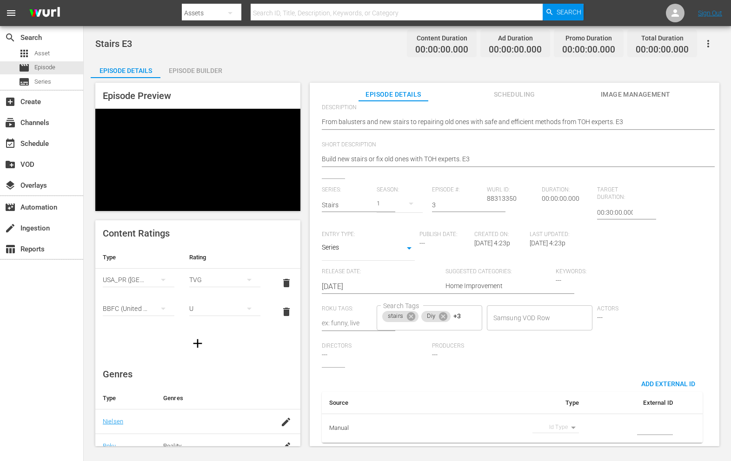
click at [558, 420] on body "menu Search By Assets Search ID, Title, Description, Keywords, or Category Sear…" at bounding box center [365, 230] width 731 height 461
click at [552, 425] on li "Tms Id" at bounding box center [551, 427] width 47 height 15
type input "tmsId"
click at [637, 423] on input "simple table" at bounding box center [655, 429] width 36 height 14
paste input "EP060365030003"
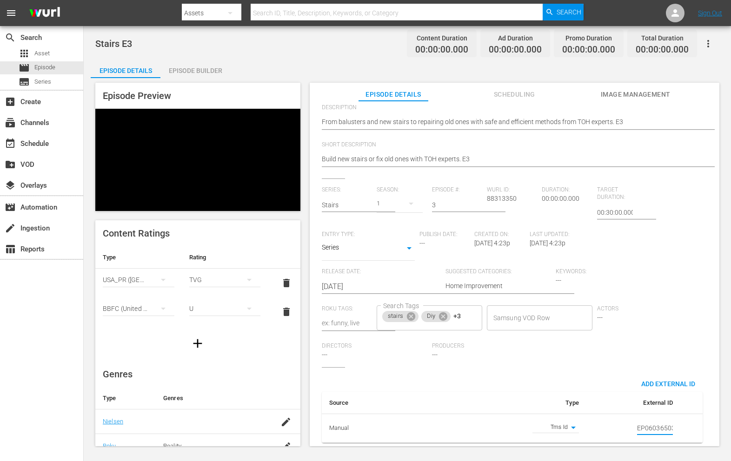
scroll to position [0, 16]
type input "EP060365030003"
click at [663, 289] on div "Series: Stairs Season: 1 Episode #: 3 Wurl ID: 88313350 Duration: 00:00:00.000 …" at bounding box center [515, 275] width 386 height 181
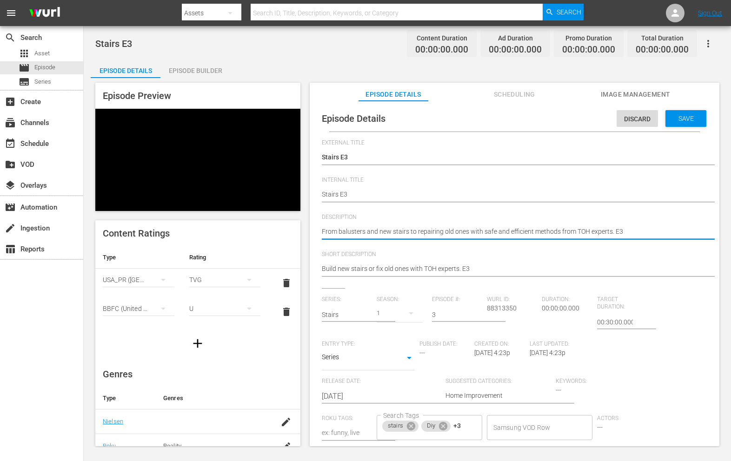
paste textarea "This Old House pros share smart methods for building new stairs or fixing old o…"
type textarea "This Old House pros share smart methods for building new stairs or fixing old o…"
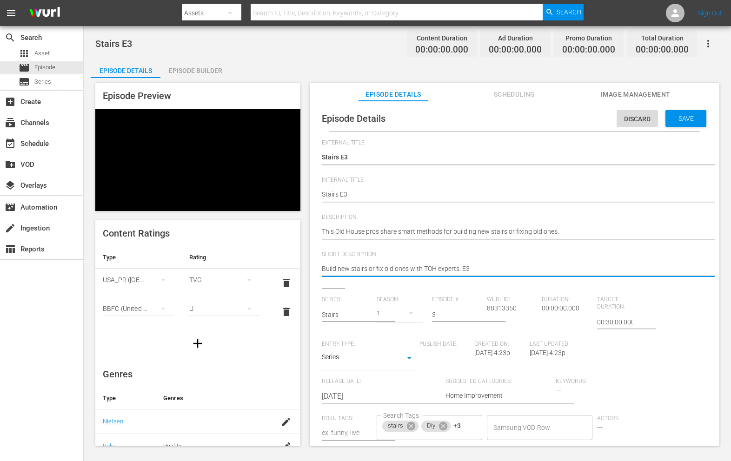
paste textarea "This Old House pros share smart methods for building new stairs or fixing old o…"
type textarea "This Old House pros share smart methods for building new stairs or fixing old o…"
click at [674, 118] on span "Save" at bounding box center [686, 118] width 30 height 7
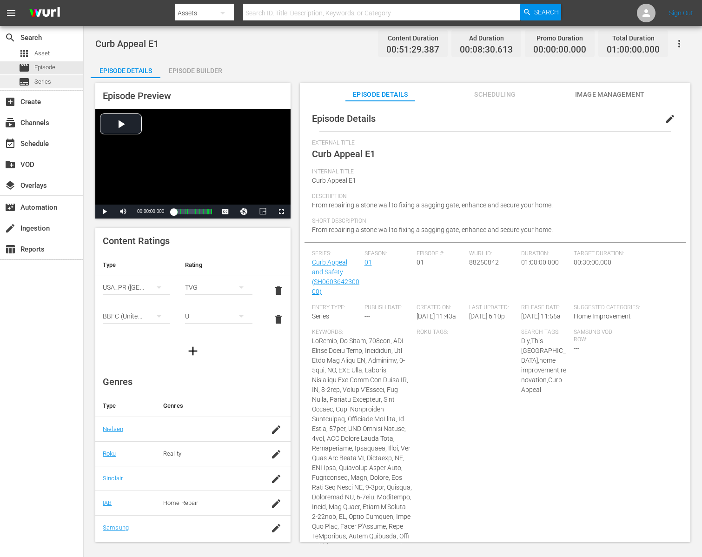
click at [38, 87] on div "subtitles Series" at bounding box center [35, 81] width 33 height 13
